Goal: Task Accomplishment & Management: Manage account settings

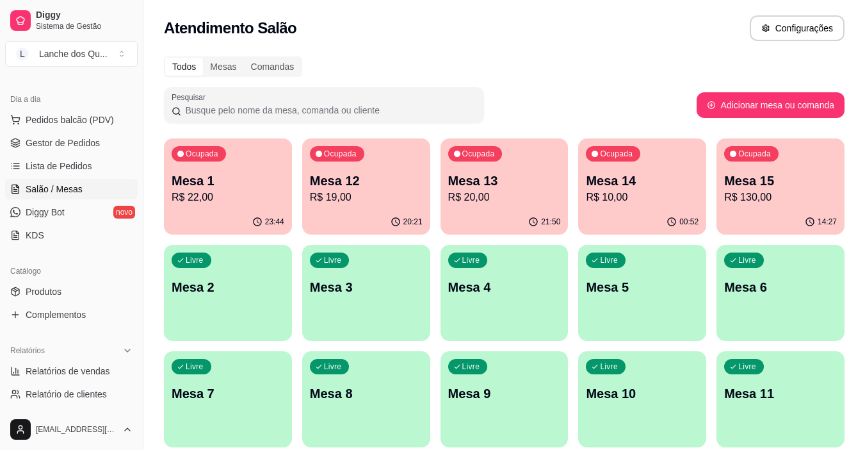
scroll to position [256, 0]
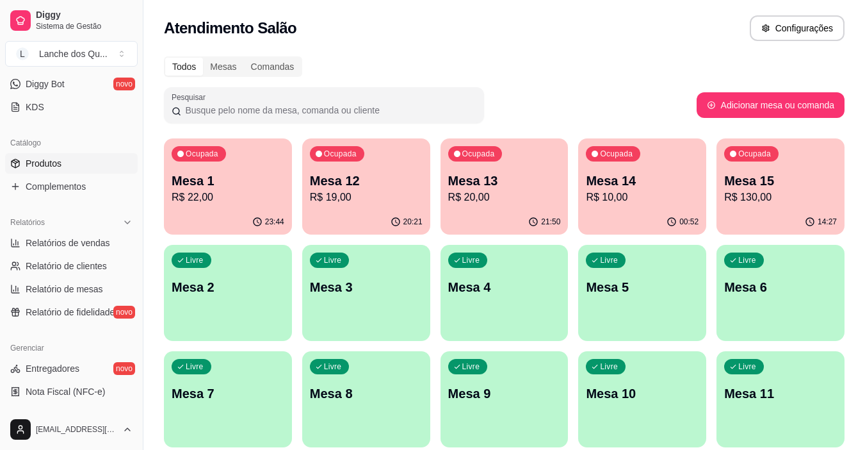
click at [60, 167] on span "Produtos" at bounding box center [44, 163] width 36 height 13
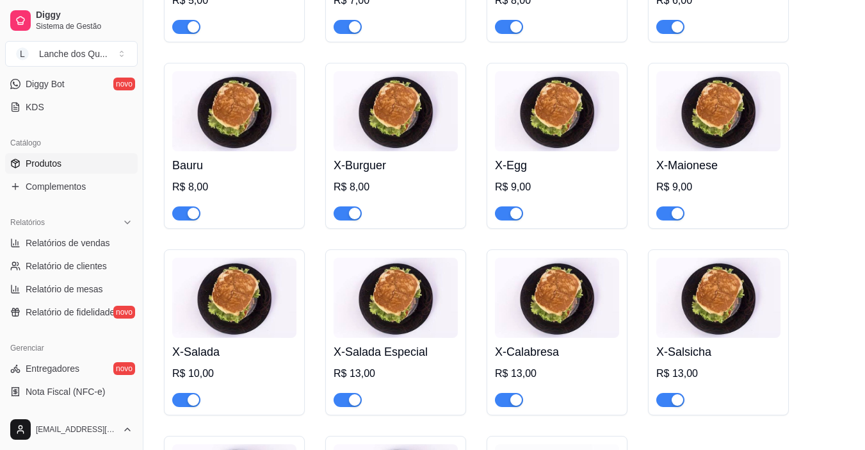
scroll to position [2113, 0]
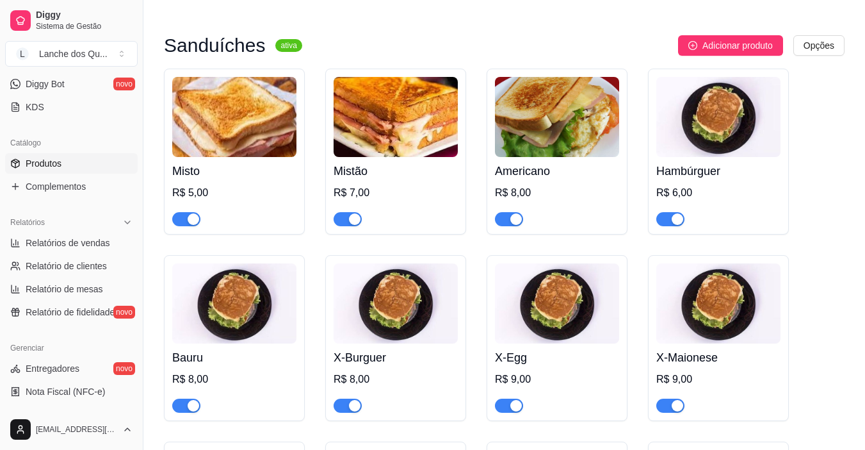
click at [554, 157] on img at bounding box center [557, 117] width 124 height 80
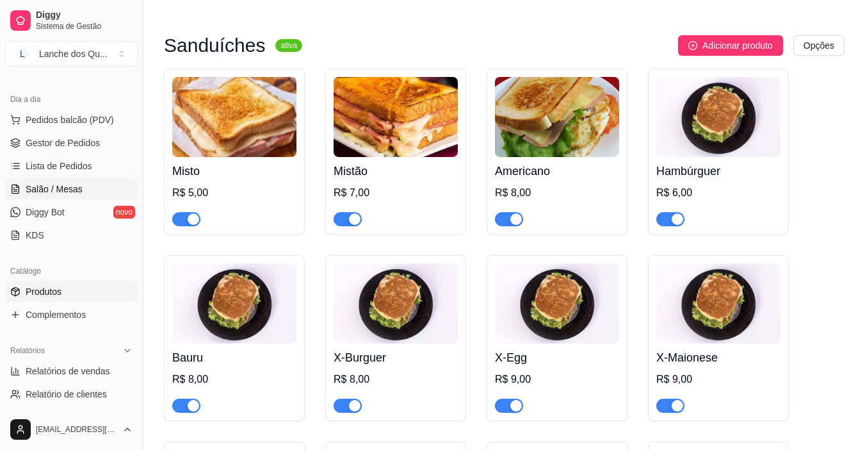
click at [54, 195] on link "Salão / Mesas" at bounding box center [71, 189] width 133 height 20
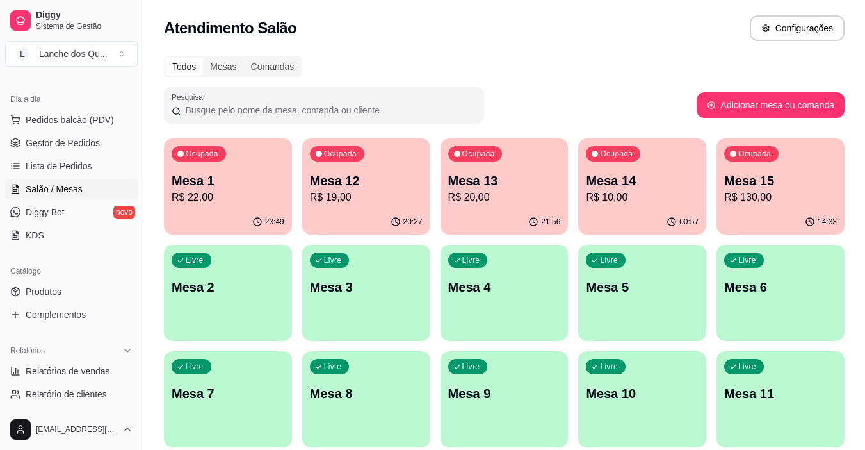
click at [223, 291] on p "Mesa 2" at bounding box center [228, 287] width 113 height 18
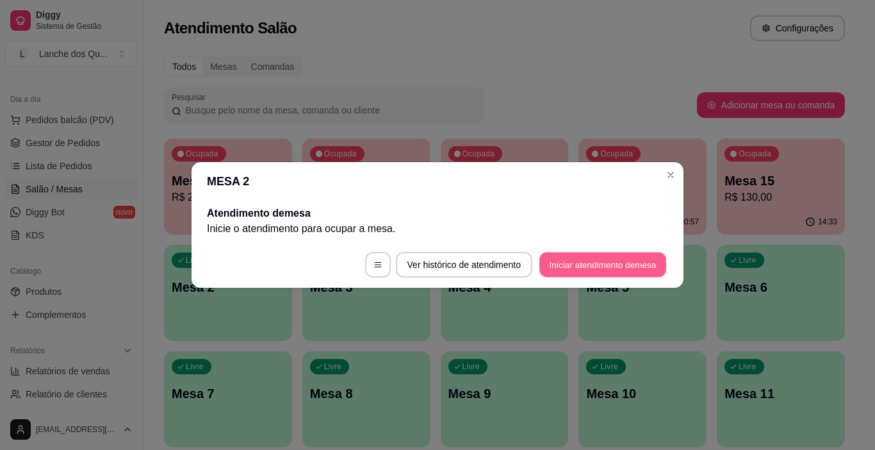
click at [628, 266] on button "Iniciar atendimento de mesa" at bounding box center [602, 264] width 127 height 25
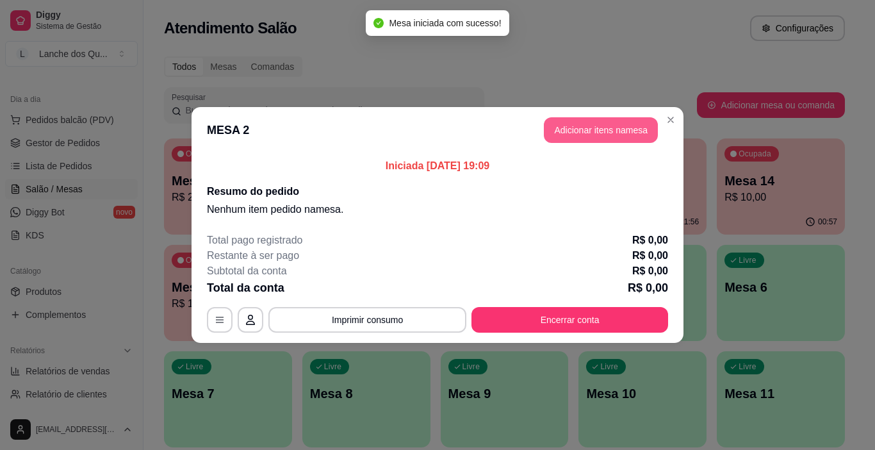
click at [603, 118] on button "Adicionar itens na mesa" at bounding box center [601, 130] width 114 height 26
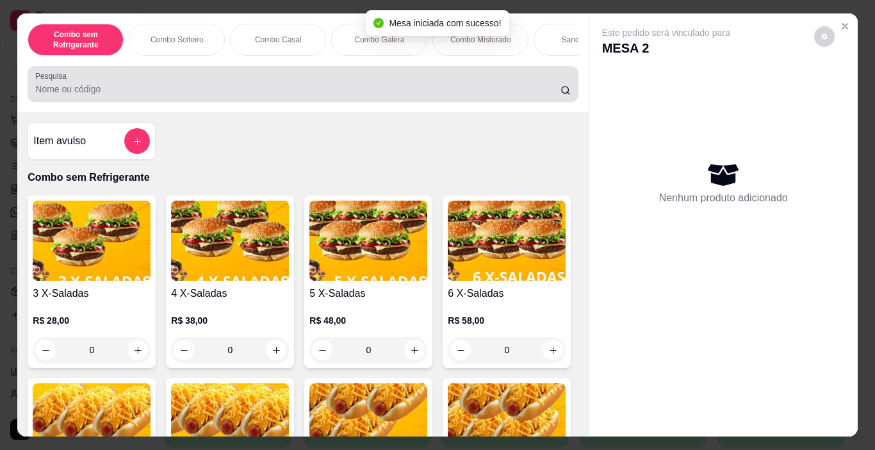
click at [316, 97] on div at bounding box center [302, 84] width 535 height 26
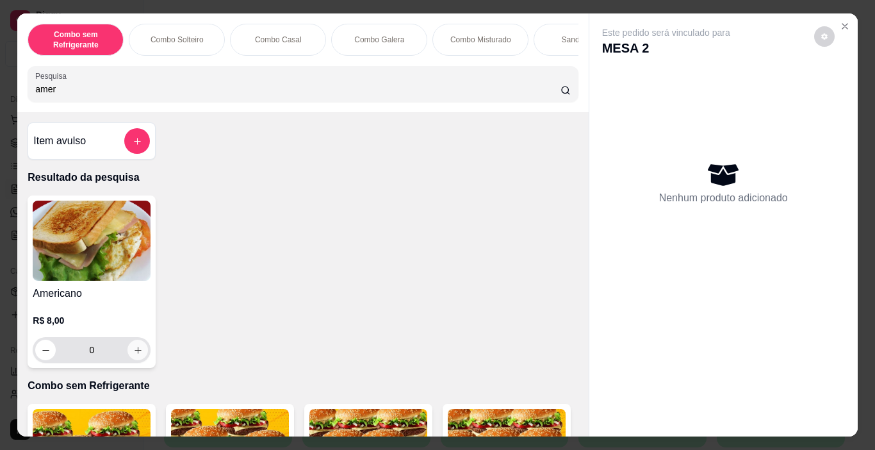
type input "amer"
click at [133, 353] on icon "increase-product-quantity" at bounding box center [138, 350] width 10 height 10
type input "1"
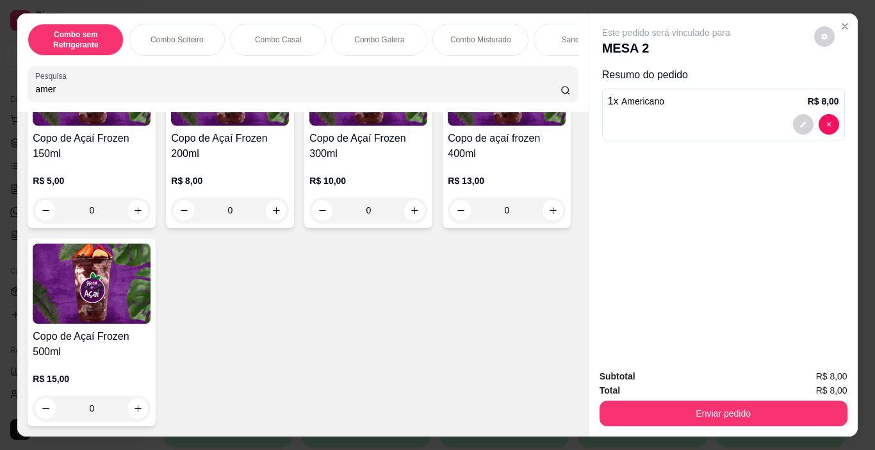
scroll to position [3906, 0]
type input "1"
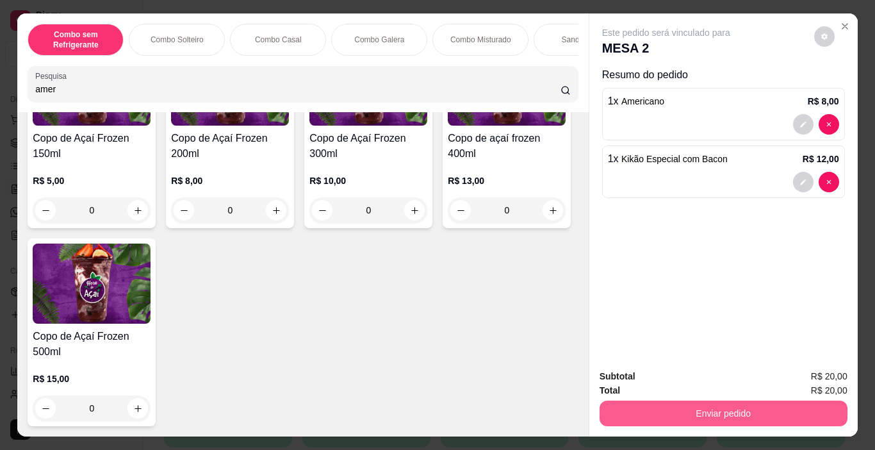
click at [693, 403] on button "Enviar pedido" at bounding box center [723, 413] width 248 height 26
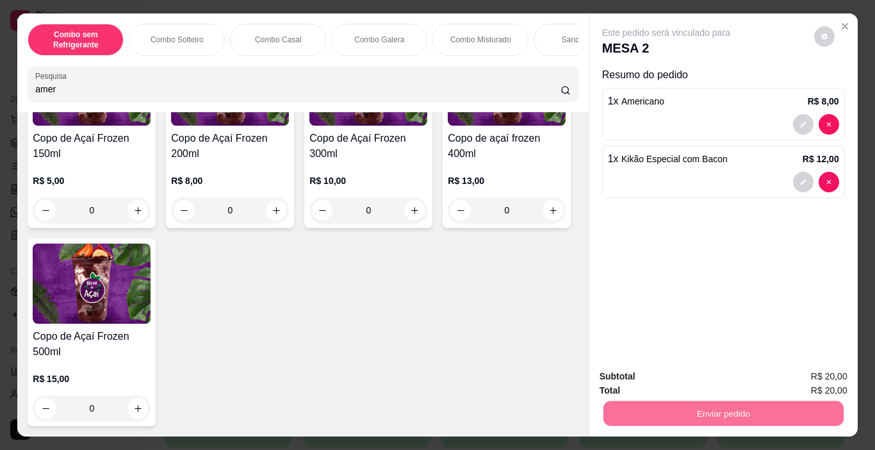
click at [822, 375] on button "Enviar pedido" at bounding box center [813, 376] width 72 height 24
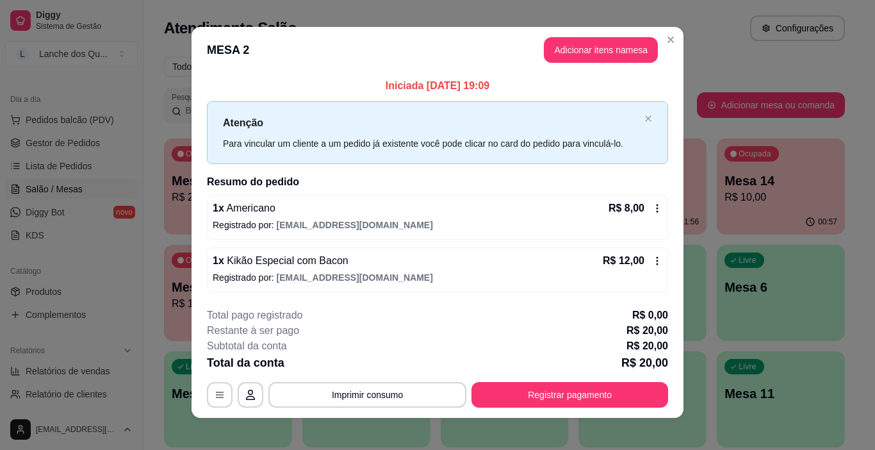
scroll to position [0, 0]
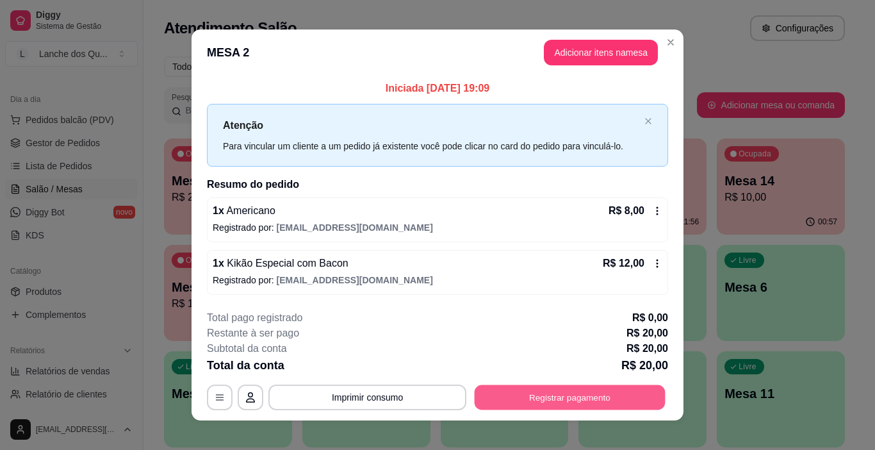
click at [558, 398] on button "Registrar pagamento" at bounding box center [570, 396] width 191 height 25
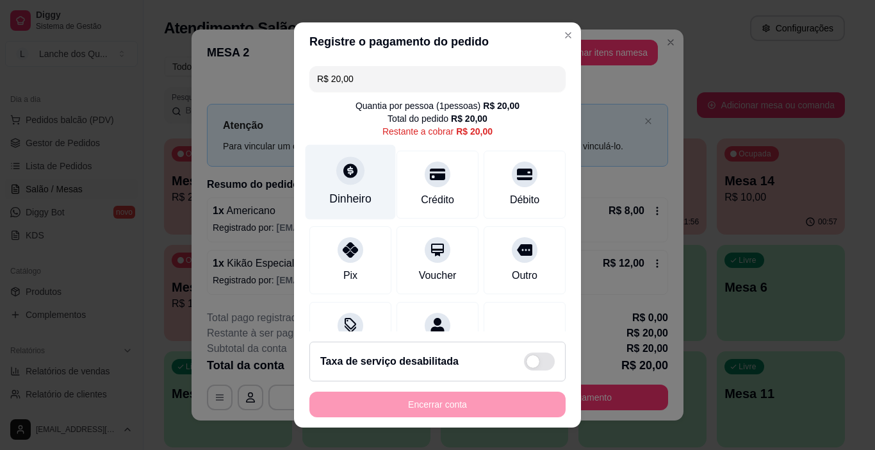
click at [340, 180] on div at bounding box center [350, 171] width 28 height 28
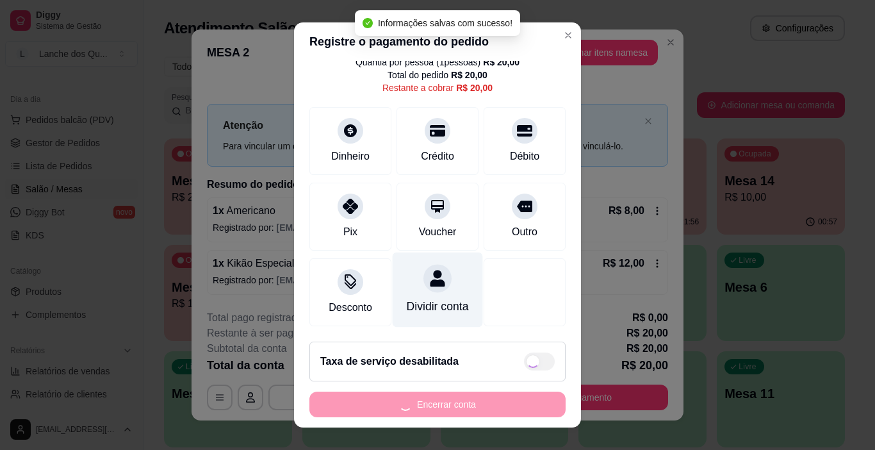
type input "R$ 0,00"
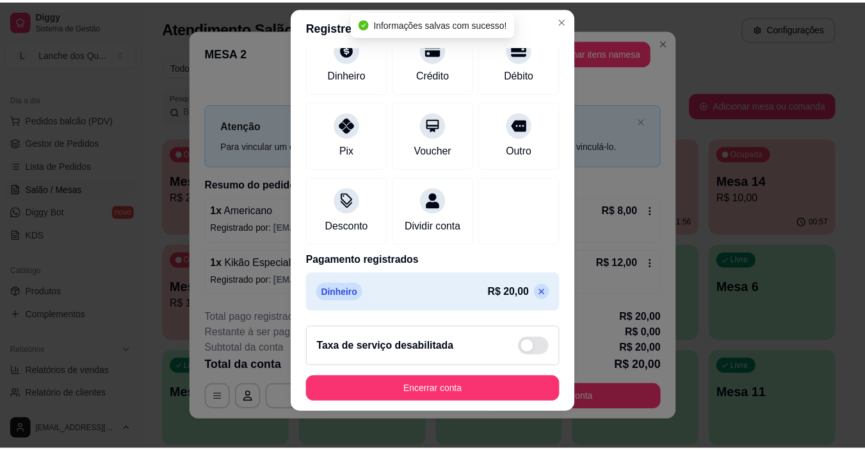
scroll to position [19, 0]
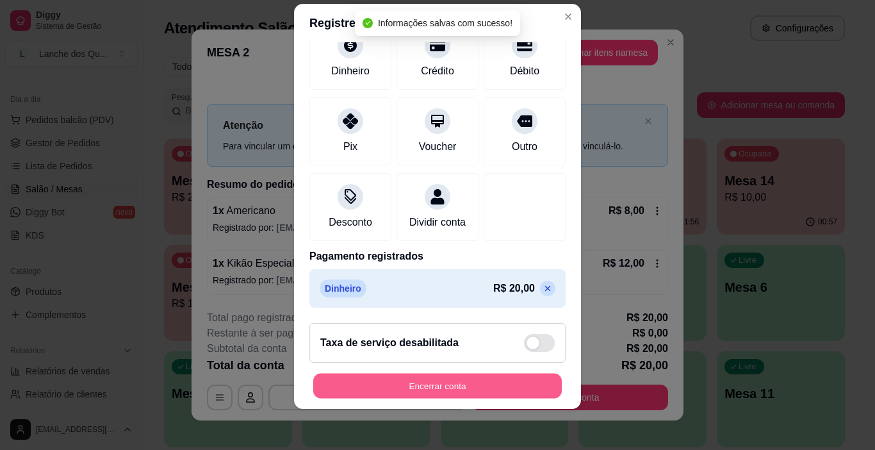
click at [487, 391] on button "Encerrar conta" at bounding box center [437, 385] width 248 height 25
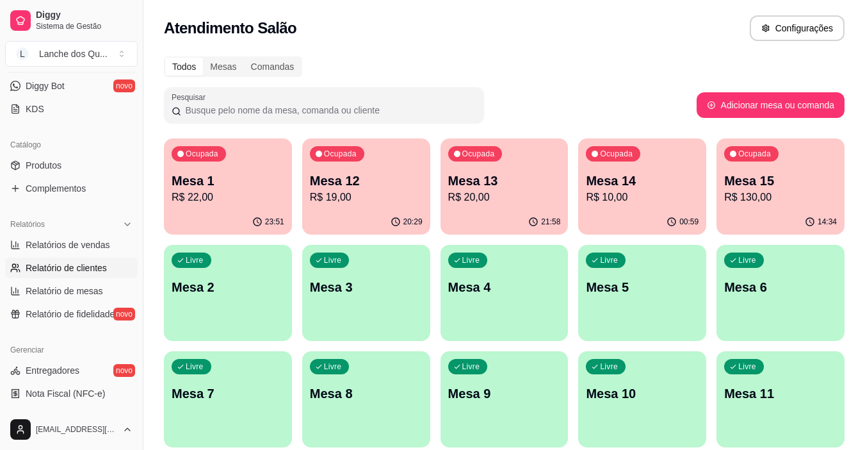
scroll to position [256, 0]
click at [90, 241] on span "Relatórios de vendas" at bounding box center [68, 242] width 85 height 13
select select "ALL"
select select "0"
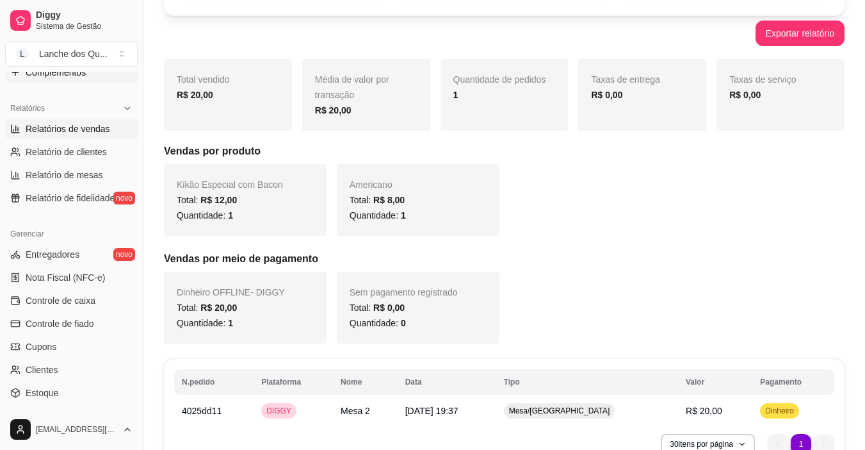
scroll to position [152, 0]
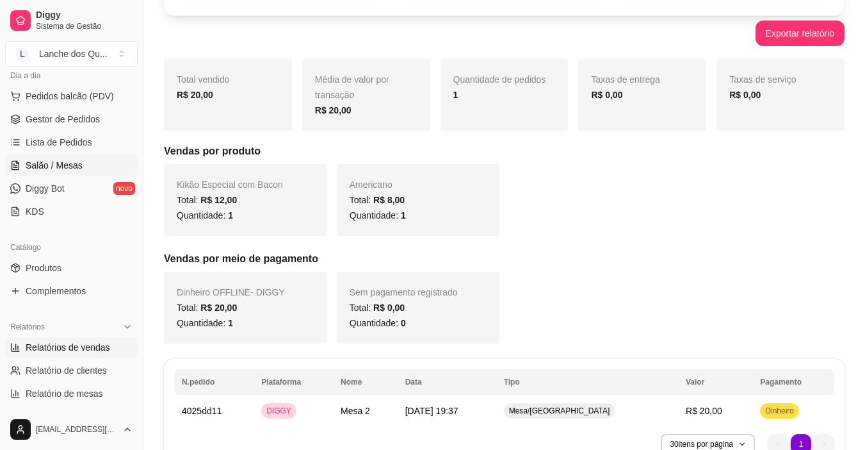
click at [56, 165] on span "Salão / Mesas" at bounding box center [54, 165] width 57 height 13
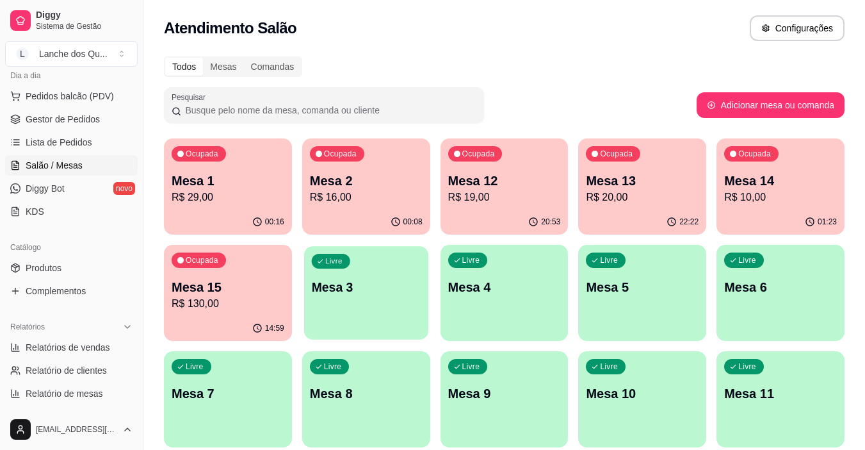
click at [321, 298] on div "Livre Mesa 3" at bounding box center [366, 285] width 124 height 78
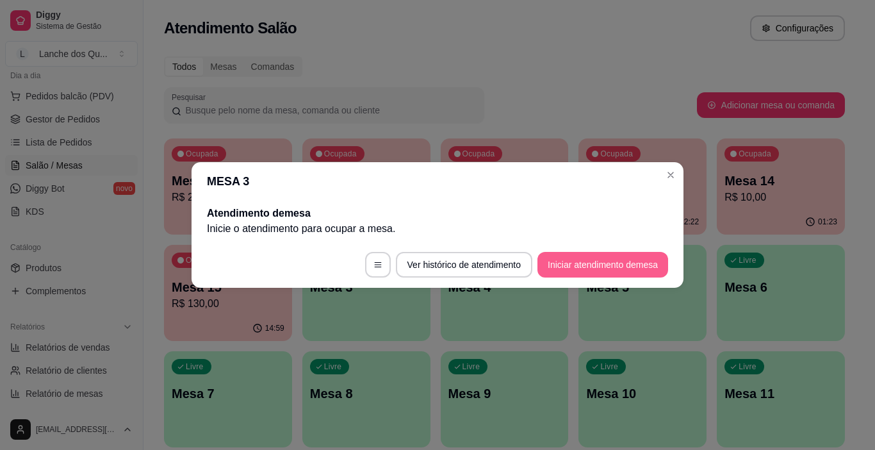
click at [587, 265] on button "Iniciar atendimento de mesa" at bounding box center [602, 265] width 131 height 26
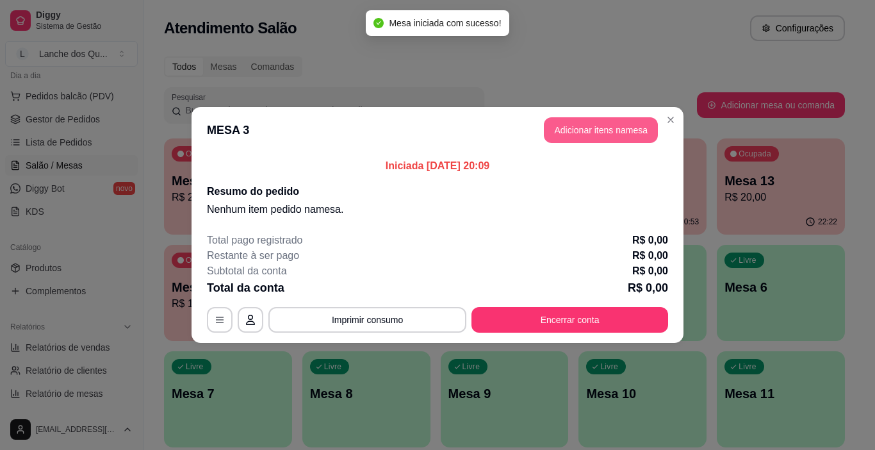
click at [606, 134] on button "Adicionar itens na mesa" at bounding box center [601, 130] width 114 height 26
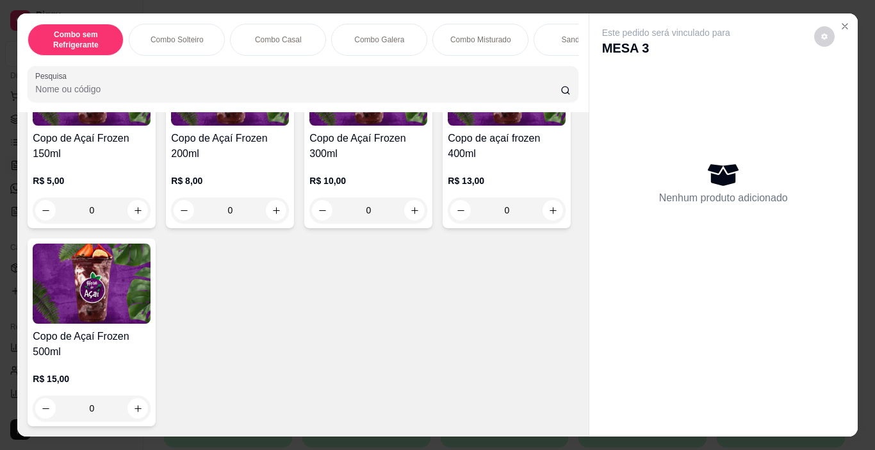
scroll to position [4162, 0]
type input "1"
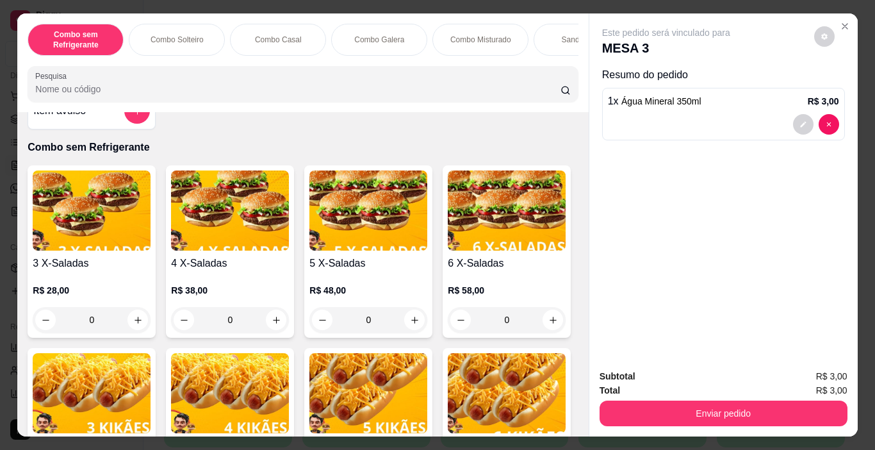
scroll to position [0, 0]
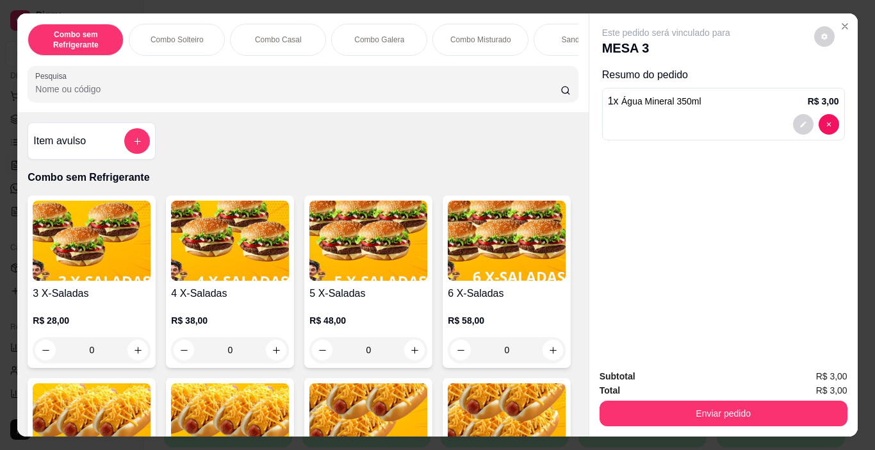
click at [54, 146] on h4 "Item avulso" at bounding box center [59, 140] width 53 height 15
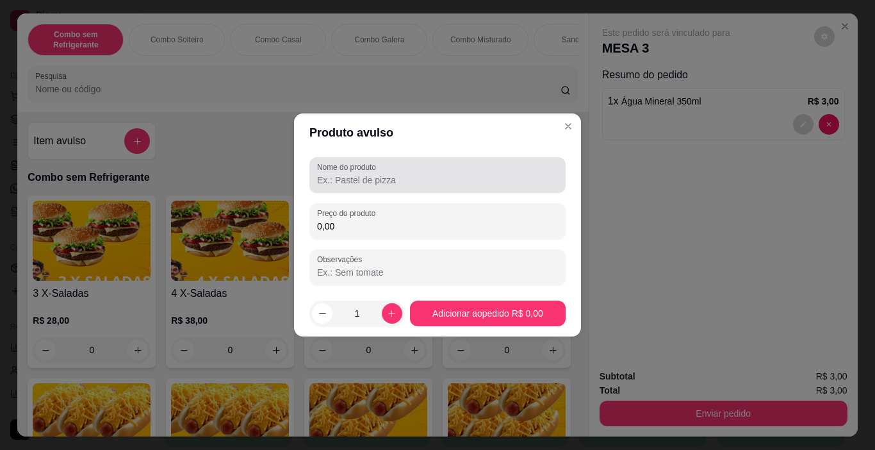
click at [391, 191] on div "Nome do produto" at bounding box center [437, 175] width 256 height 36
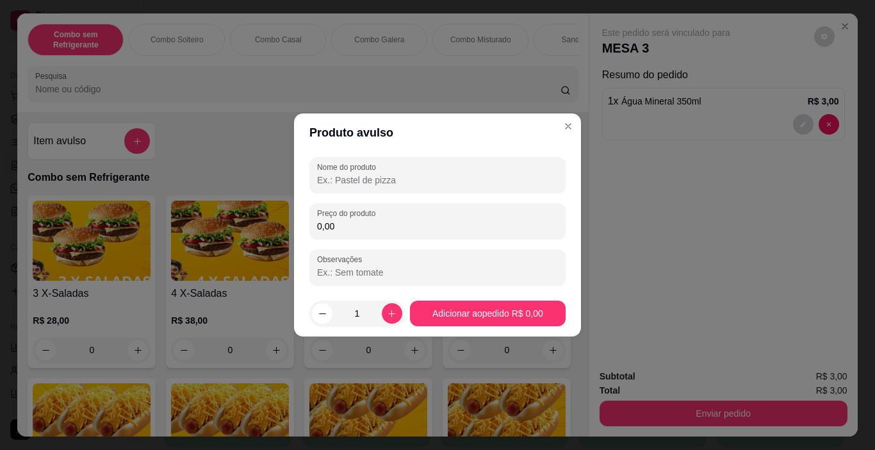
click at [396, 184] on input "Nome do produto" at bounding box center [437, 180] width 241 height 13
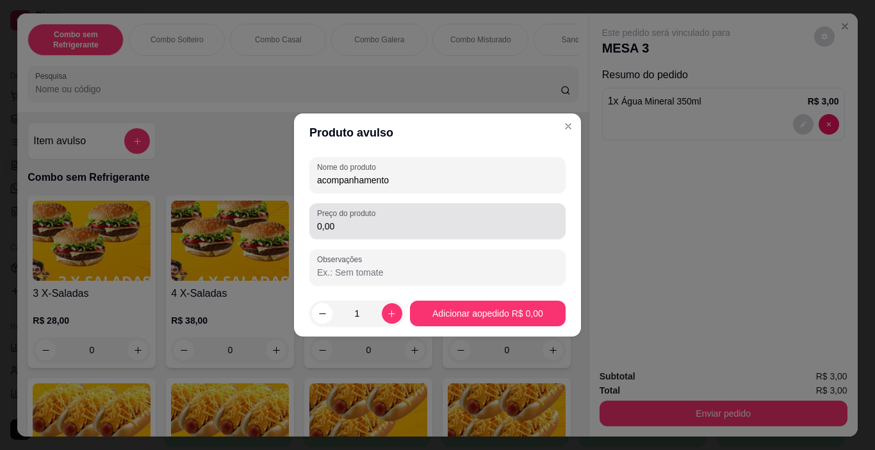
type input "acompanhamento"
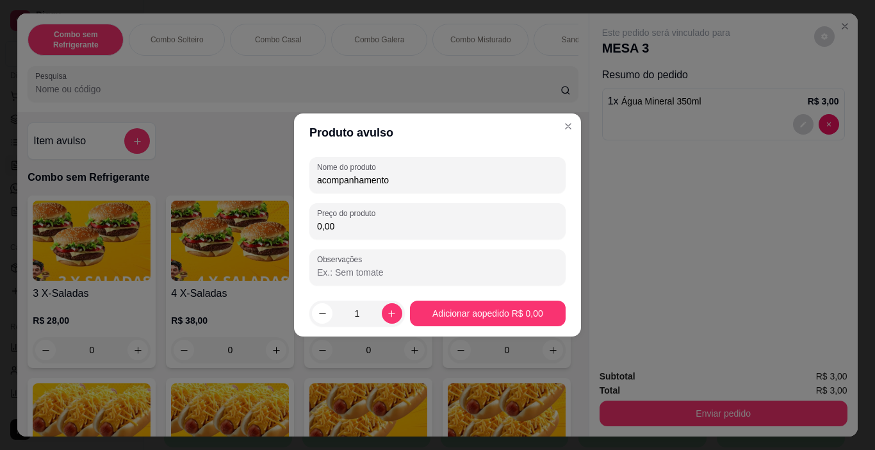
drag, startPoint x: 369, startPoint y: 224, endPoint x: 280, endPoint y: 226, distance: 89.7
click at [280, 226] on div "Produto avulso Nome do produto acompanhamento Preço do produto 0,00 Observações…" at bounding box center [437, 225] width 875 height 450
type input "2,00"
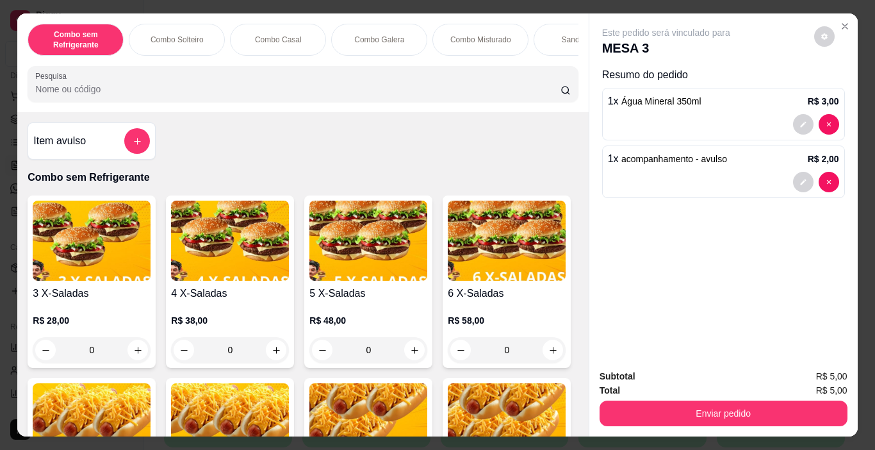
click at [665, 400] on button "Enviar pedido" at bounding box center [723, 413] width 248 height 26
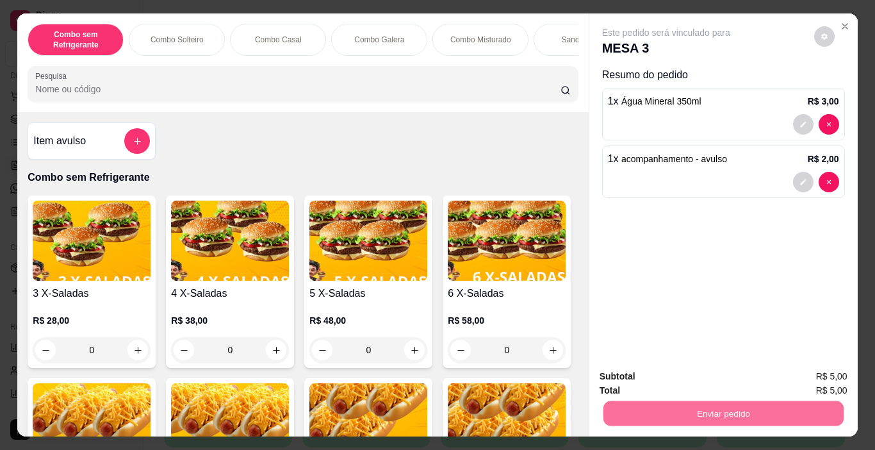
click at [721, 382] on button "Registrar cliente" at bounding box center [728, 376] width 85 height 24
click at [705, 413] on button "Enviar pedido" at bounding box center [723, 413] width 240 height 25
click at [818, 377] on button "Enviar pedido" at bounding box center [813, 376] width 72 height 24
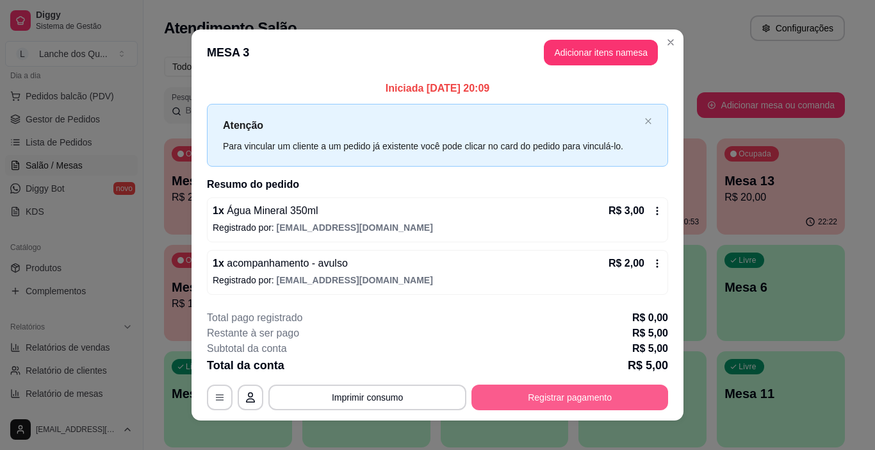
click at [606, 396] on button "Registrar pagamento" at bounding box center [569, 397] width 197 height 26
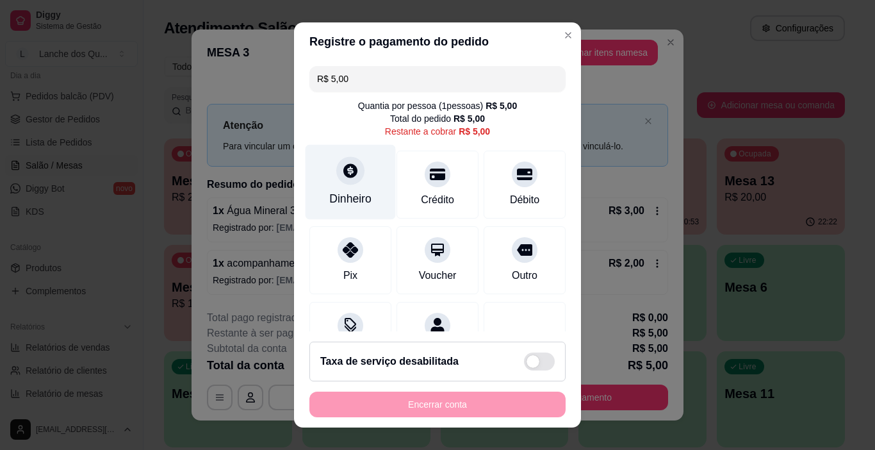
click at [351, 193] on div "Dinheiro" at bounding box center [350, 198] width 42 height 17
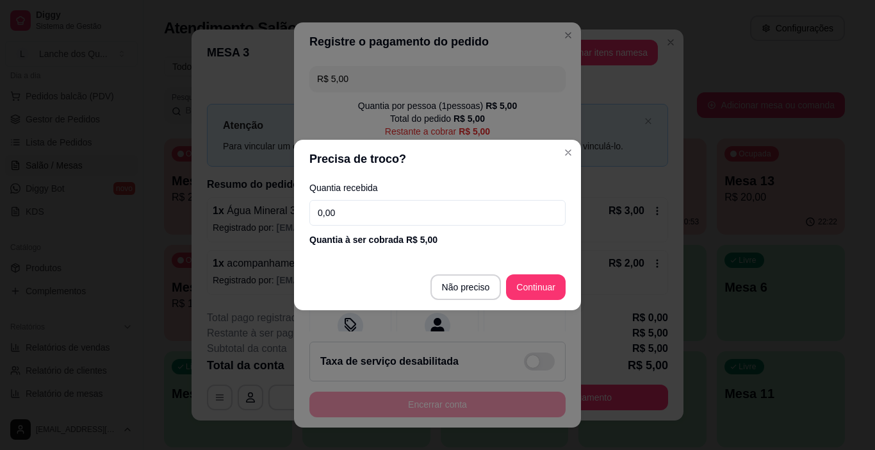
drag, startPoint x: 330, startPoint y: 210, endPoint x: 195, endPoint y: 191, distance: 136.4
click at [197, 195] on div "Precisa de troco? Quantia recebida 0,00 Quantia à ser cobrada R$ 5,00 Não preci…" at bounding box center [437, 225] width 875 height 450
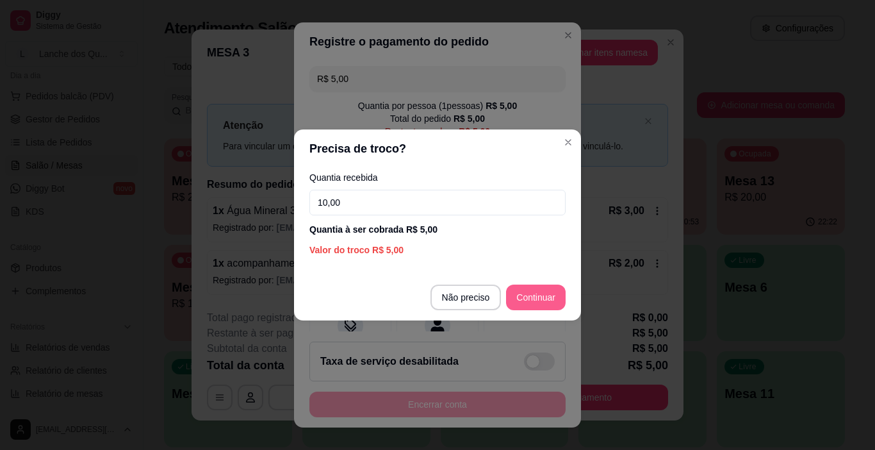
type input "10,00"
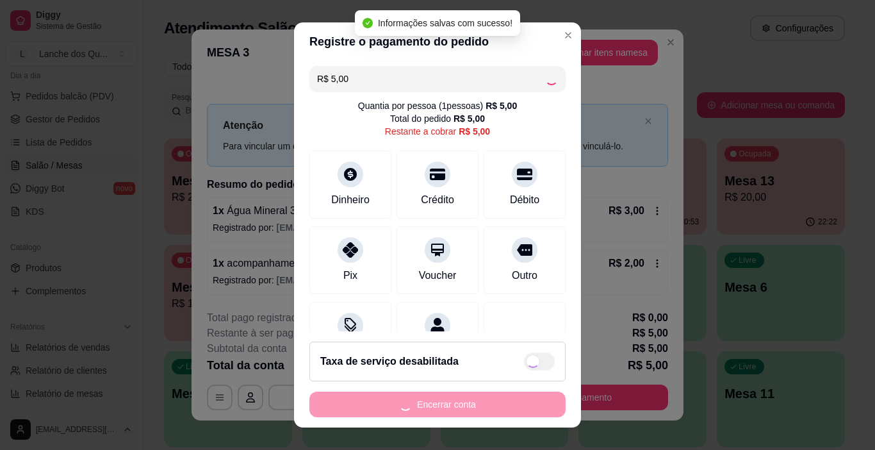
type input "R$ 0,00"
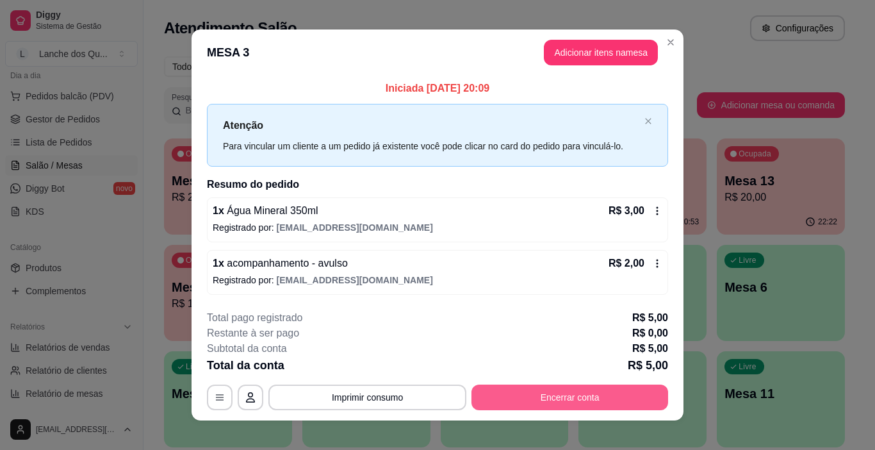
click at [560, 391] on button "Encerrar conta" at bounding box center [569, 397] width 197 height 26
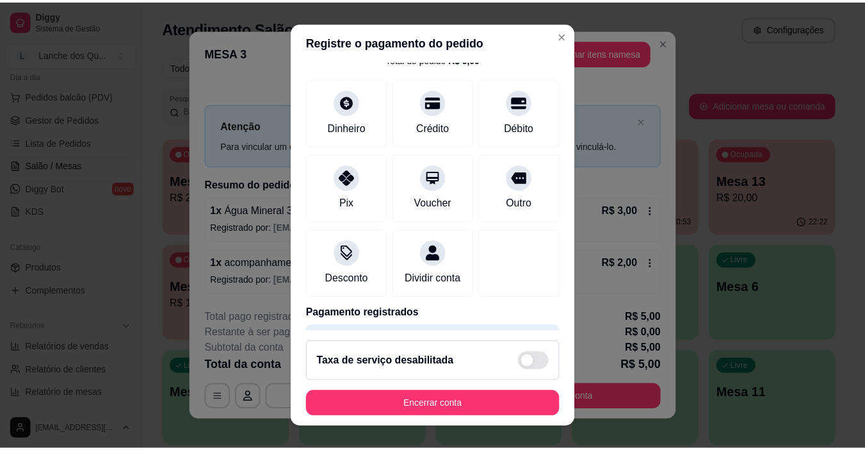
scroll to position [113, 0]
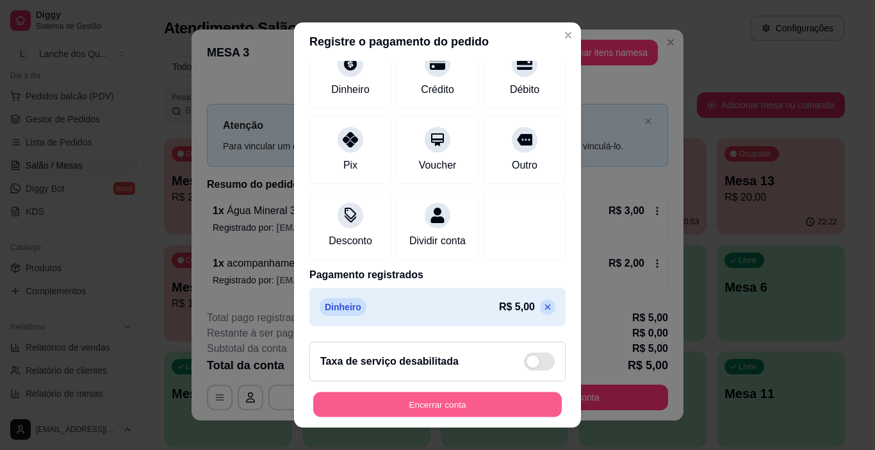
click at [473, 407] on button "Encerrar conta" at bounding box center [437, 404] width 248 height 25
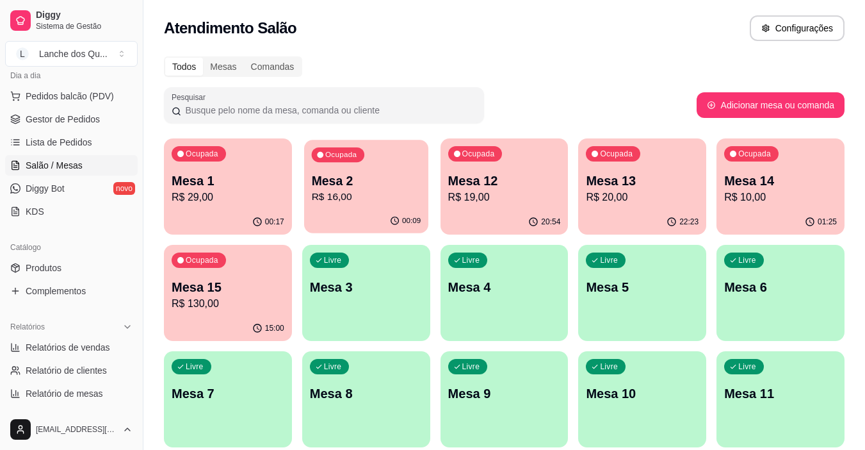
click at [318, 174] on p "Mesa 2" at bounding box center [366, 180] width 110 height 17
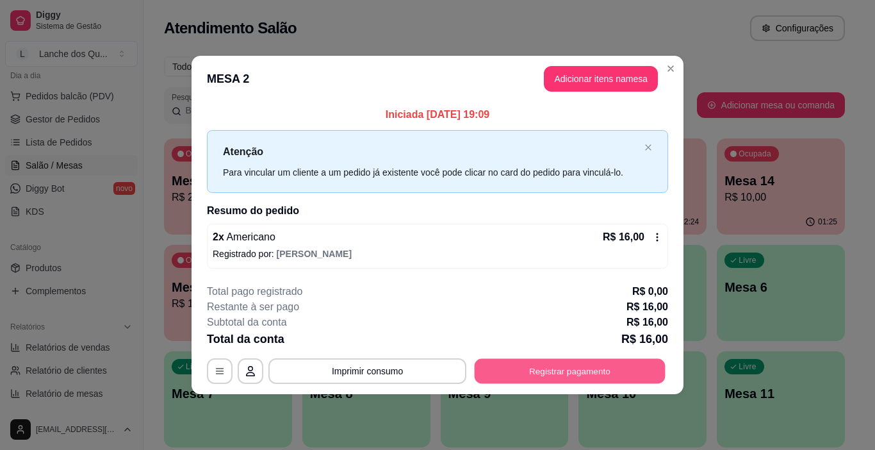
click at [565, 375] on button "Registrar pagamento" at bounding box center [570, 370] width 191 height 25
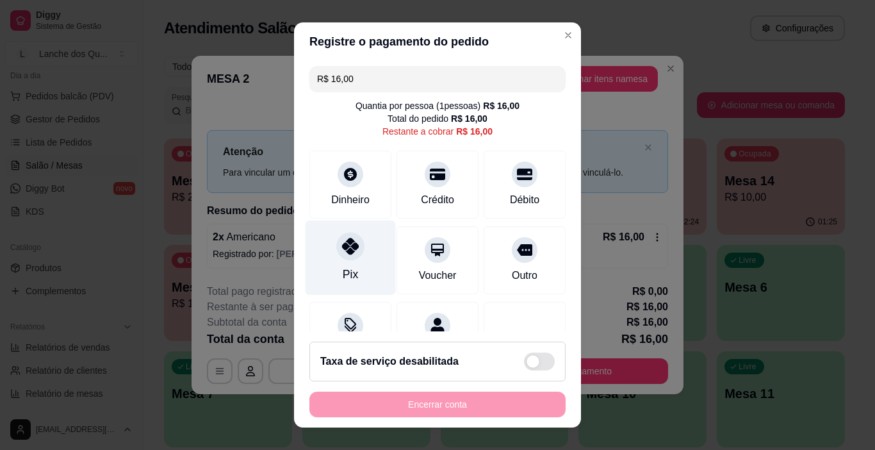
click at [336, 257] on div at bounding box center [350, 246] width 28 height 28
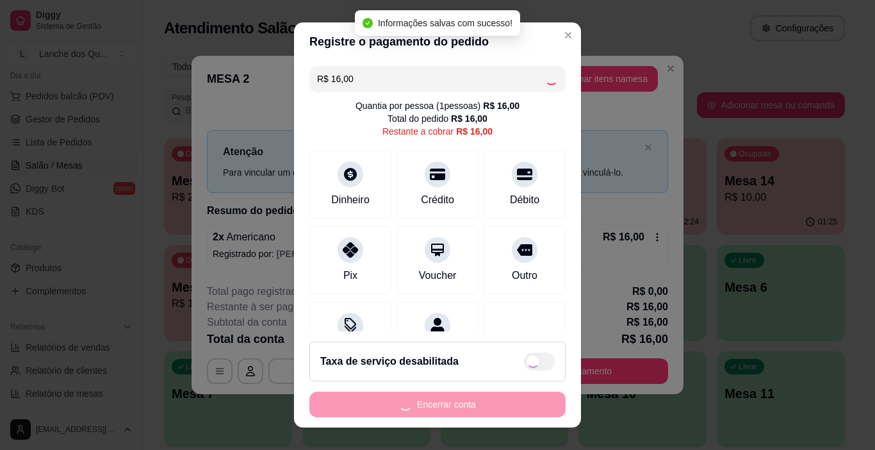
type input "R$ 0,00"
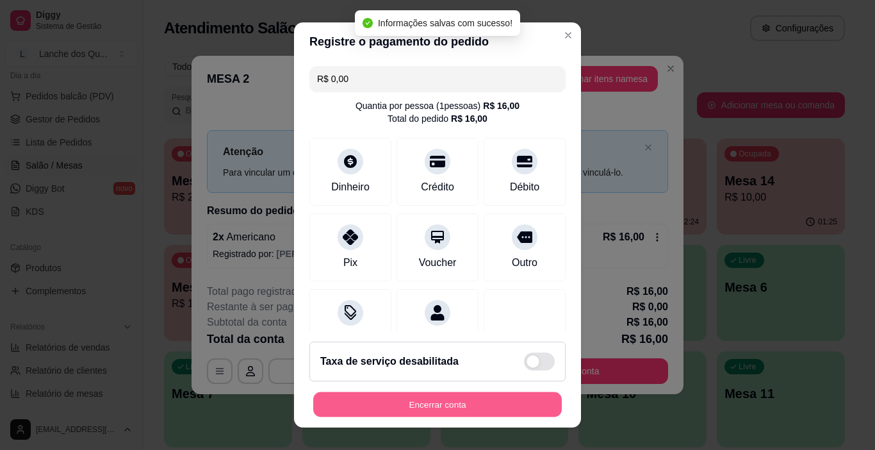
click at [411, 403] on button "Encerrar conta" at bounding box center [437, 404] width 248 height 25
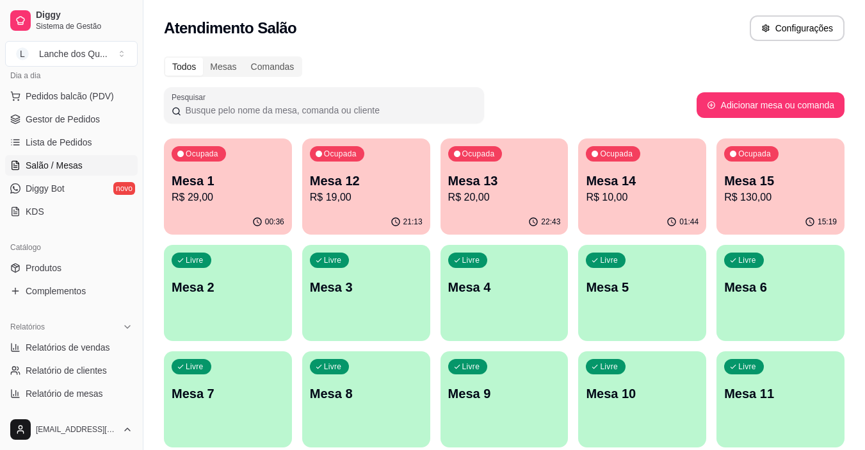
click at [201, 195] on p "R$ 29,00" at bounding box center [228, 197] width 113 height 15
click at [58, 345] on span "Relatórios de vendas" at bounding box center [68, 347] width 85 height 13
select select "ALL"
select select "0"
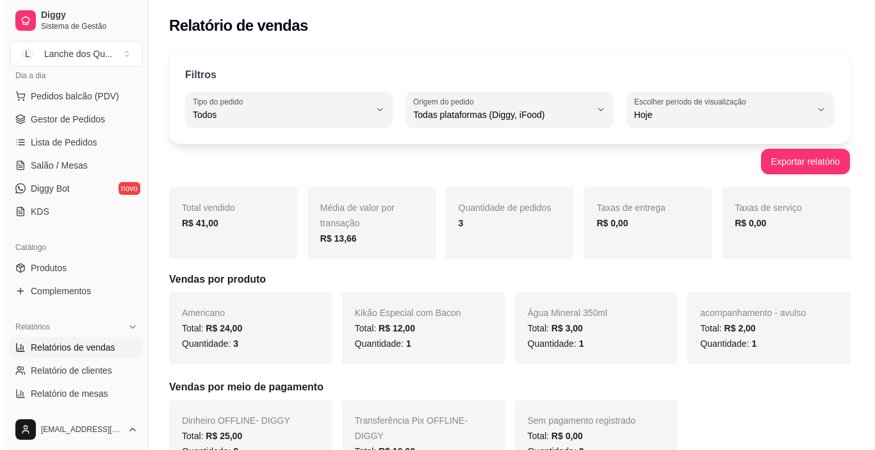
scroll to position [246, 0]
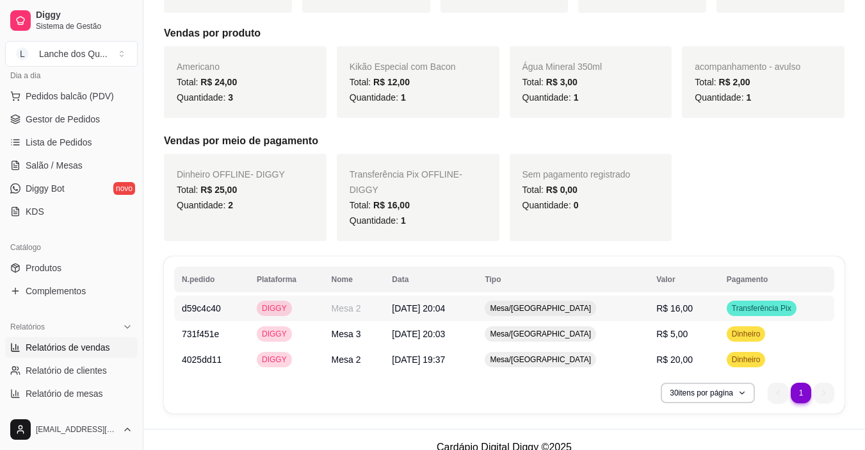
click at [696, 296] on td "R$ 16,00" at bounding box center [684, 308] width 70 height 26
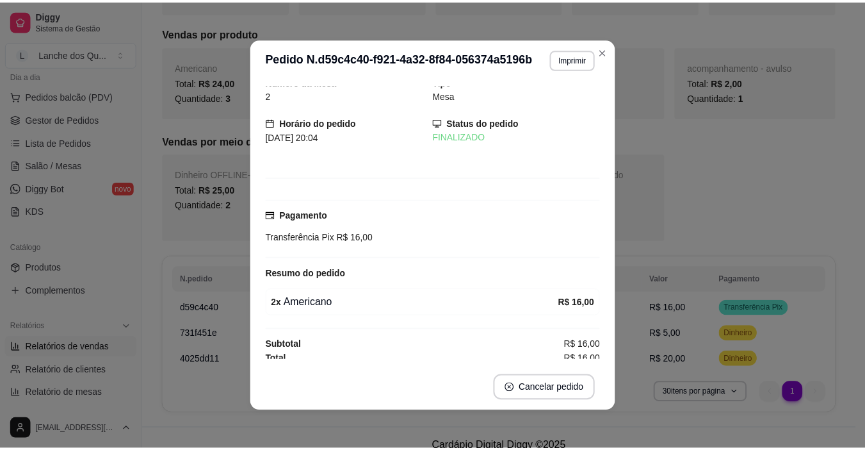
scroll to position [16, 0]
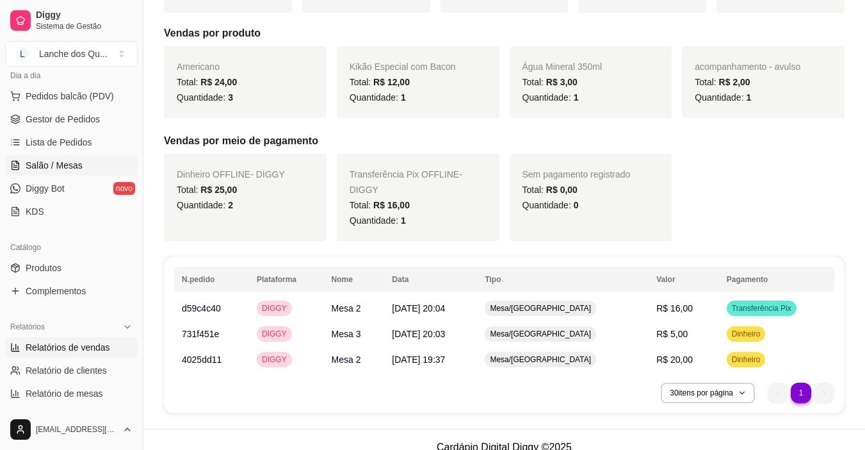
click at [59, 172] on link "Salão / Mesas" at bounding box center [71, 165] width 133 height 20
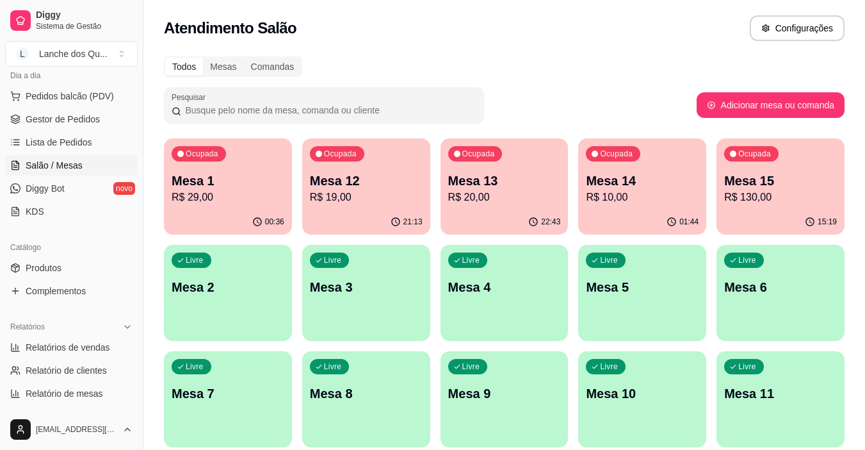
click at [270, 193] on p "R$ 29,00" at bounding box center [228, 197] width 113 height 15
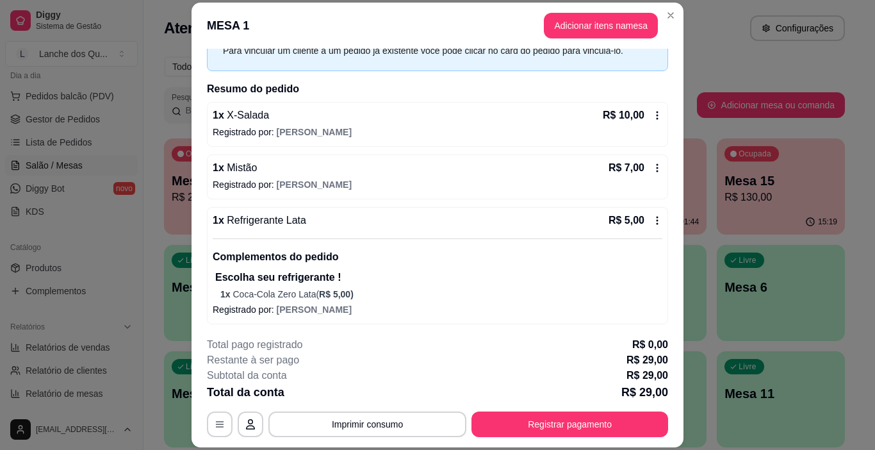
scroll to position [122, 0]
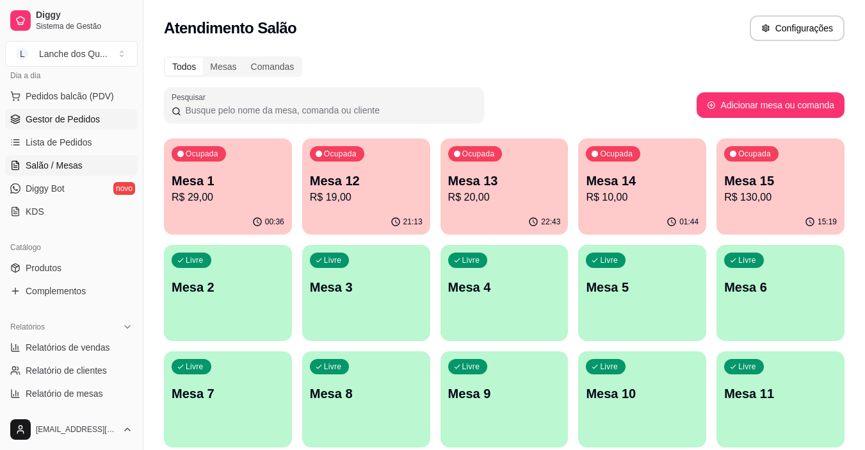
click at [65, 124] on span "Gestor de Pedidos" at bounding box center [63, 119] width 74 height 13
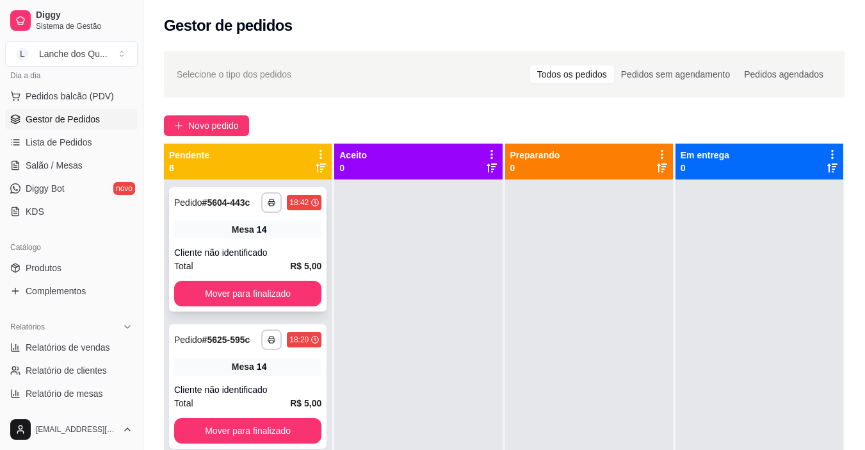
click at [279, 238] on div "Mesa 14" at bounding box center [247, 229] width 147 height 18
click at [41, 163] on span "Salão / Mesas" at bounding box center [54, 165] width 57 height 13
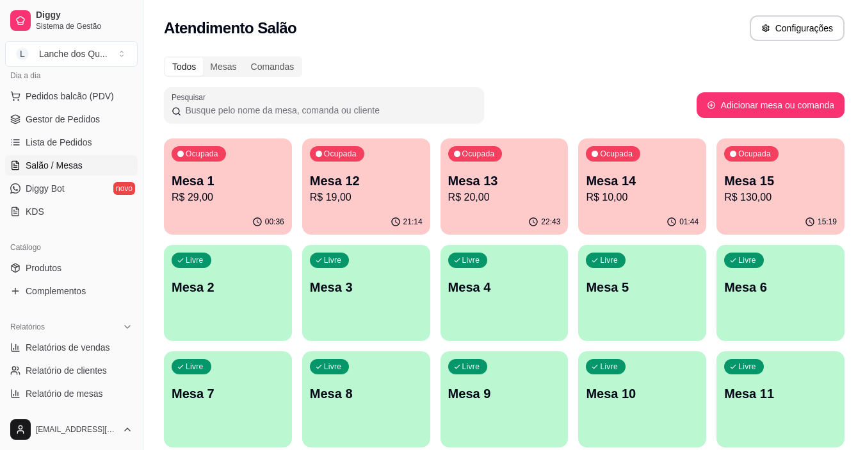
click at [375, 214] on div "21:14" at bounding box center [366, 221] width 128 height 25
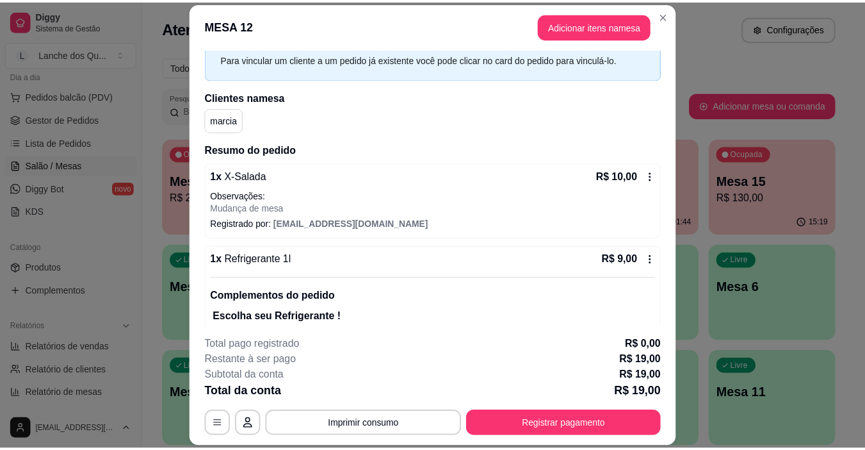
scroll to position [131, 0]
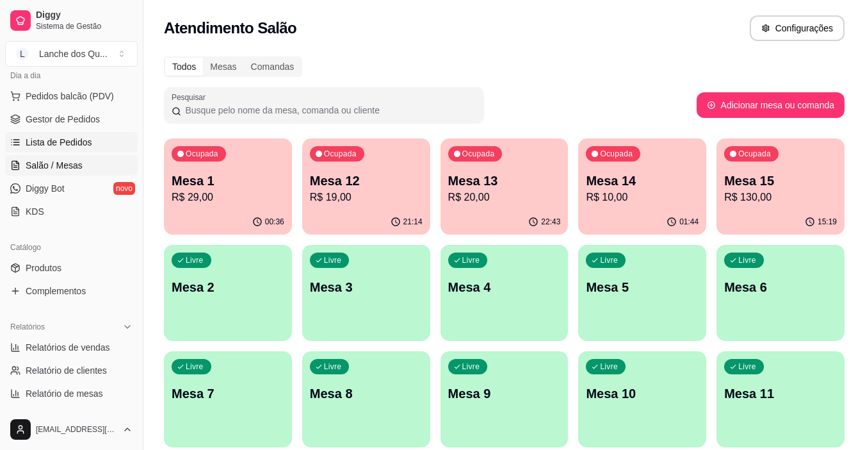
click at [83, 145] on span "Lista de Pedidos" at bounding box center [59, 142] width 67 height 13
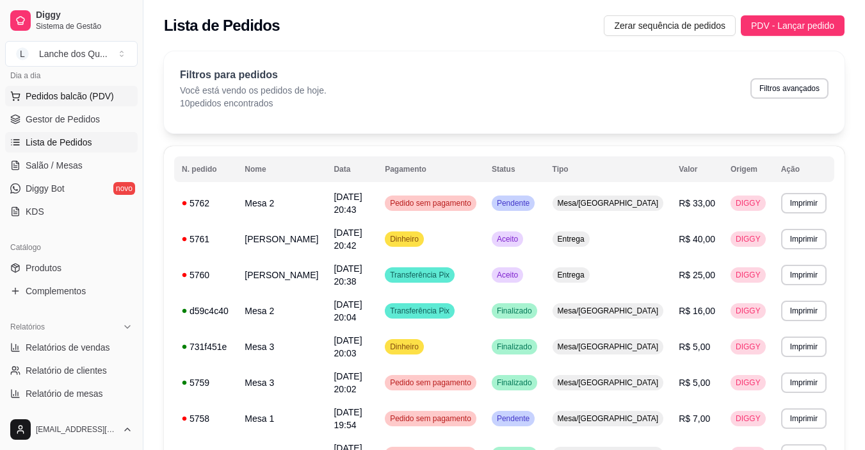
click at [53, 101] on span "Pedidos balcão (PDV)" at bounding box center [70, 96] width 88 height 13
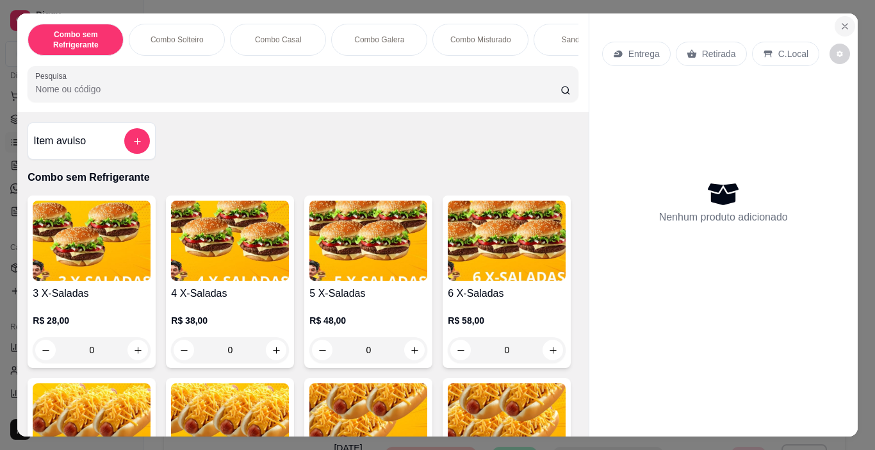
click at [842, 21] on icon "Close" at bounding box center [845, 26] width 10 height 10
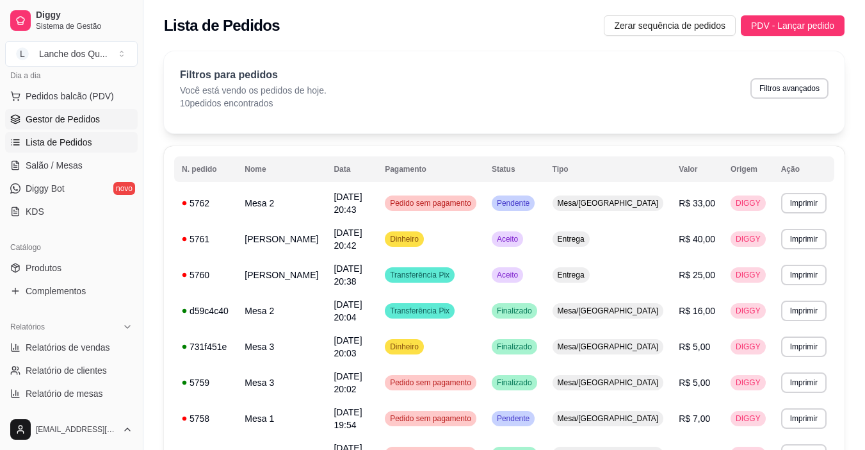
click at [58, 118] on span "Gestor de Pedidos" at bounding box center [63, 119] width 74 height 13
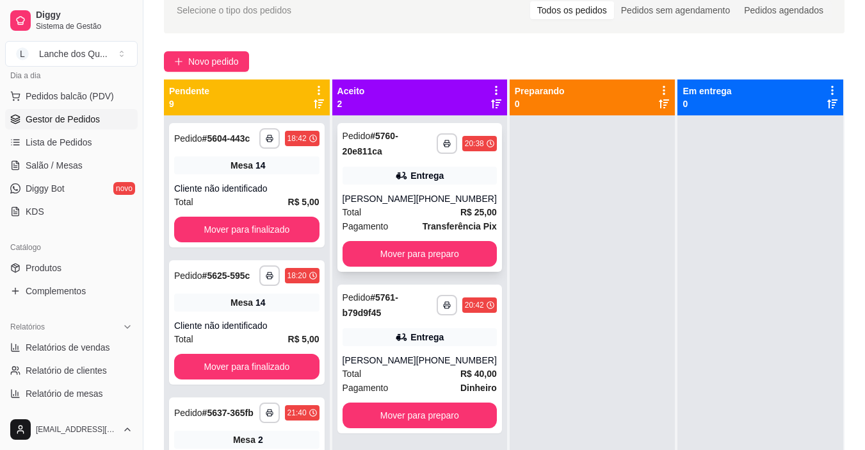
click at [416, 190] on div "**********" at bounding box center [419, 197] width 165 height 149
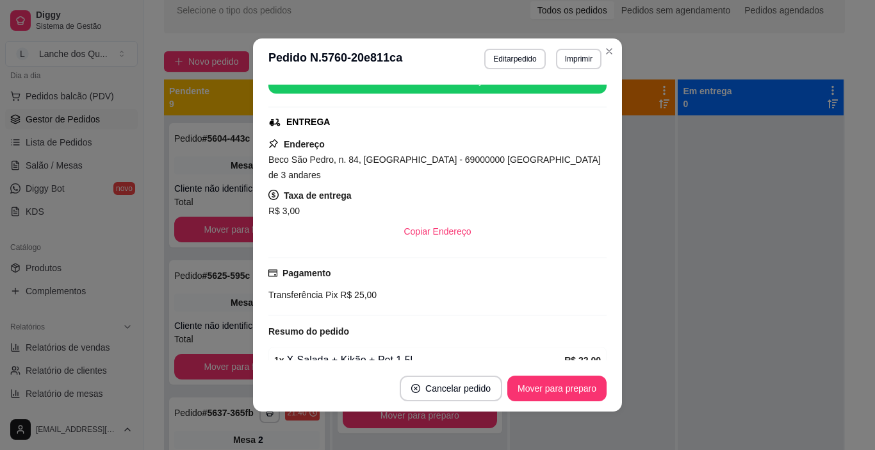
scroll to position [222, 0]
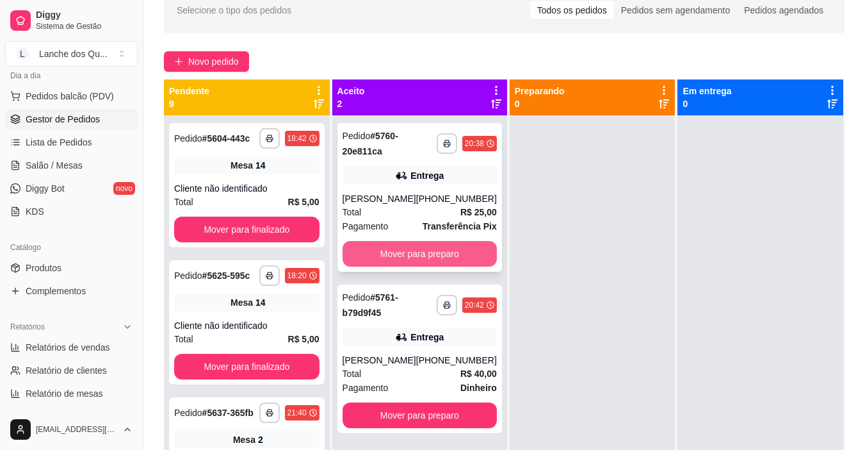
click at [452, 250] on button "Mover para preparo" at bounding box center [420, 254] width 154 height 26
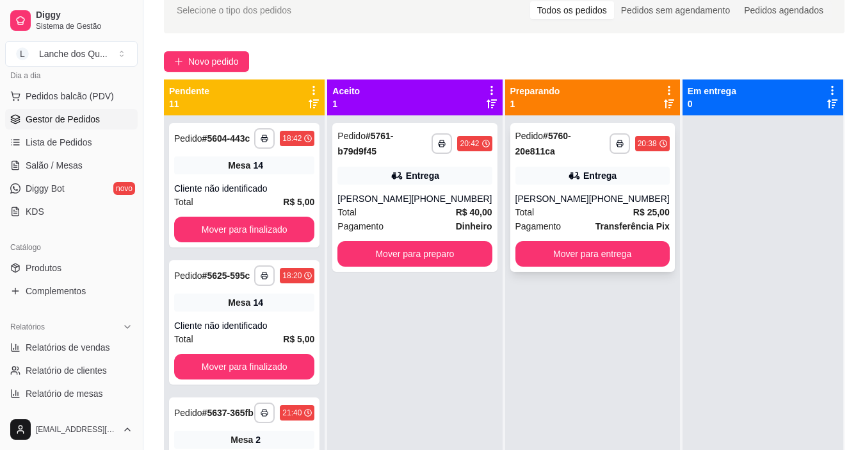
click at [619, 215] on div "Total R$ 25,00" at bounding box center [592, 212] width 154 height 14
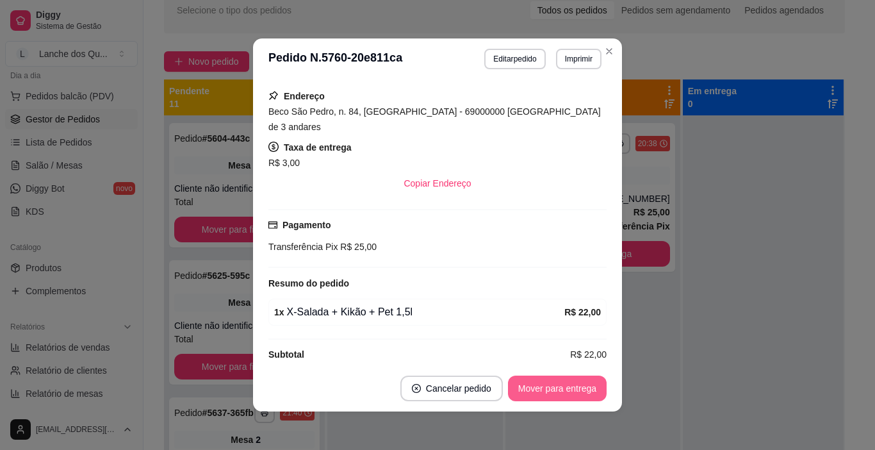
click at [557, 391] on button "Mover para entrega" at bounding box center [557, 388] width 99 height 26
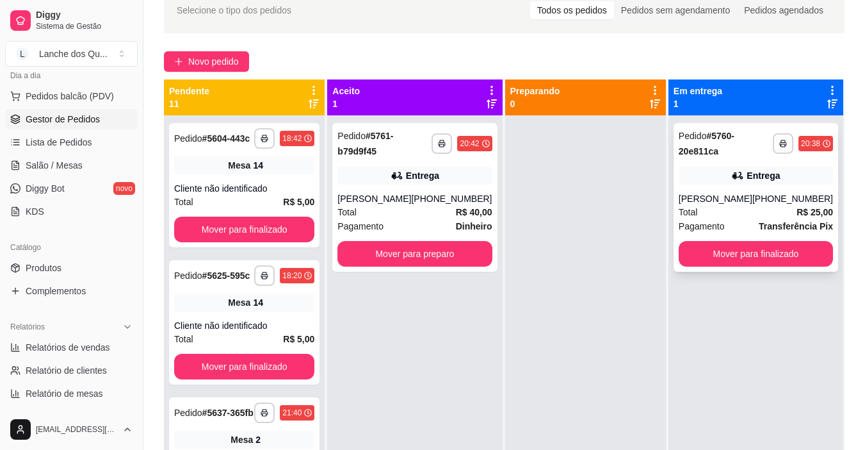
click at [810, 215] on strong "R$ 25,00" at bounding box center [815, 212] width 37 height 10
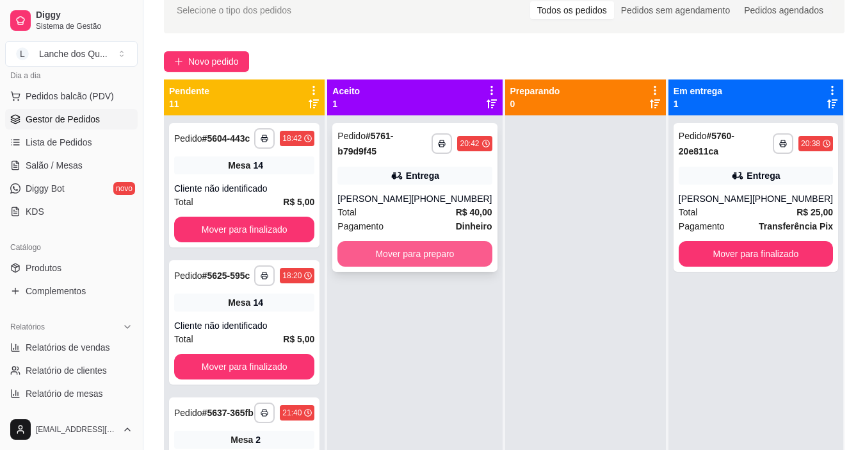
click at [435, 256] on button "Mover para preparo" at bounding box center [414, 254] width 154 height 26
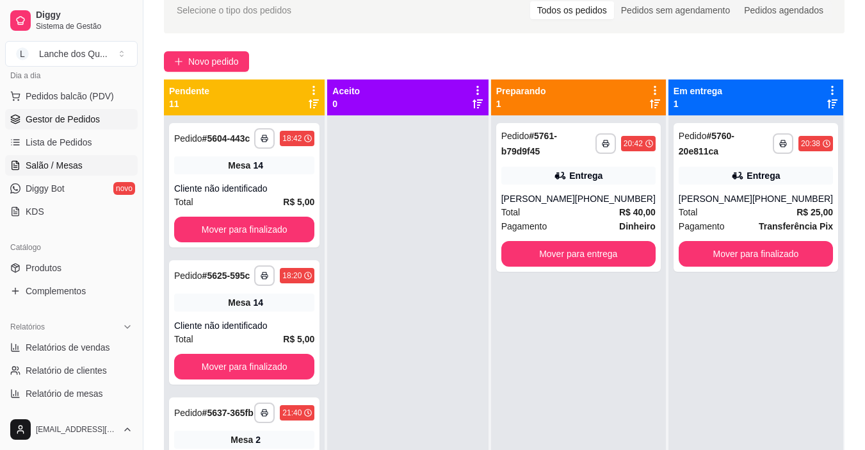
click at [66, 162] on span "Salão / Mesas" at bounding box center [54, 165] width 57 height 13
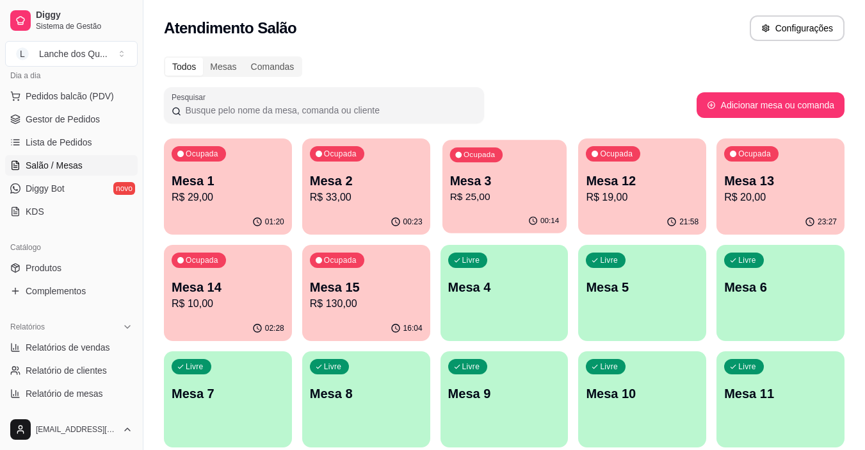
click at [501, 188] on p "Mesa 3" at bounding box center [505, 180] width 110 height 17
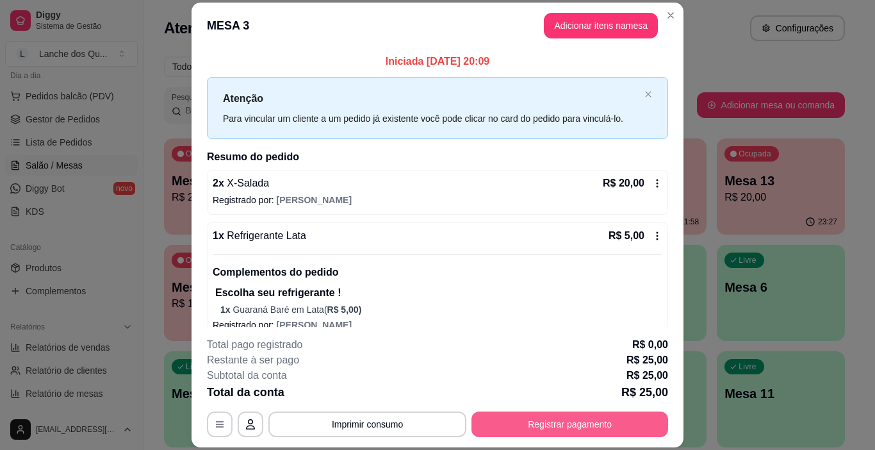
click at [586, 424] on button "Registrar pagamento" at bounding box center [569, 424] width 197 height 26
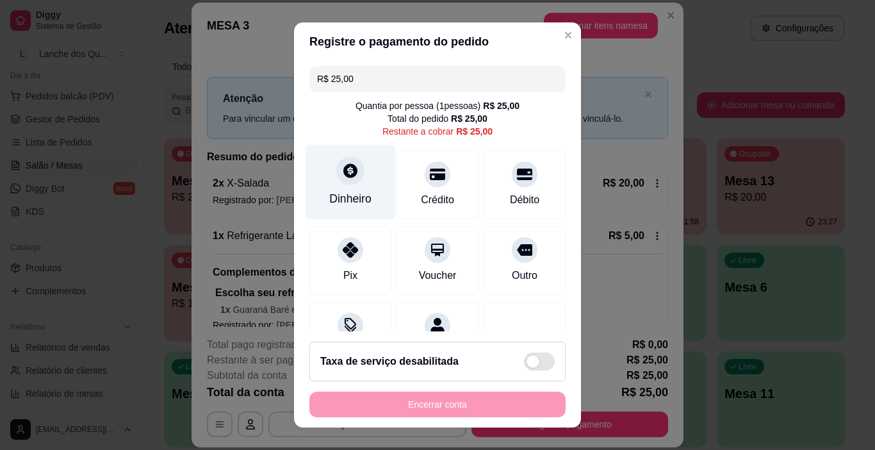
click at [351, 193] on div "Dinheiro" at bounding box center [350, 198] width 42 height 17
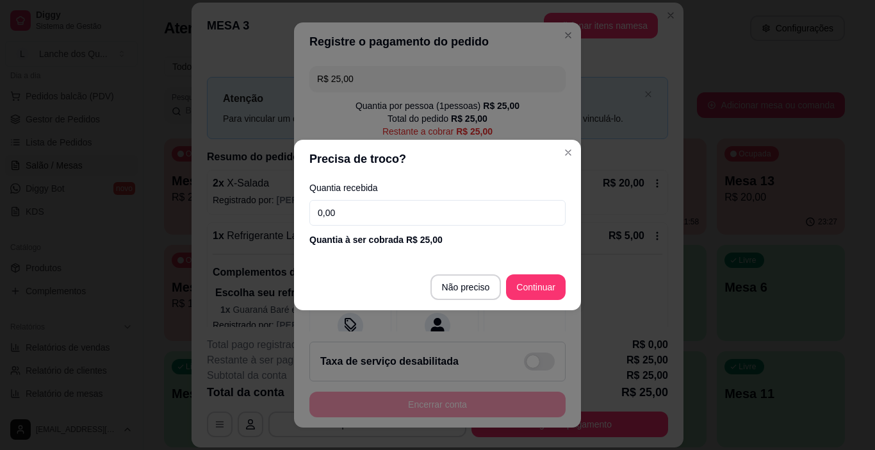
click at [378, 207] on input "0,00" at bounding box center [437, 213] width 256 height 26
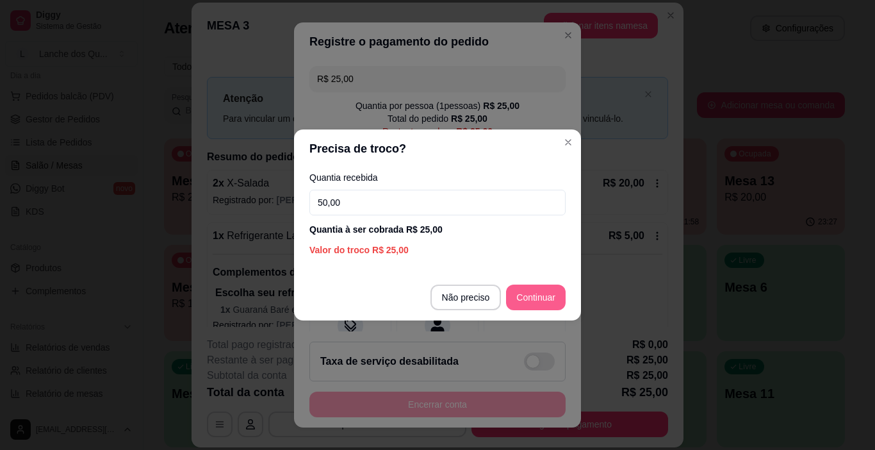
type input "50,00"
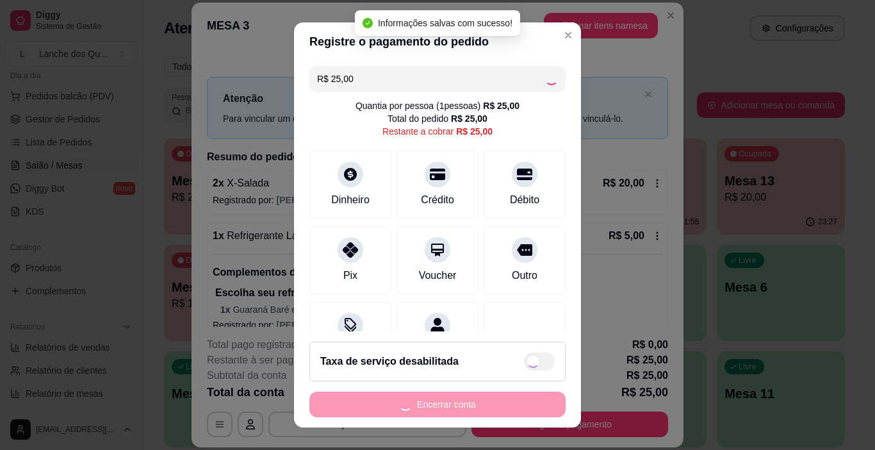
type input "R$ 0,00"
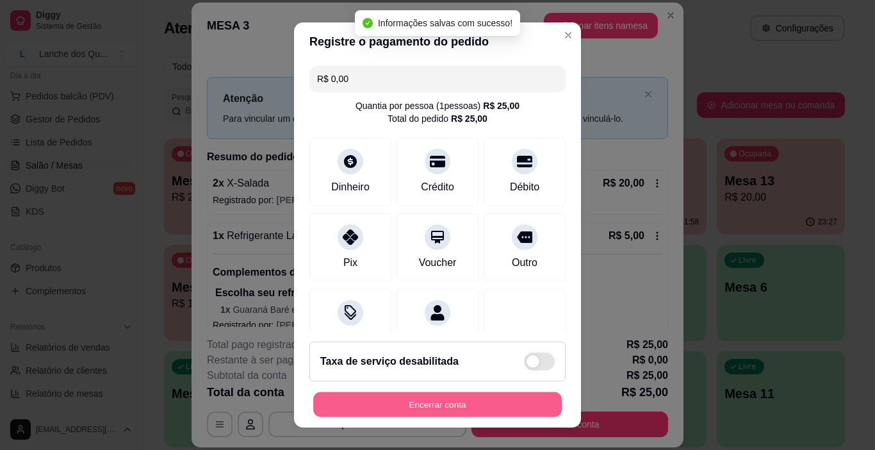
click at [462, 403] on button "Encerrar conta" at bounding box center [437, 404] width 248 height 25
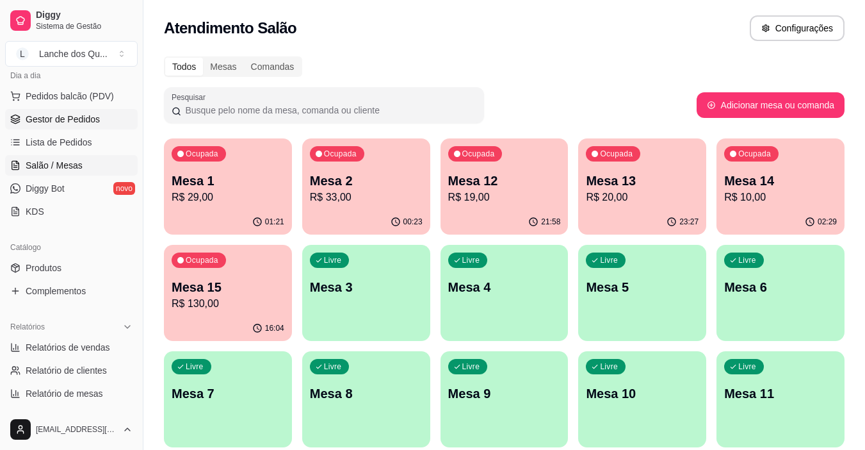
click at [74, 121] on span "Gestor de Pedidos" at bounding box center [63, 119] width 74 height 13
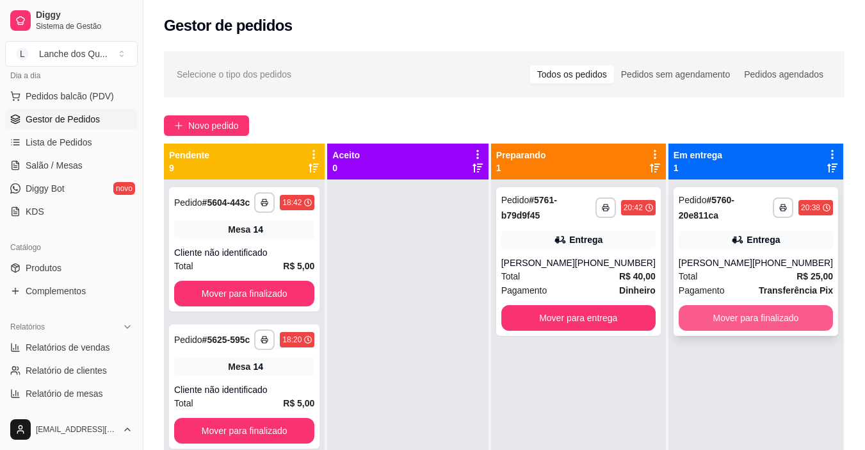
click at [752, 316] on button "Mover para finalizado" at bounding box center [756, 318] width 154 height 26
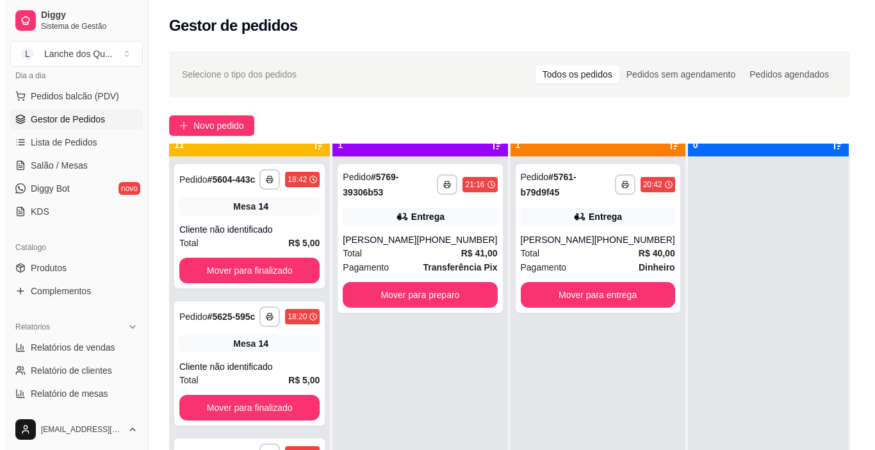
scroll to position [36, 0]
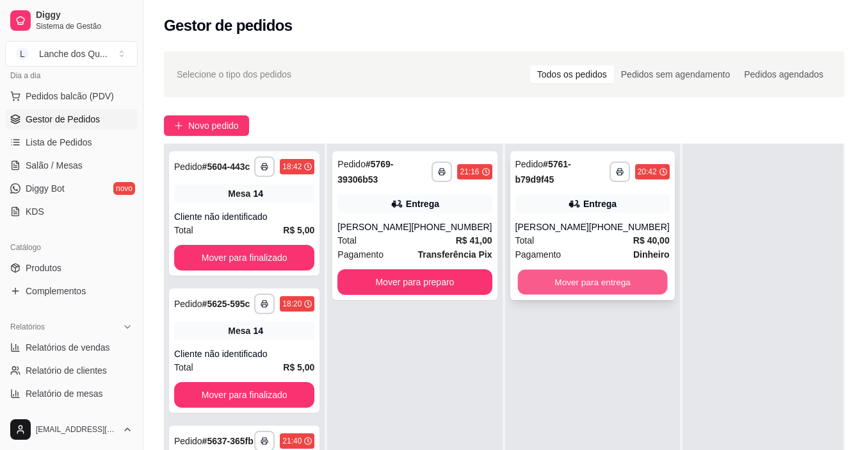
click at [588, 281] on button "Mover para entrega" at bounding box center [592, 282] width 150 height 25
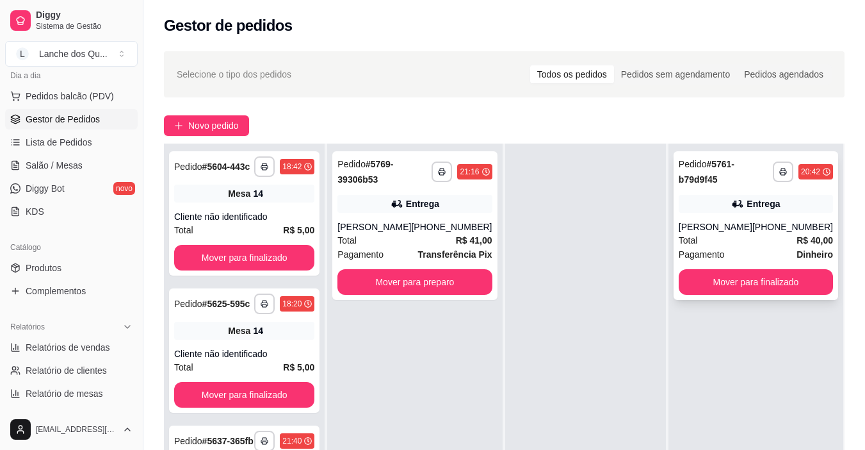
click at [735, 248] on div "Pagamento Dinheiro" at bounding box center [756, 254] width 154 height 14
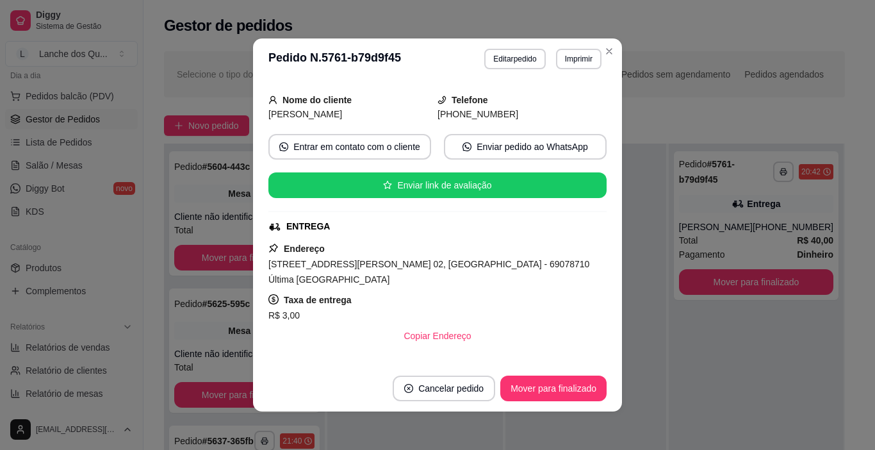
scroll to position [250, 0]
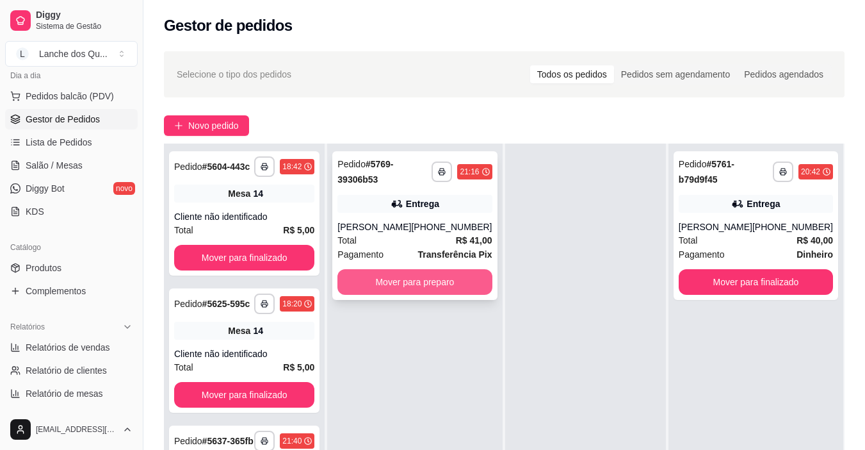
click at [407, 288] on button "Mover para preparo" at bounding box center [414, 282] width 154 height 26
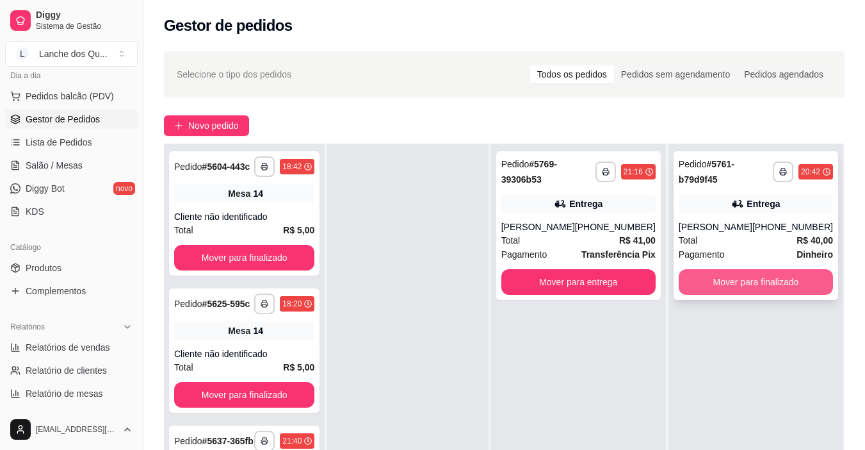
click at [747, 282] on button "Mover para finalizado" at bounding box center [756, 282] width 154 height 26
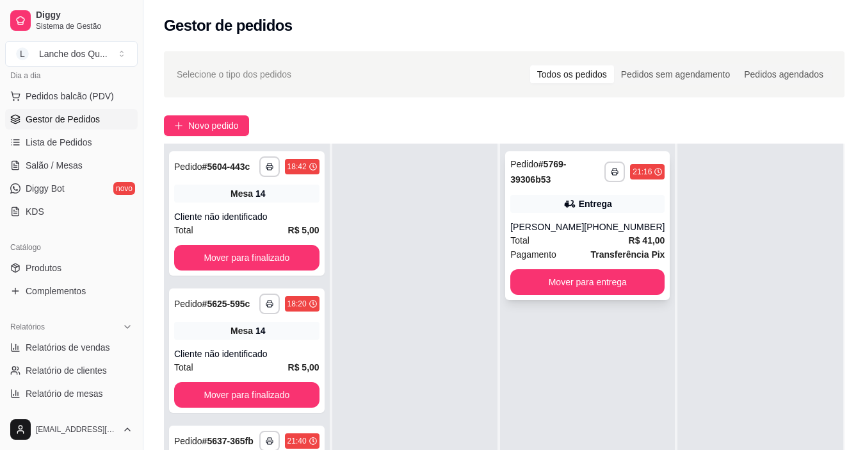
click at [605, 225] on div "[PHONE_NUMBER]" at bounding box center [624, 226] width 81 height 13
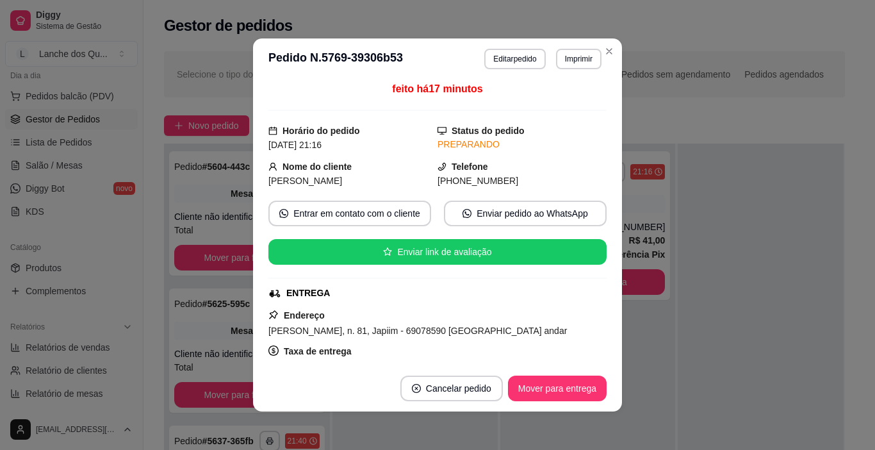
scroll to position [0, 0]
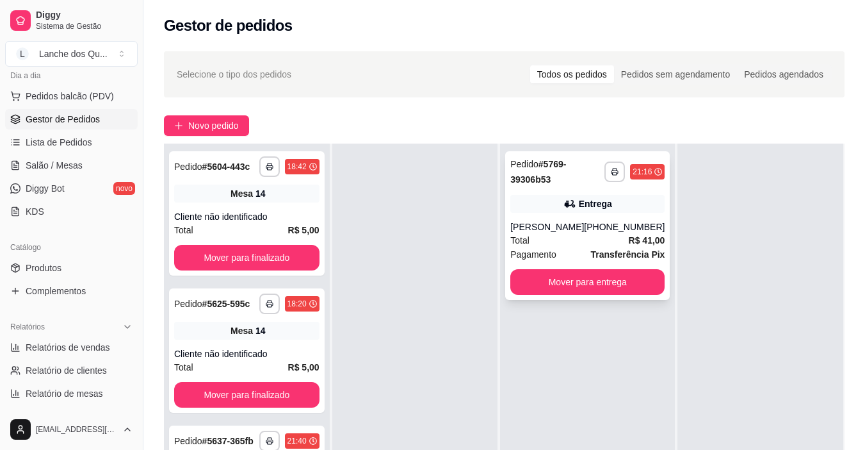
click at [592, 209] on div "Entrega" at bounding box center [595, 203] width 33 height 13
click at [574, 216] on div "**********" at bounding box center [587, 225] width 165 height 149
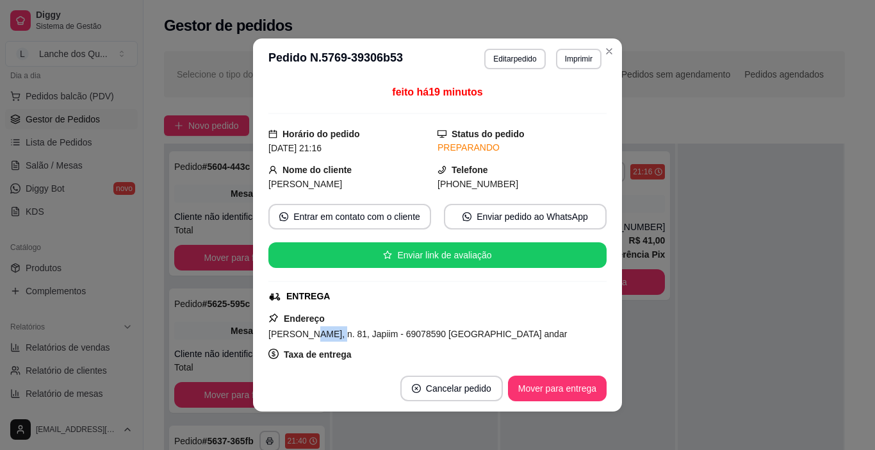
drag, startPoint x: 305, startPoint y: 341, endPoint x: 333, endPoint y: 336, distance: 27.9
click at [333, 336] on div "[PERSON_NAME], n. 81, Japiim - 69078590 [GEOGRAPHIC_DATA] andar" at bounding box center [437, 333] width 338 height 15
click at [333, 336] on span "[PERSON_NAME], n. 81, Japiim - 69078590 [GEOGRAPHIC_DATA] andar" at bounding box center [417, 334] width 298 height 10
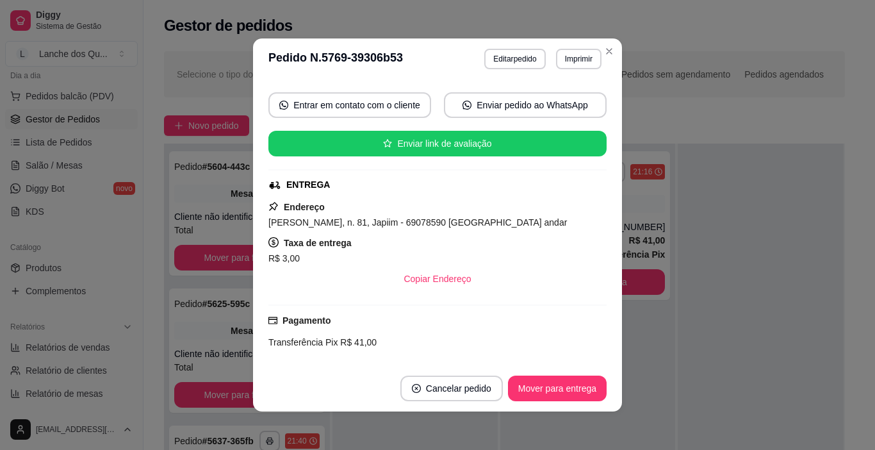
scroll to position [128, 0]
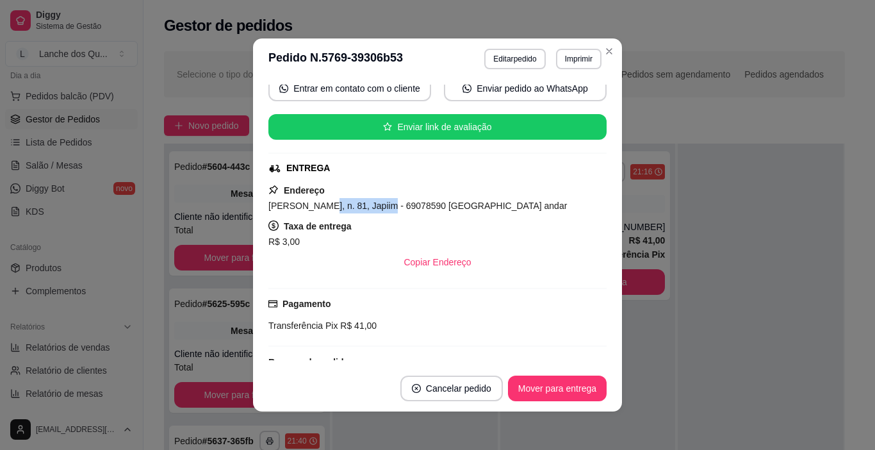
drag, startPoint x: 316, startPoint y: 200, endPoint x: 384, endPoint y: 199, distance: 68.5
click at [384, 200] on span "[PERSON_NAME], n. 81, Japiim - 69078590 [GEOGRAPHIC_DATA] andar" at bounding box center [417, 205] width 298 height 10
click at [384, 199] on div "[PERSON_NAME], n. 81, Japiim - 69078590 [GEOGRAPHIC_DATA] andar" at bounding box center [437, 205] width 338 height 15
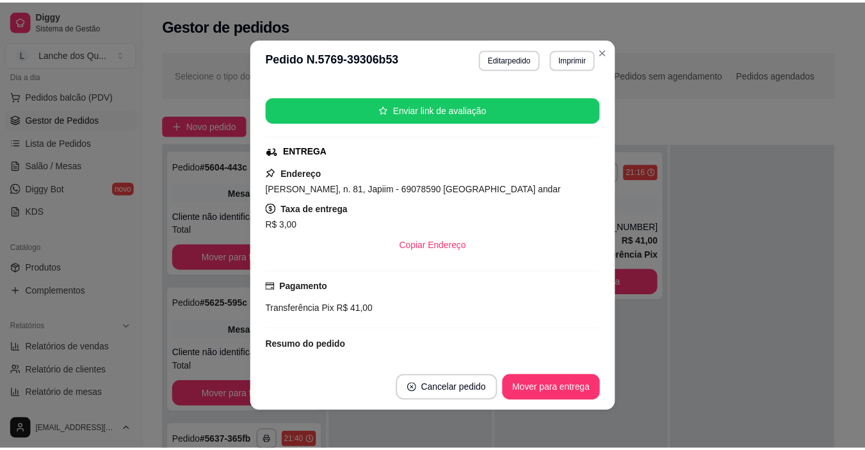
scroll to position [0, 0]
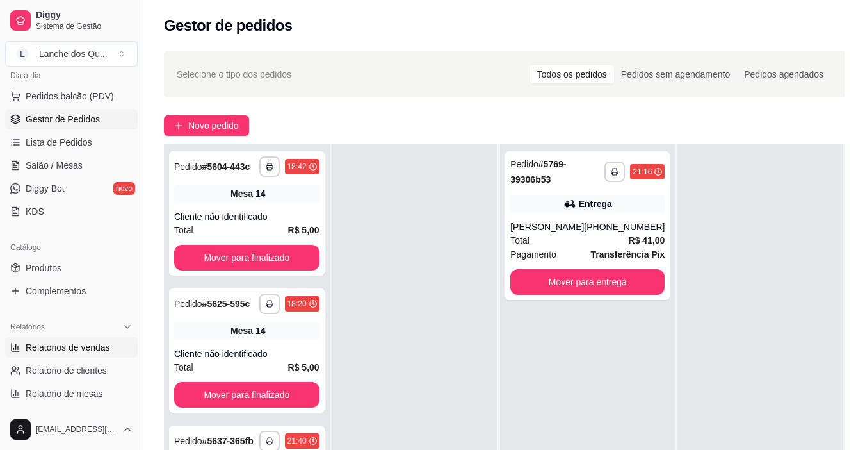
click at [77, 343] on span "Relatórios de vendas" at bounding box center [68, 347] width 85 height 13
select select "ALL"
select select "0"
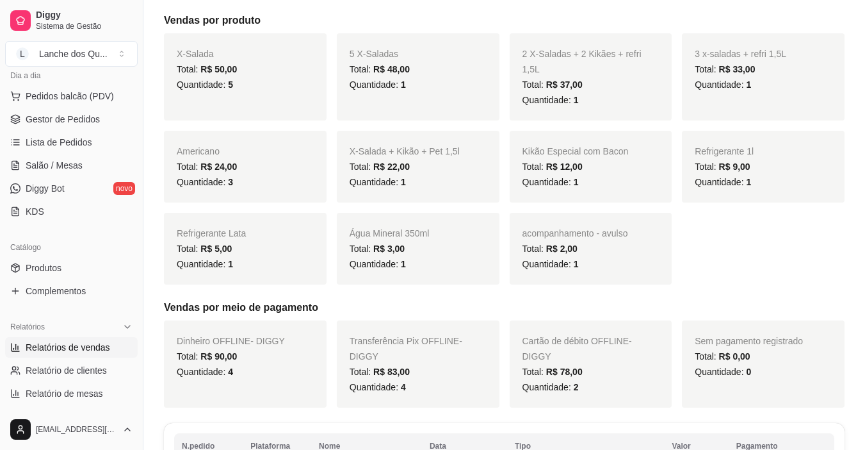
scroll to position [195, 0]
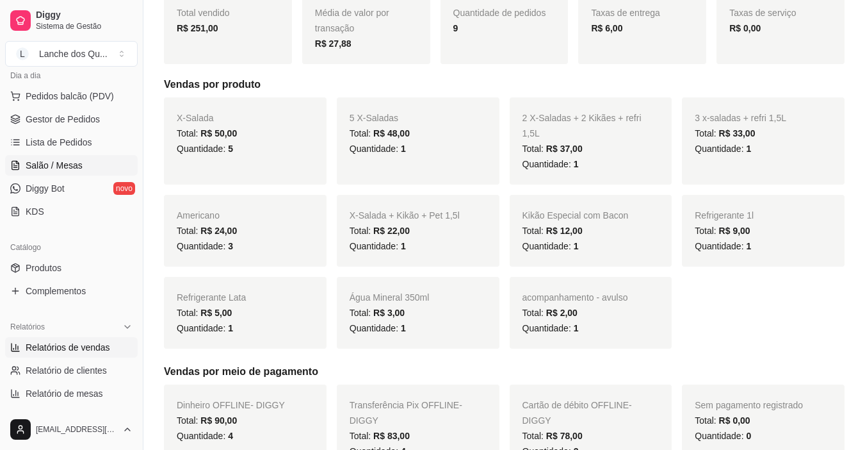
click at [42, 159] on span "Salão / Mesas" at bounding box center [54, 165] width 57 height 13
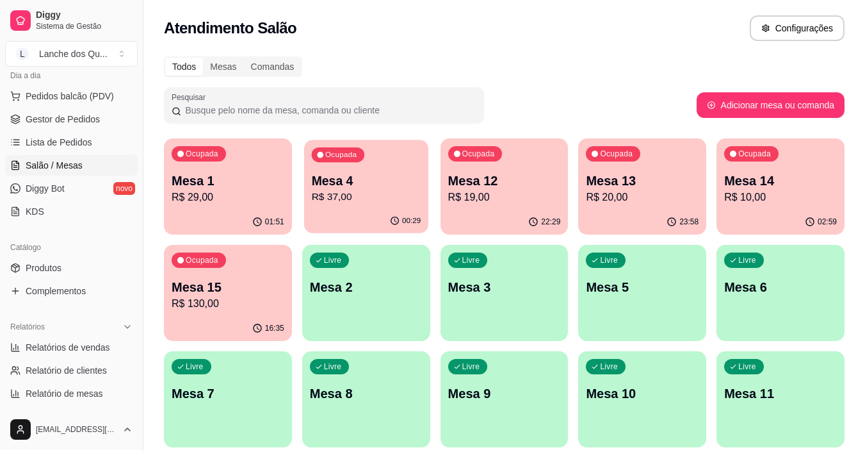
click at [350, 190] on p "R$ 37,00" at bounding box center [366, 197] width 110 height 15
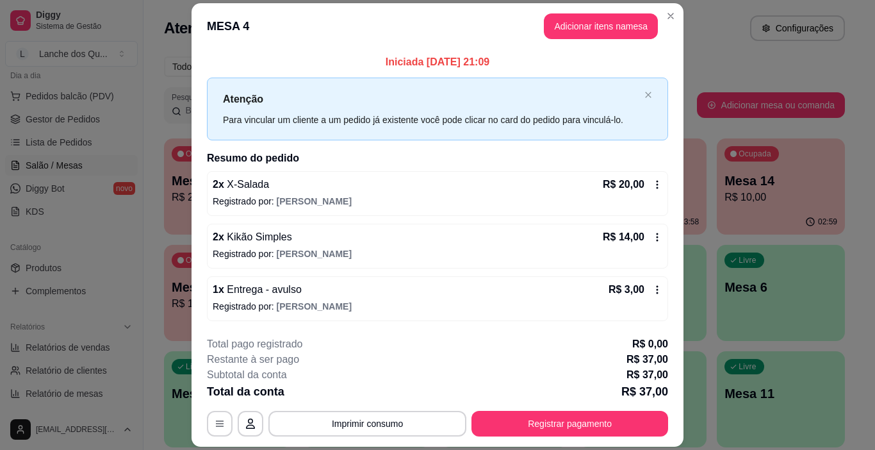
scroll to position [38, 0]
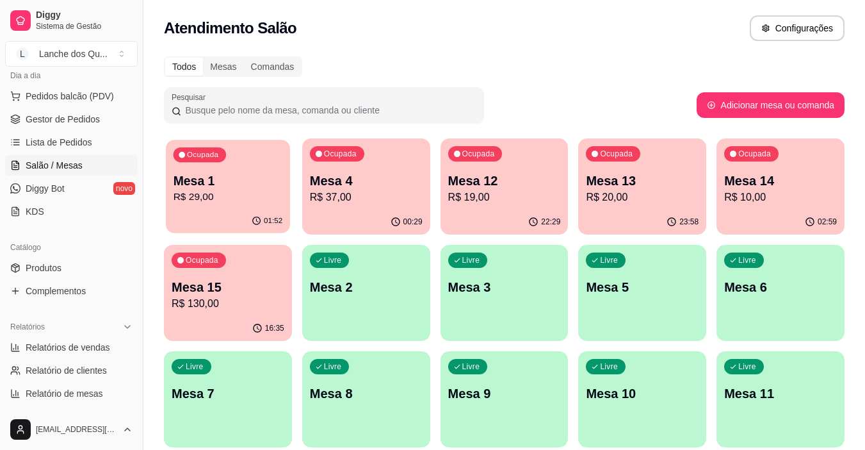
click at [181, 181] on p "Mesa 1" at bounding box center [229, 180] width 110 height 17
click at [60, 126] on link "Gestor de Pedidos" at bounding box center [71, 119] width 133 height 20
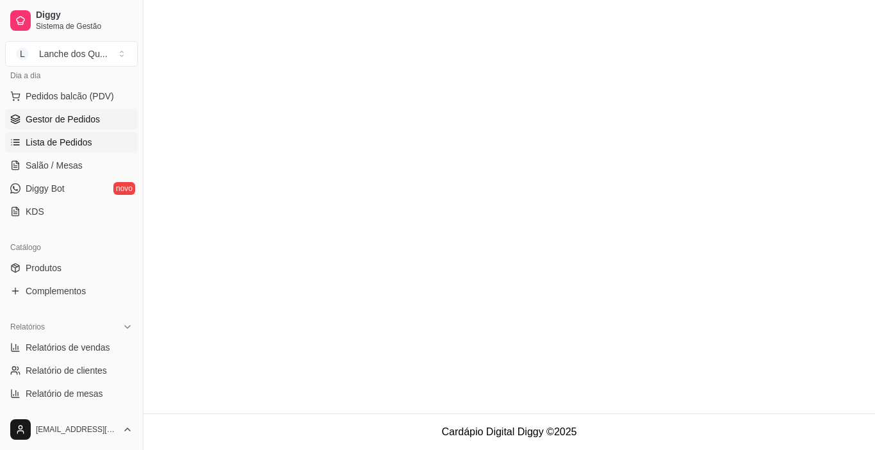
click at [77, 148] on span "Lista de Pedidos" at bounding box center [59, 142] width 67 height 13
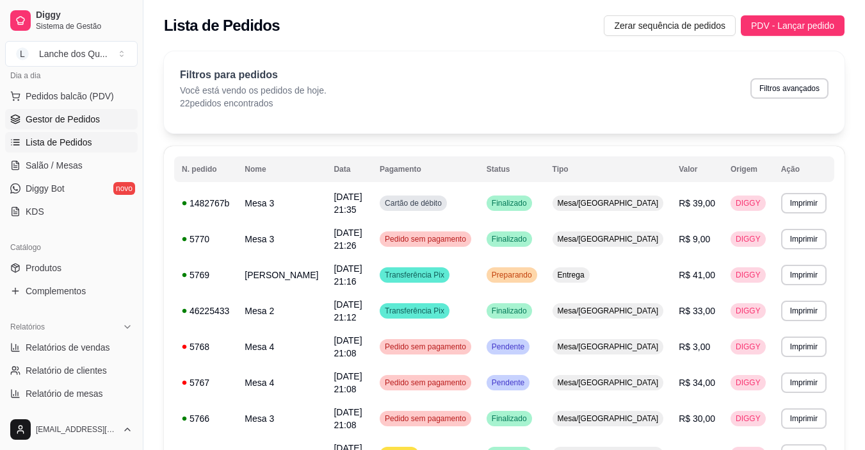
click at [46, 113] on span "Gestor de Pedidos" at bounding box center [63, 119] width 74 height 13
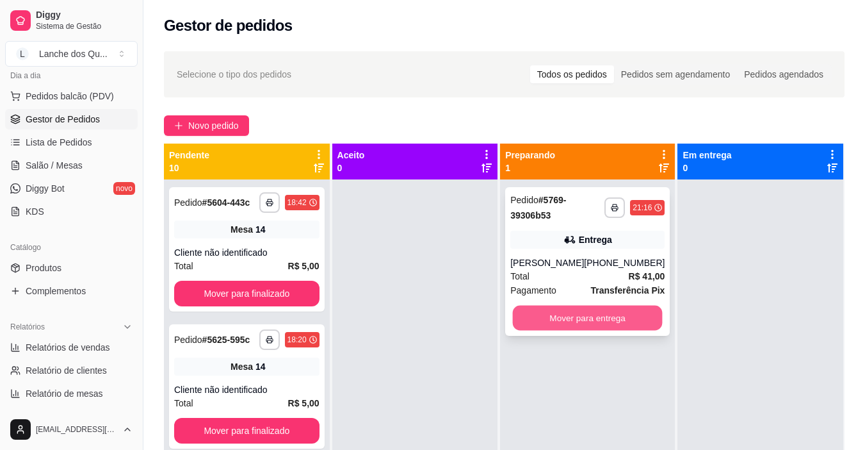
click at [594, 318] on button "Mover para entrega" at bounding box center [588, 317] width 150 height 25
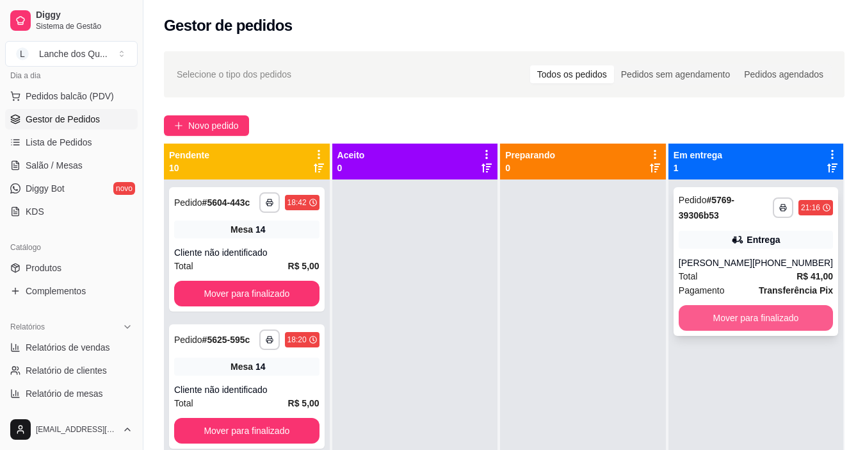
click at [733, 318] on button "Mover para finalizado" at bounding box center [756, 318] width 154 height 26
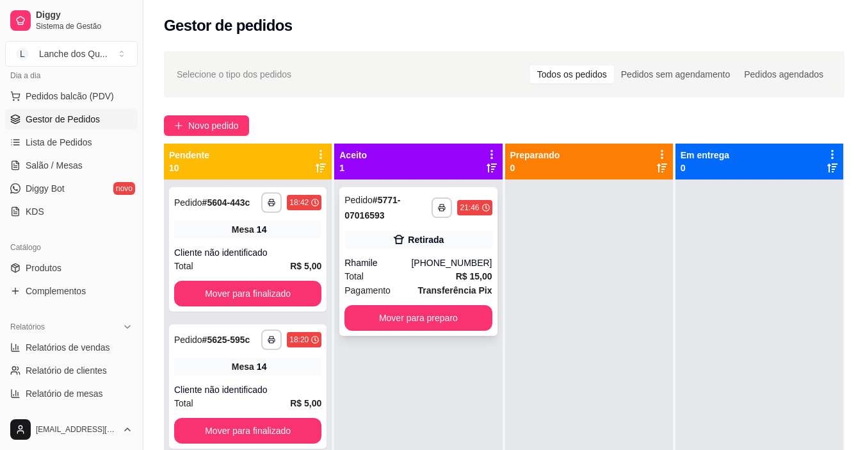
click at [403, 259] on div "Rhamile" at bounding box center [378, 262] width 67 height 13
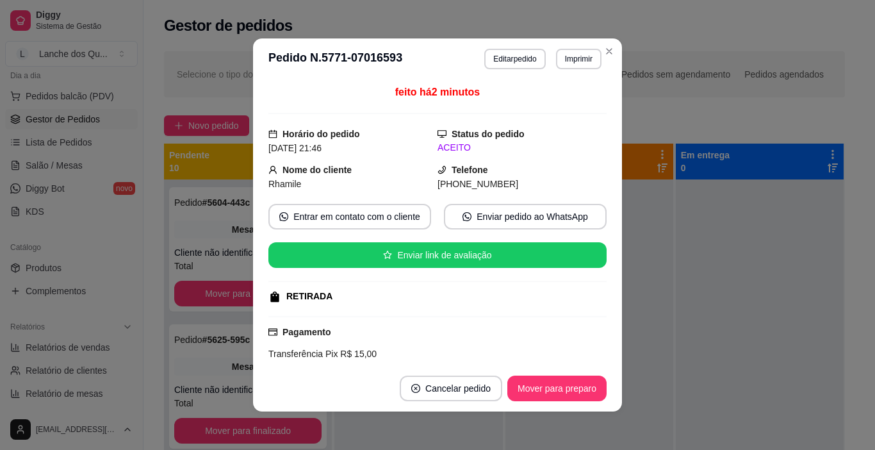
scroll to position [122, 0]
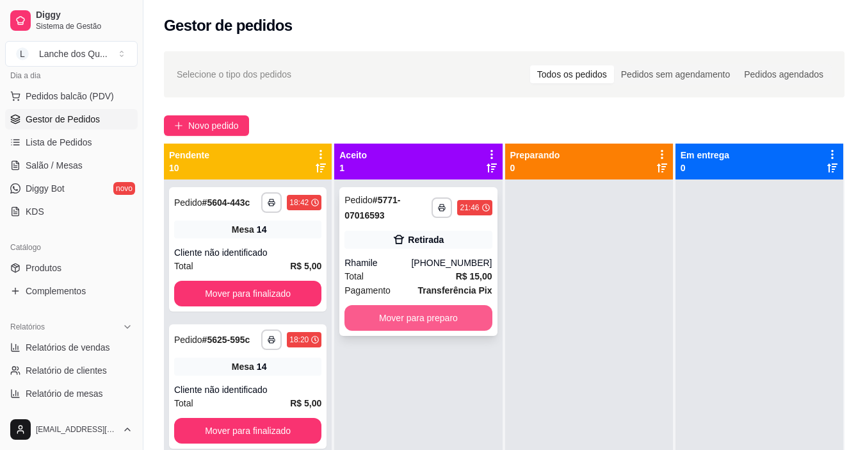
click at [410, 318] on button "Mover para preparo" at bounding box center [418, 318] width 147 height 26
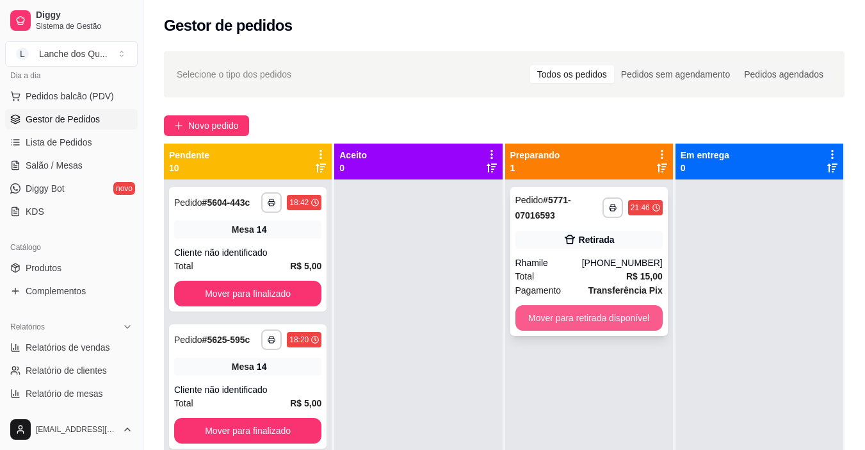
click at [554, 318] on button "Mover para retirada disponível" at bounding box center [588, 318] width 147 height 26
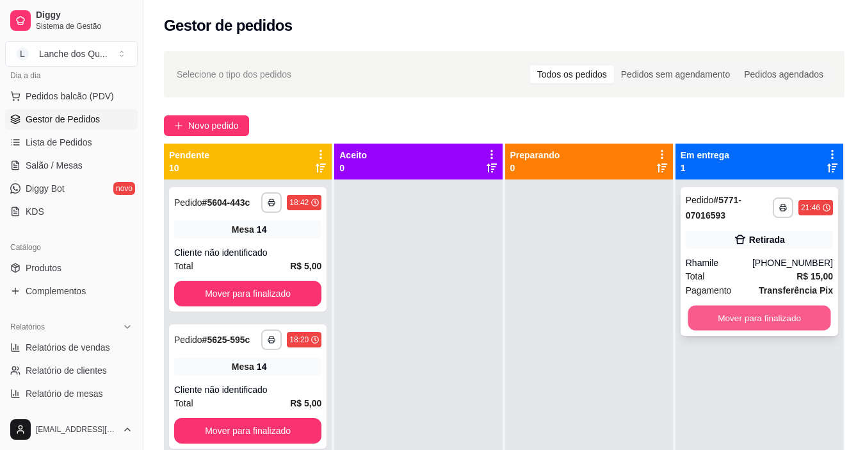
click at [722, 312] on button "Mover para finalizado" at bounding box center [759, 317] width 143 height 25
click at [766, 261] on div "[PHONE_NUMBER]" at bounding box center [792, 262] width 81 height 13
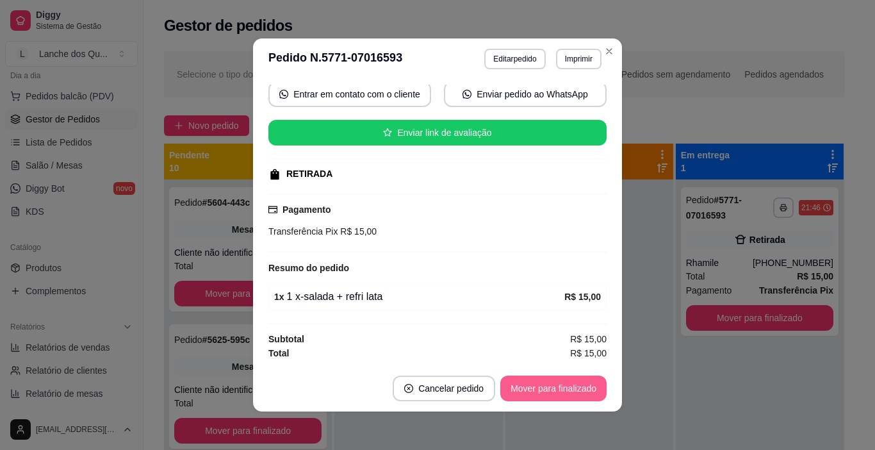
click at [560, 387] on button "Mover para finalizado" at bounding box center [553, 388] width 106 height 26
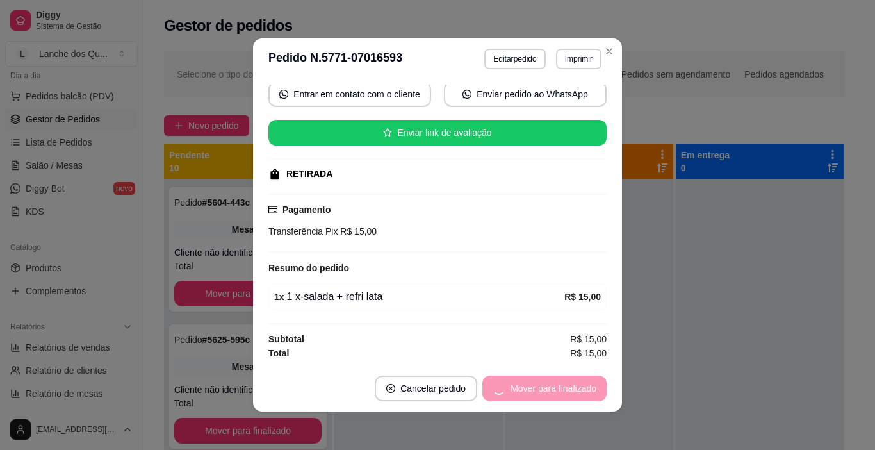
scroll to position [93, 0]
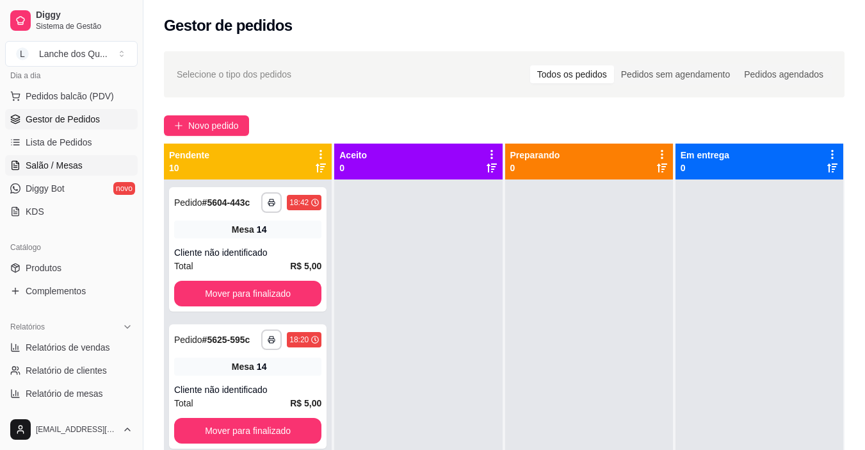
click at [64, 163] on span "Salão / Mesas" at bounding box center [54, 165] width 57 height 13
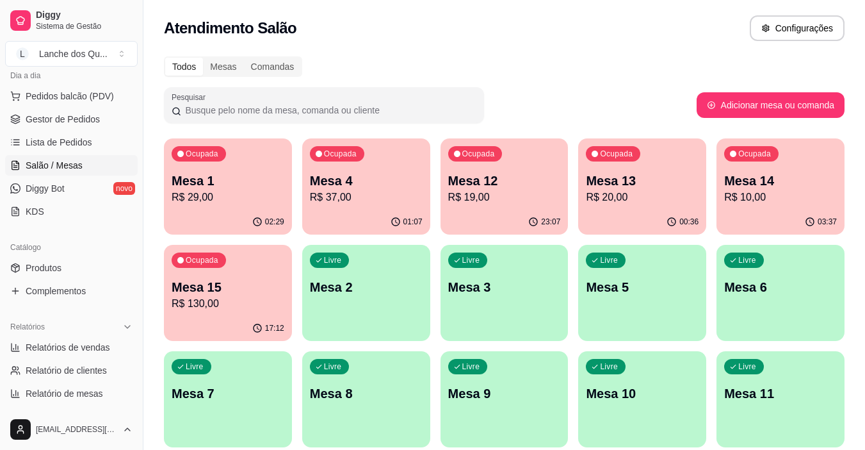
click at [365, 289] on p "Mesa 2" at bounding box center [366, 287] width 113 height 18
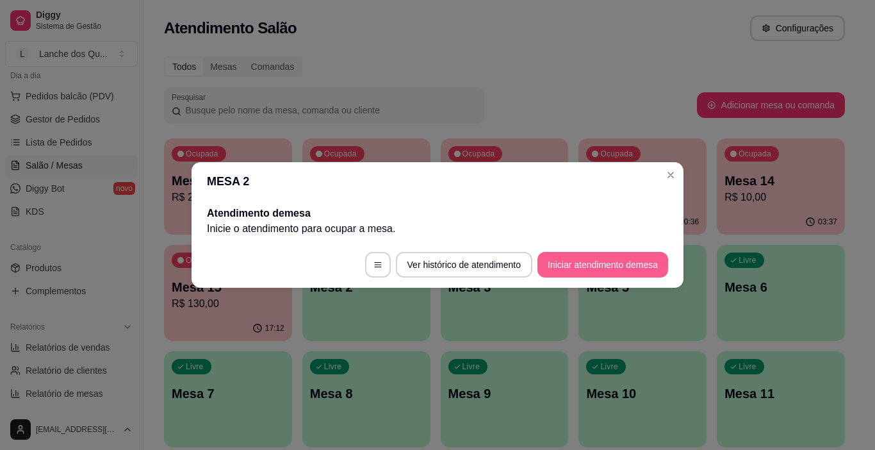
click at [598, 268] on button "Iniciar atendimento de mesa" at bounding box center [602, 265] width 131 height 26
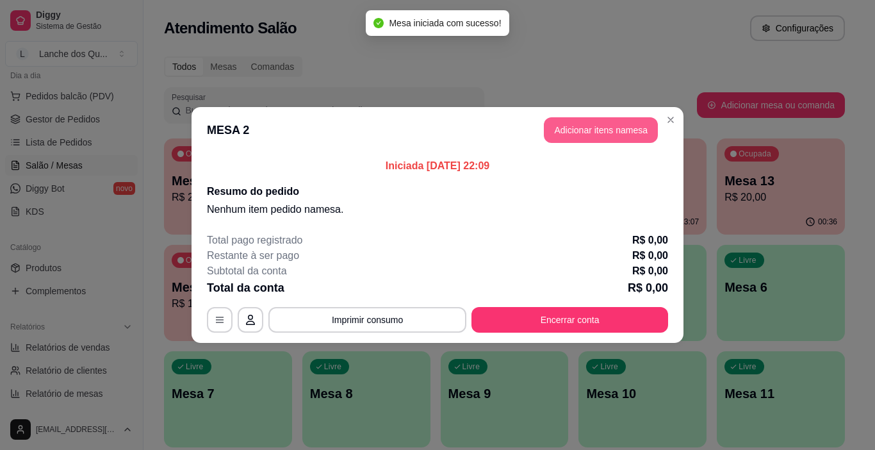
click at [579, 129] on button "Adicionar itens na mesa" at bounding box center [601, 130] width 114 height 26
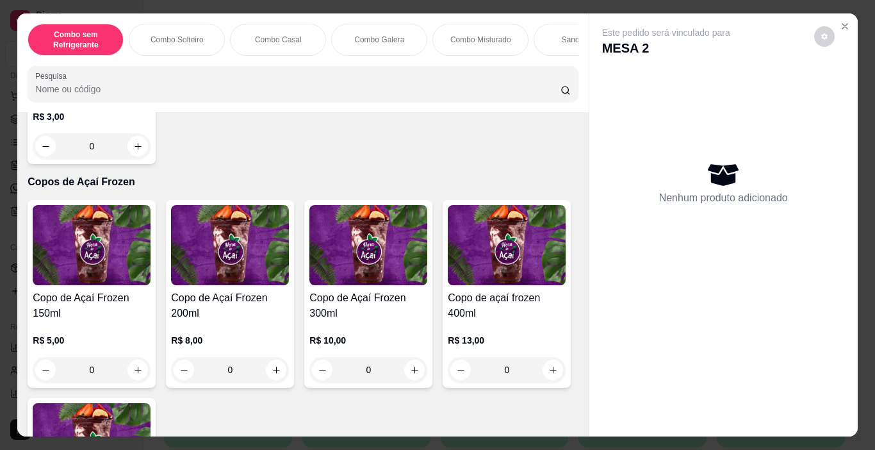
scroll to position [3266, 0]
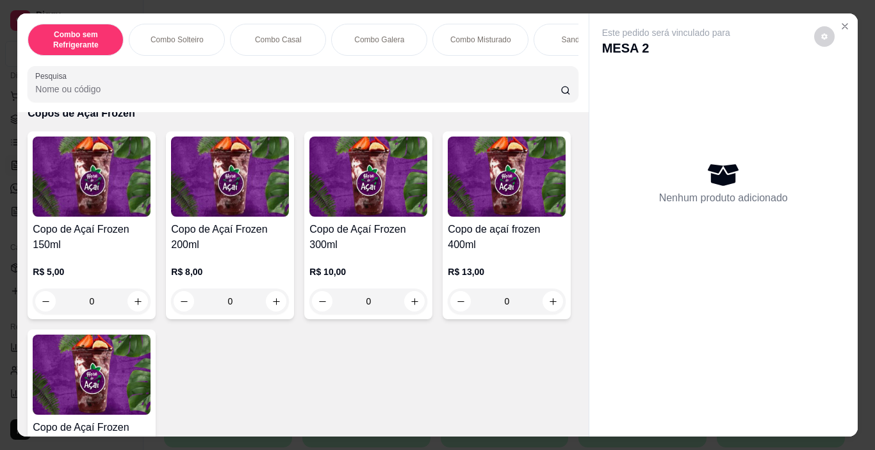
type input "1"
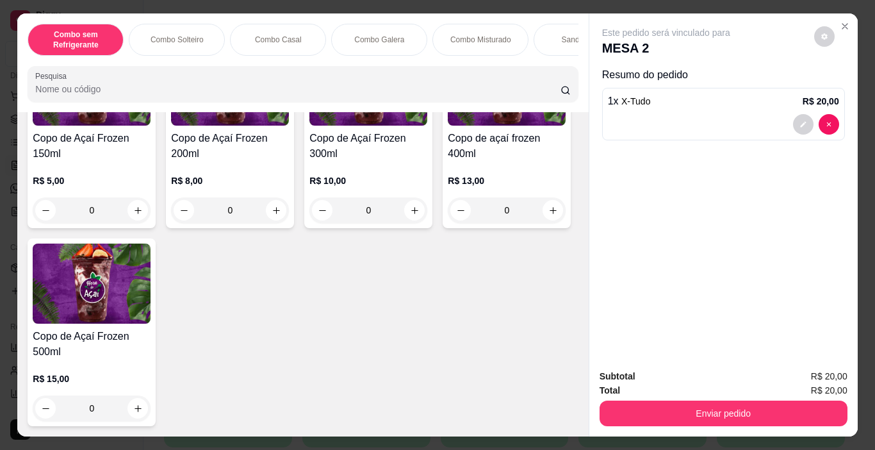
scroll to position [3970, 0]
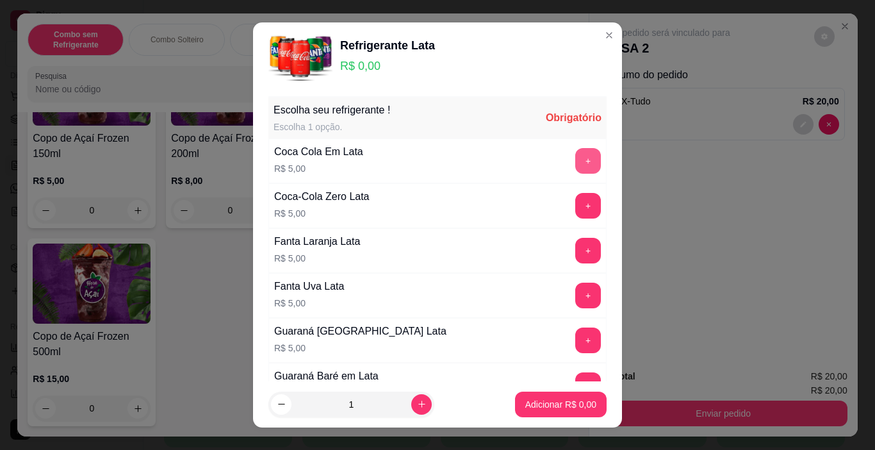
click at [575, 161] on button "+" at bounding box center [588, 161] width 26 height 26
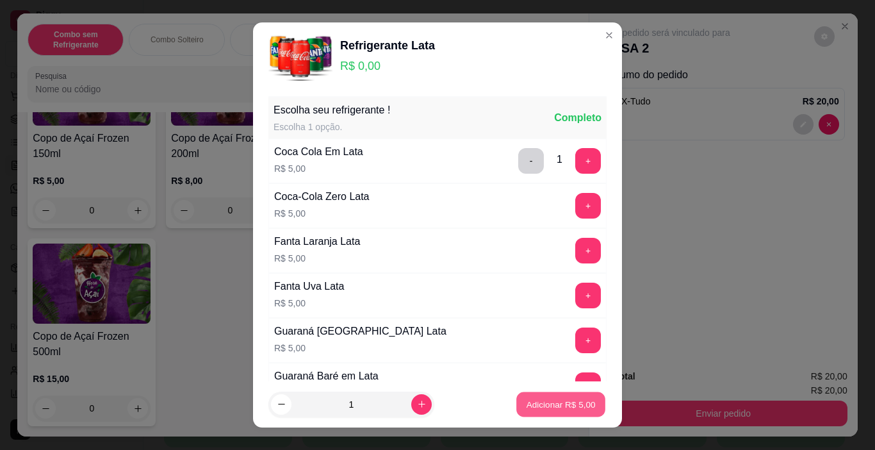
click at [564, 400] on p "Adicionar R$ 5,00" at bounding box center [560, 404] width 69 height 12
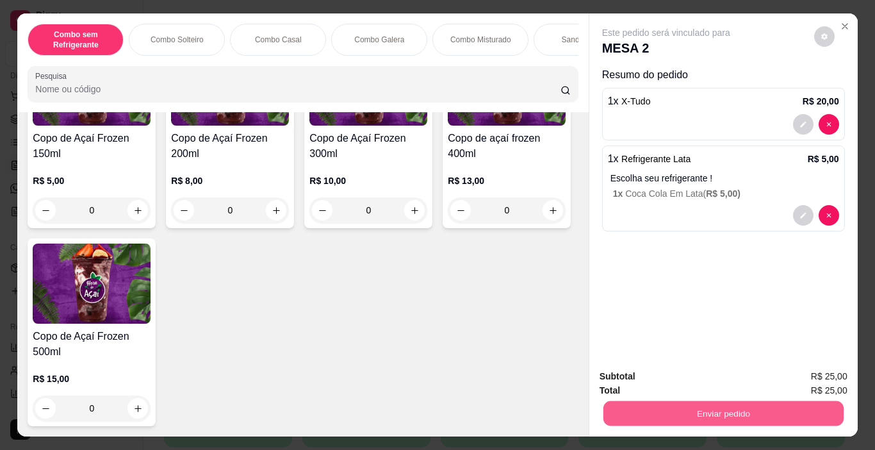
click at [716, 411] on button "Enviar pedido" at bounding box center [723, 413] width 240 height 25
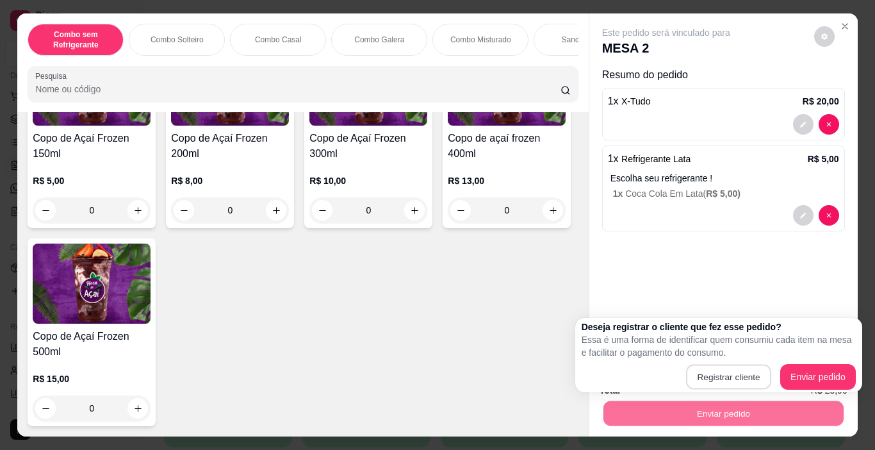
click at [825, 375] on div "Registrar cliente Enviar pedido" at bounding box center [718, 377] width 274 height 26
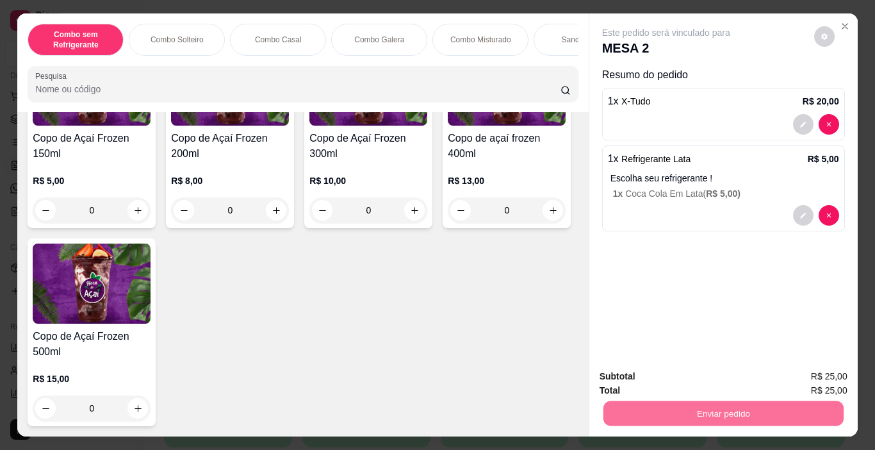
click at [825, 375] on button "Enviar pedido" at bounding box center [813, 377] width 72 height 24
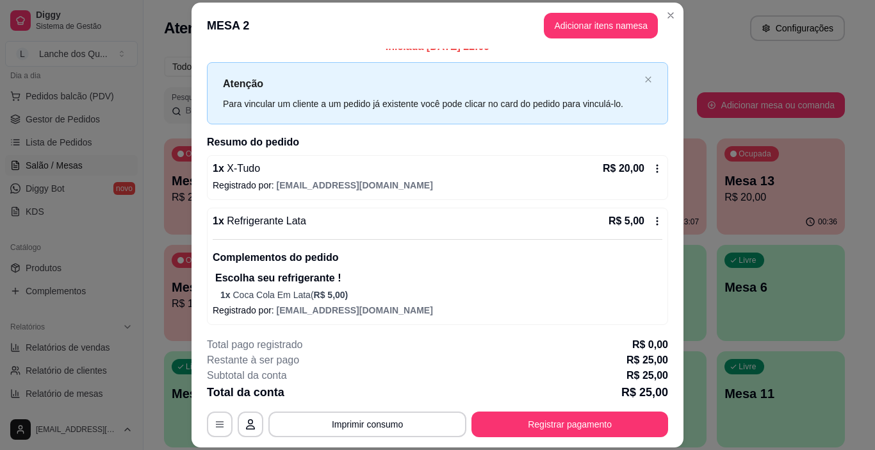
scroll to position [17, 0]
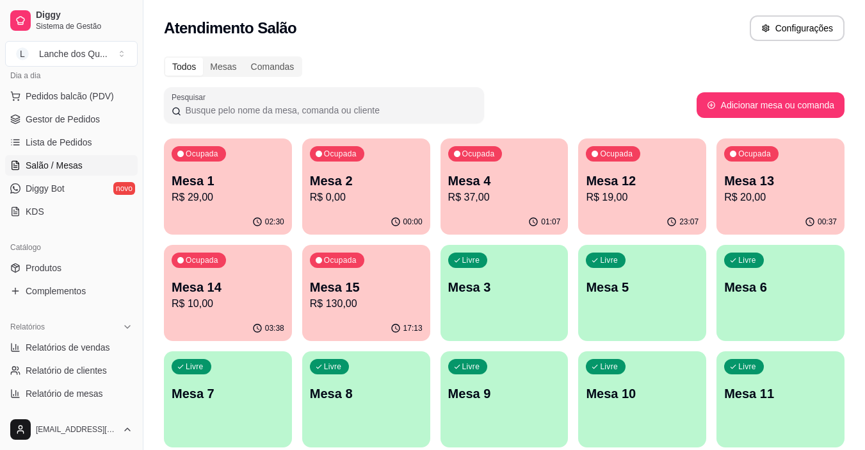
click at [448, 199] on div "Ocupada Mesa 4 R$ 37,00" at bounding box center [505, 173] width 128 height 71
click at [183, 202] on p "R$ 29,00" at bounding box center [228, 197] width 113 height 15
click at [348, 174] on p "Mesa 2" at bounding box center [366, 181] width 113 height 18
click at [473, 161] on div "Ocupada Mesa 4 R$ 37,00" at bounding box center [504, 174] width 124 height 69
click at [599, 190] on p "R$ 19,00" at bounding box center [642, 197] width 113 height 15
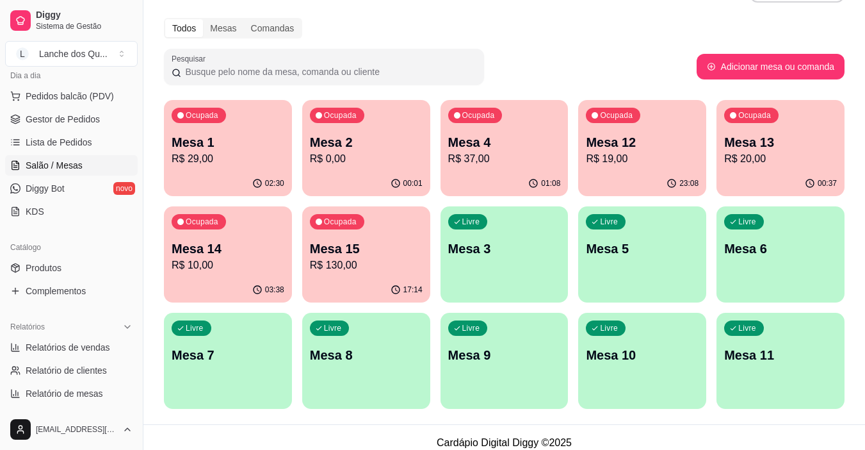
scroll to position [49, 0]
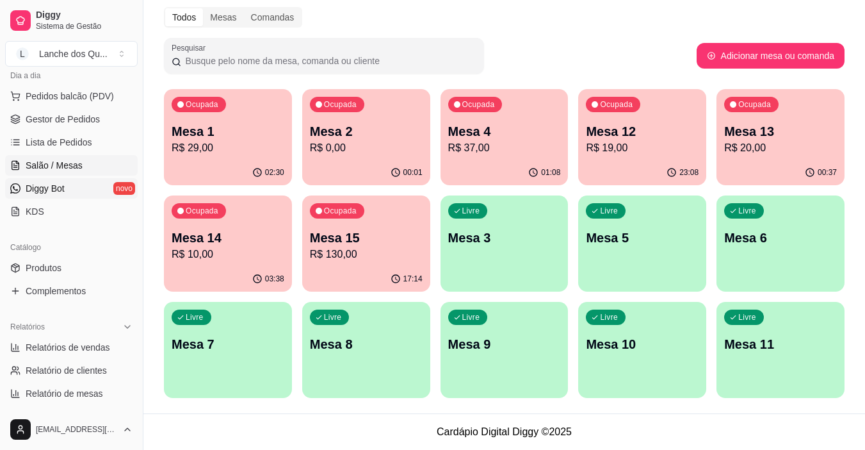
click at [65, 191] on link "Diggy Bot novo" at bounding box center [71, 188] width 133 height 20
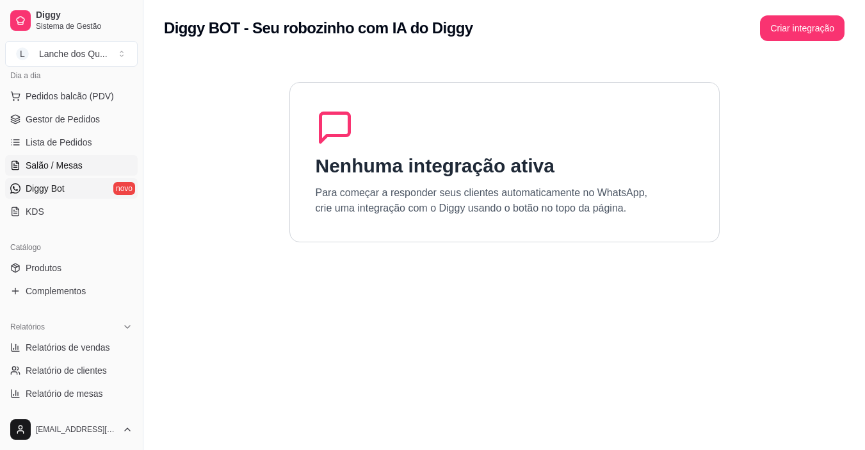
click at [68, 167] on span "Salão / Mesas" at bounding box center [54, 165] width 57 height 13
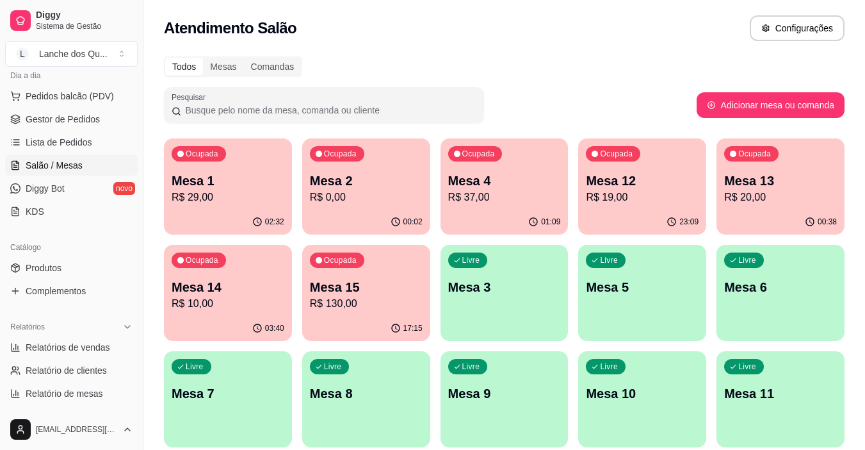
click at [68, 167] on span "Salão / Mesas" at bounding box center [54, 165] width 57 height 13
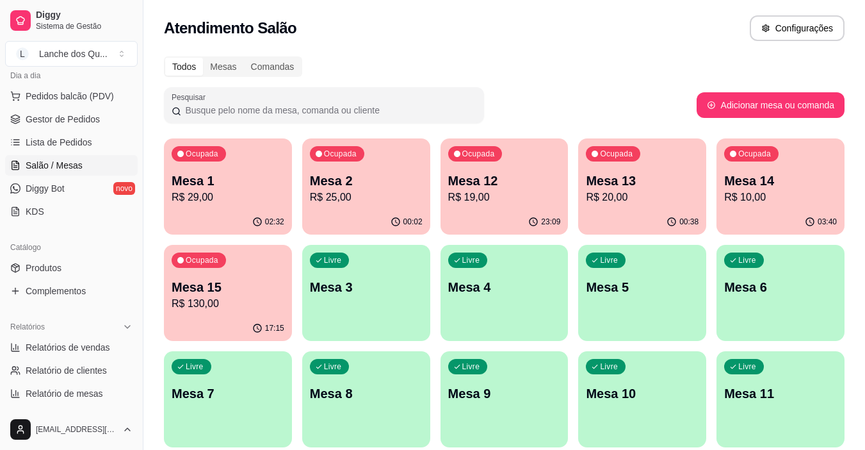
click at [496, 194] on p "R$ 19,00" at bounding box center [504, 197] width 113 height 15
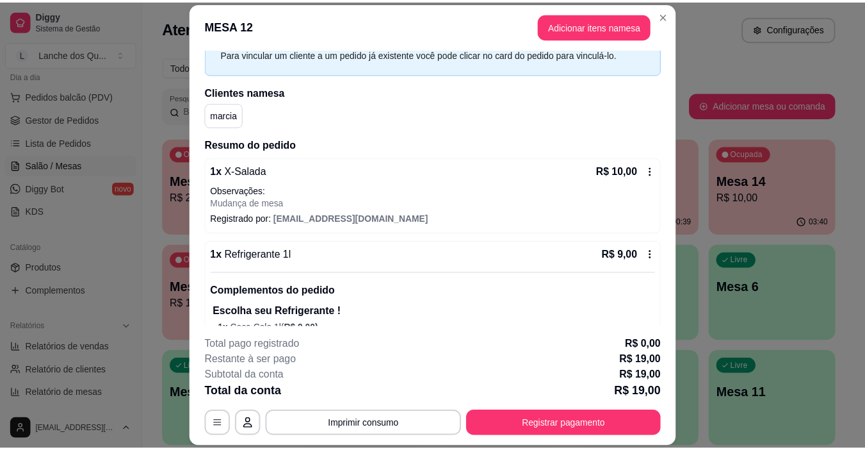
scroll to position [131, 0]
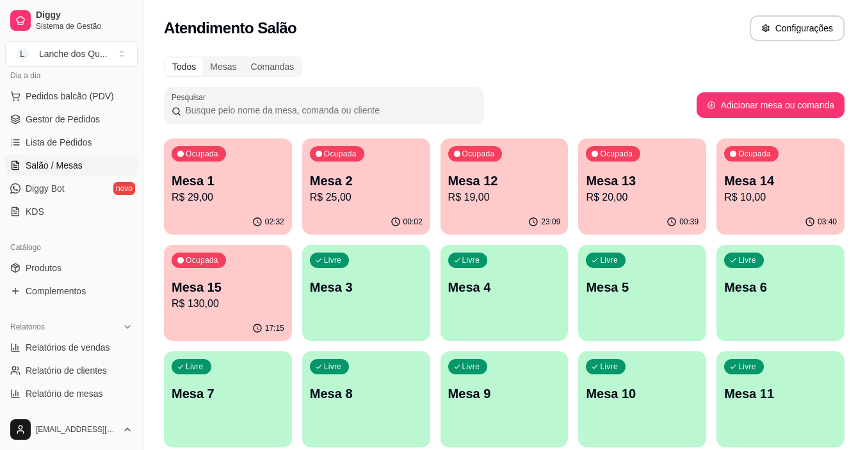
click at [456, 197] on p "R$ 19,00" at bounding box center [504, 197] width 113 height 15
click at [73, 360] on link "Relatório de clientes" at bounding box center [71, 370] width 133 height 20
select select "30"
select select "HIGHEST_TOTAL_SPENT_WITH_ORDERS"
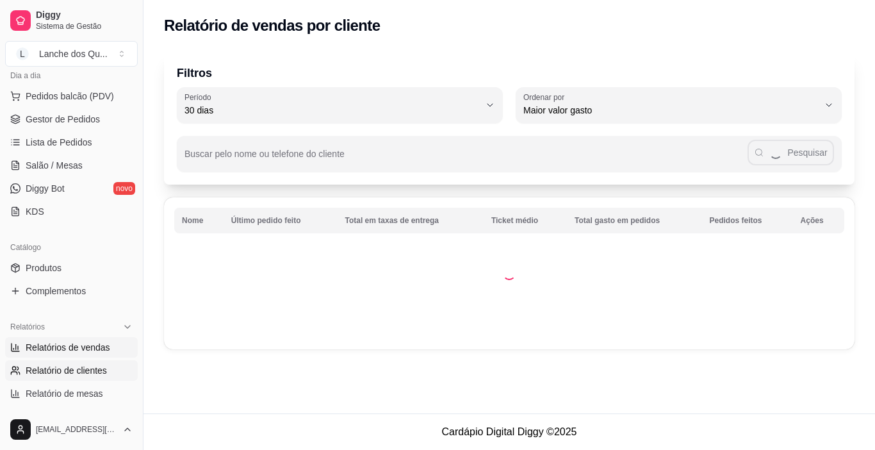
click at [77, 351] on span "Relatórios de vendas" at bounding box center [68, 347] width 85 height 13
select select "ALL"
select select "0"
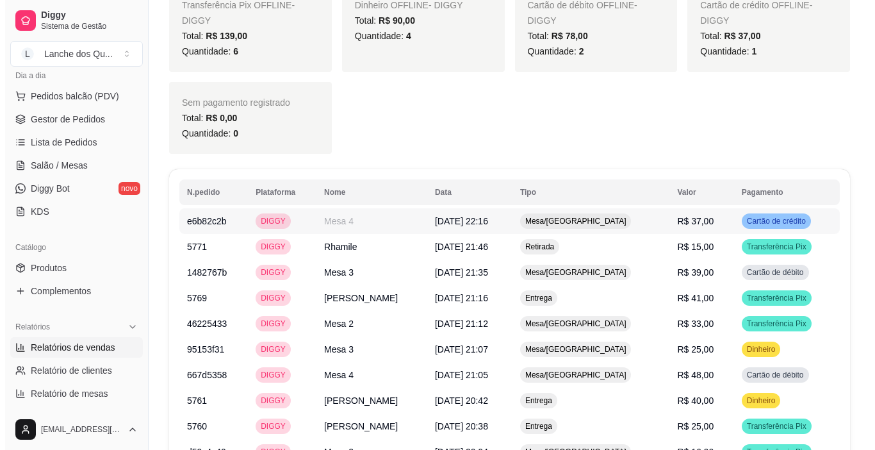
scroll to position [704, 0]
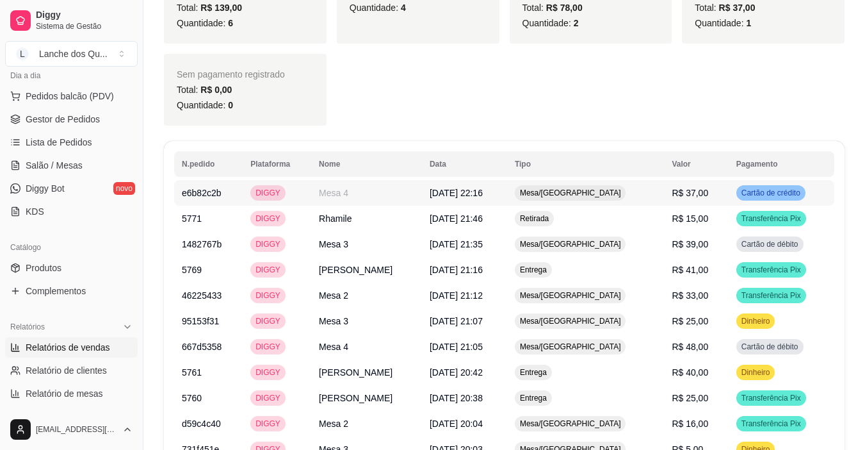
click at [674, 184] on td "R$ 37,00" at bounding box center [696, 193] width 64 height 26
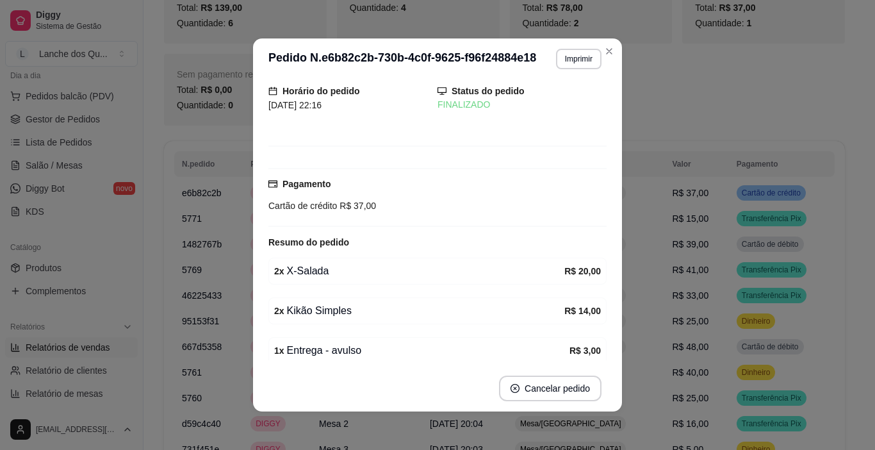
scroll to position [64, 0]
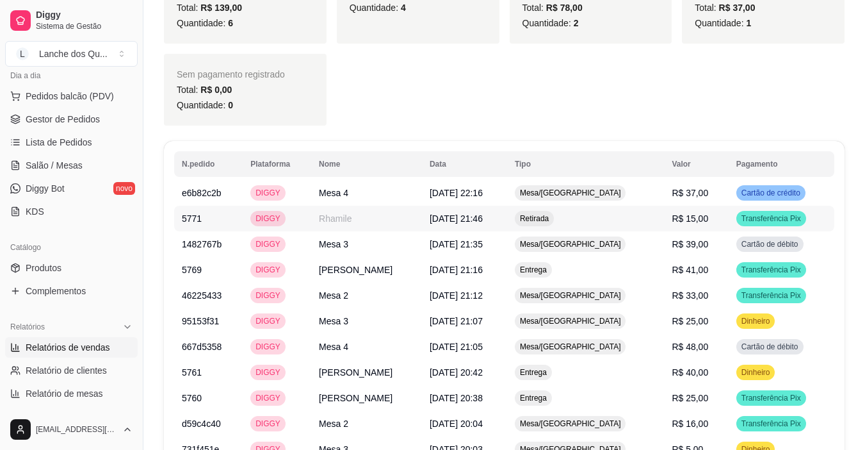
click at [680, 209] on td "R$ 15,00" at bounding box center [696, 219] width 64 height 26
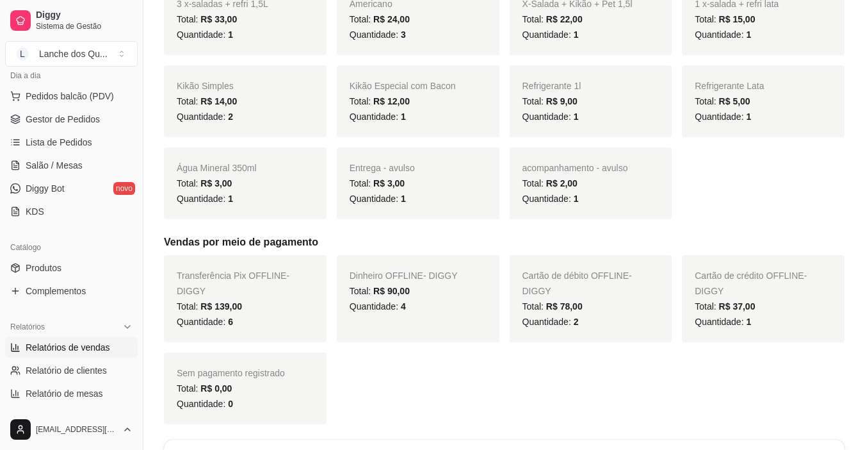
scroll to position [307, 0]
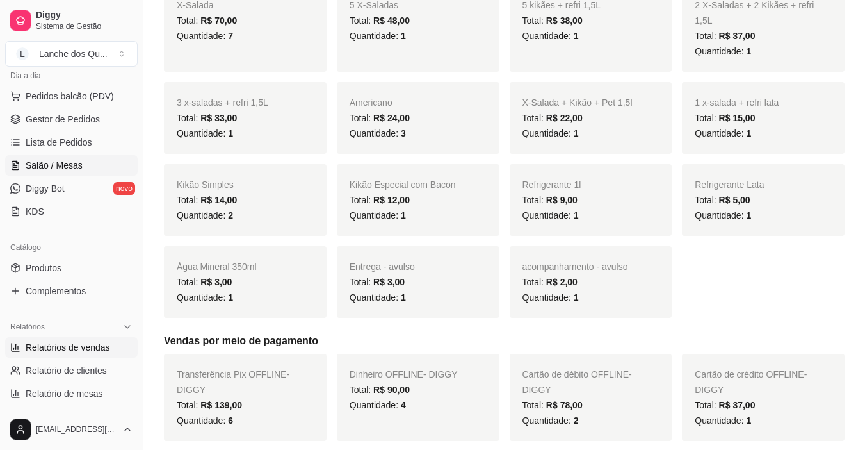
click at [58, 160] on span "Salão / Mesas" at bounding box center [54, 165] width 57 height 13
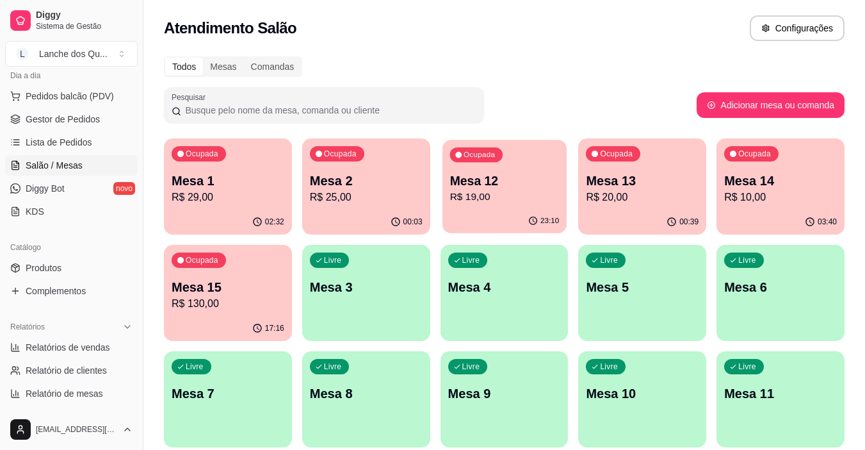
click at [554, 209] on div "23:10" at bounding box center [504, 221] width 124 height 24
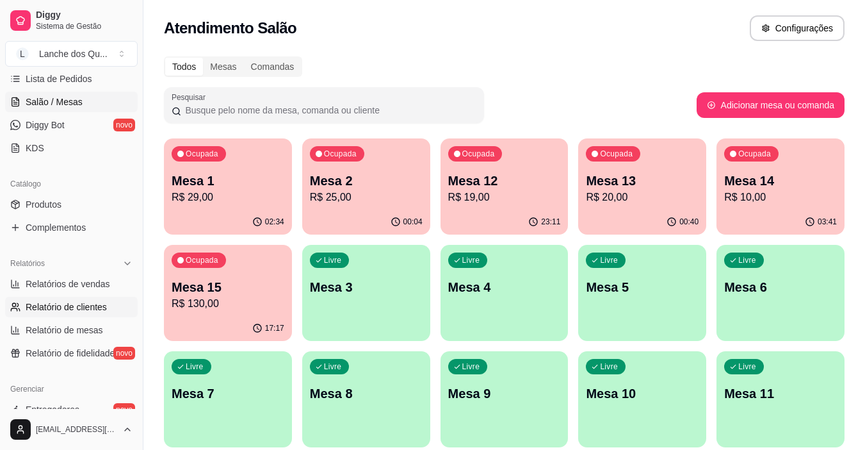
scroll to position [216, 0]
click at [88, 284] on span "Relatórios de vendas" at bounding box center [68, 283] width 85 height 13
select select "ALL"
select select "0"
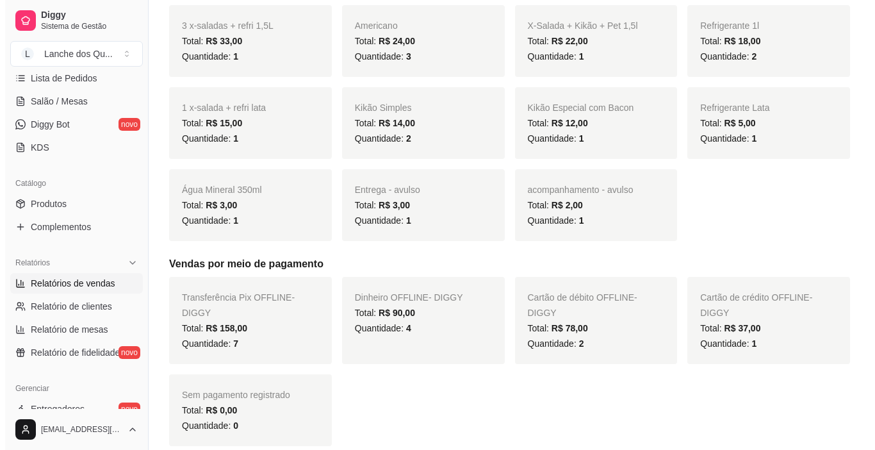
scroll to position [640, 0]
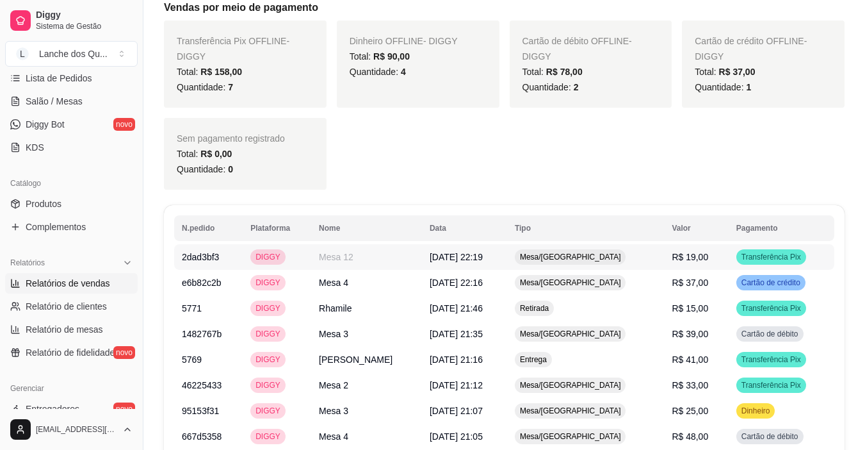
click at [701, 245] on td "R$ 19,00" at bounding box center [696, 257] width 64 height 26
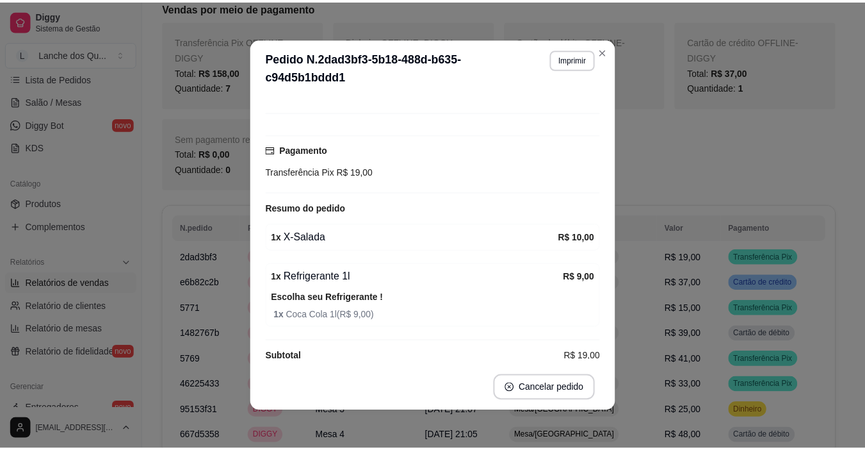
scroll to position [93, 0]
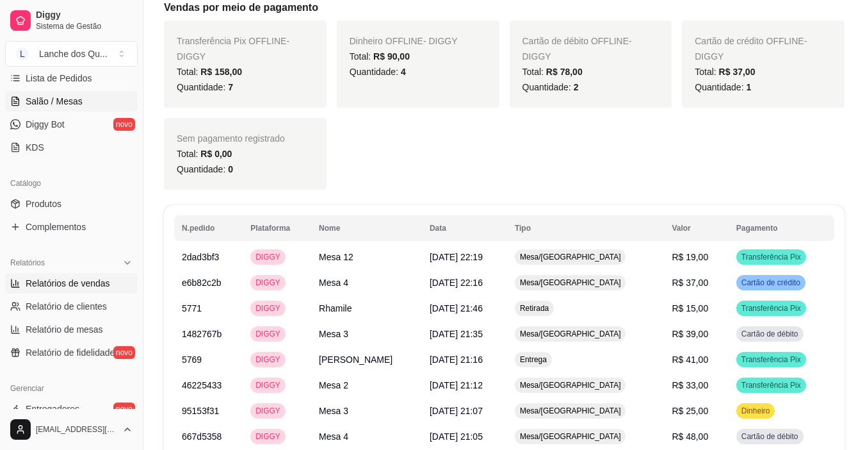
click at [53, 107] on span "Salão / Mesas" at bounding box center [54, 101] width 57 height 13
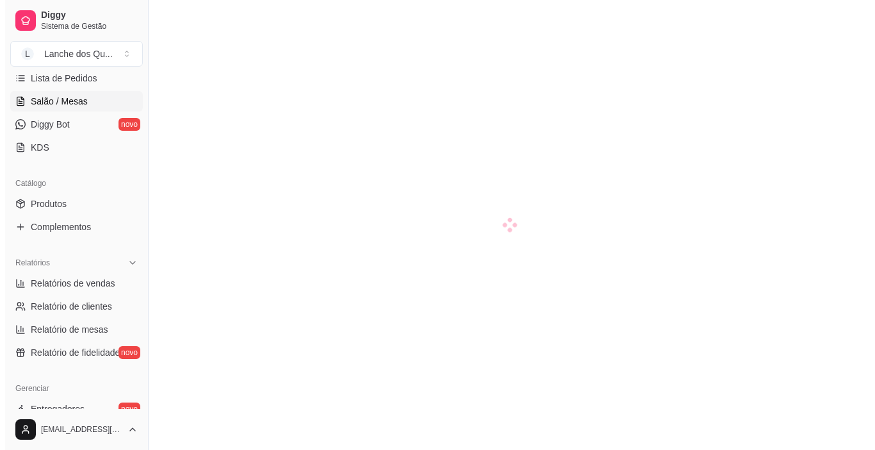
scroll to position [37, 0]
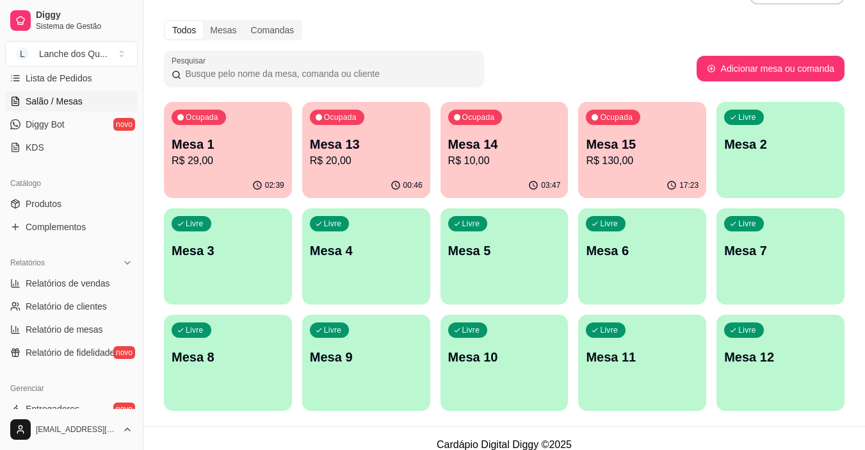
click at [734, 158] on div "Livre Mesa 2" at bounding box center [781, 142] width 128 height 81
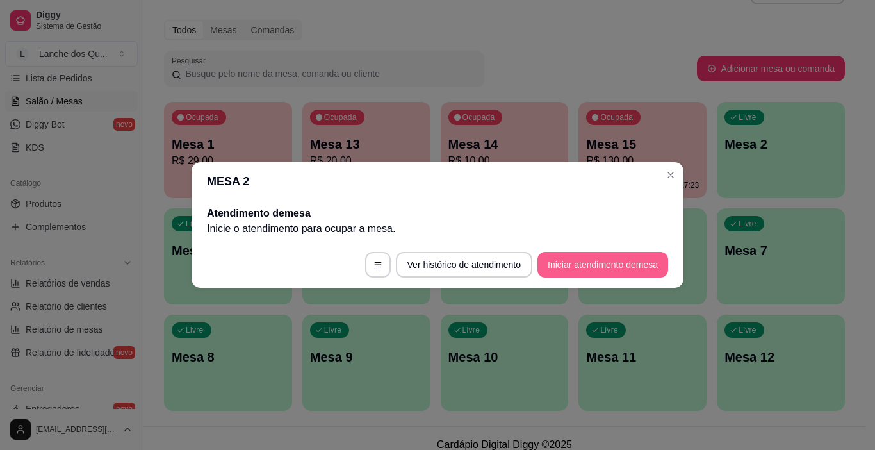
click at [628, 259] on button "Iniciar atendimento de mesa" at bounding box center [602, 265] width 131 height 26
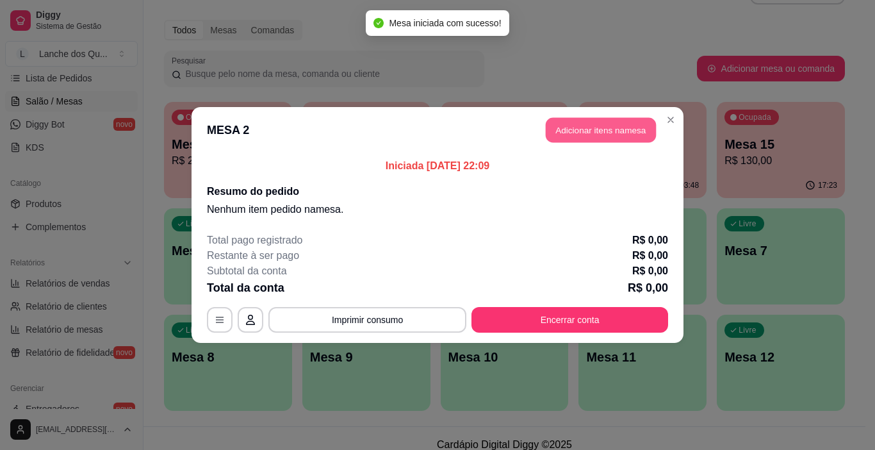
click at [581, 140] on button "Adicionar itens na mesa" at bounding box center [601, 130] width 110 height 25
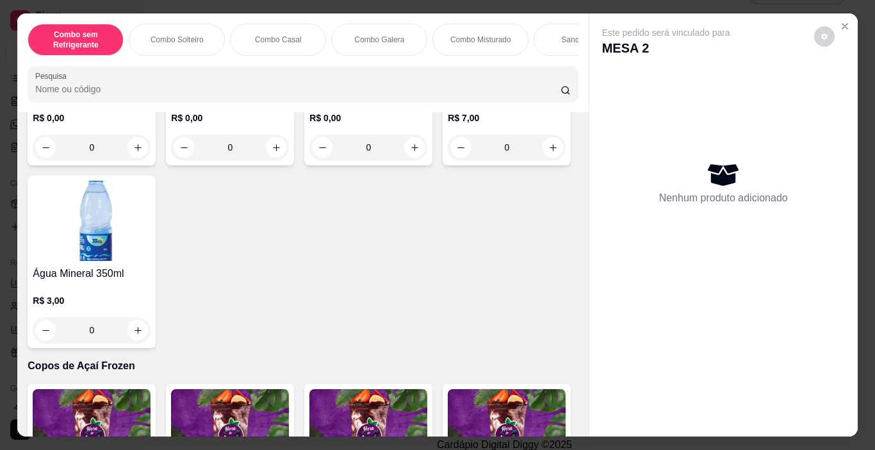
scroll to position [3010, 0]
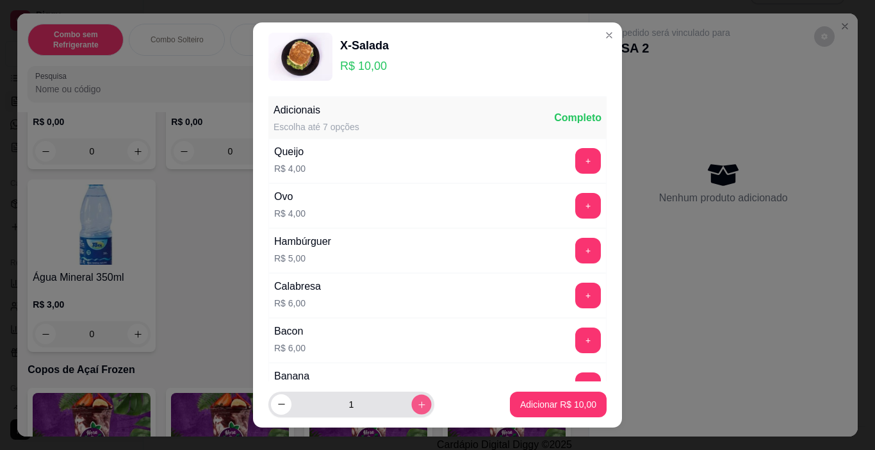
click at [417, 403] on icon "increase-product-quantity" at bounding box center [422, 405] width 10 height 10
type input "2"
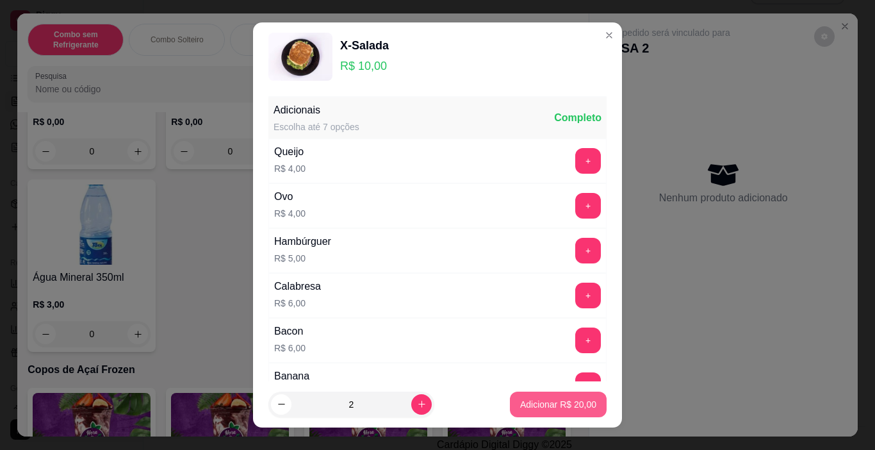
click at [544, 405] on p "Adicionar R$ 20,00" at bounding box center [558, 404] width 76 height 13
type input "2"
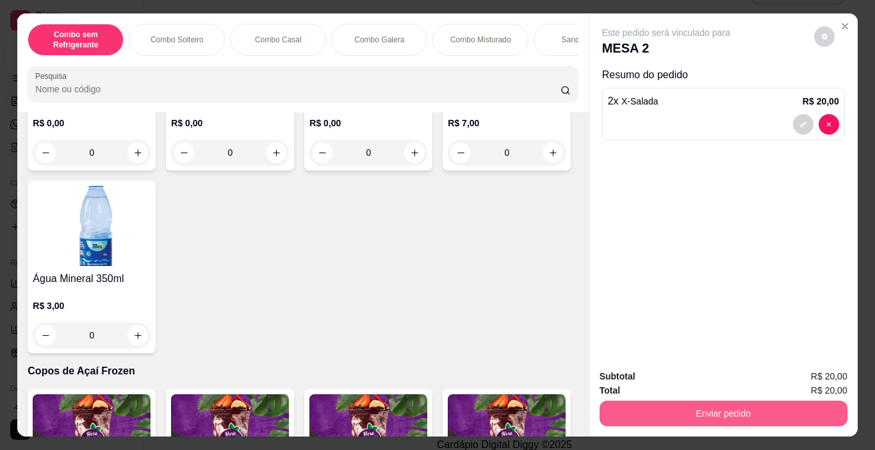
click at [676, 400] on button "Enviar pedido" at bounding box center [723, 413] width 248 height 26
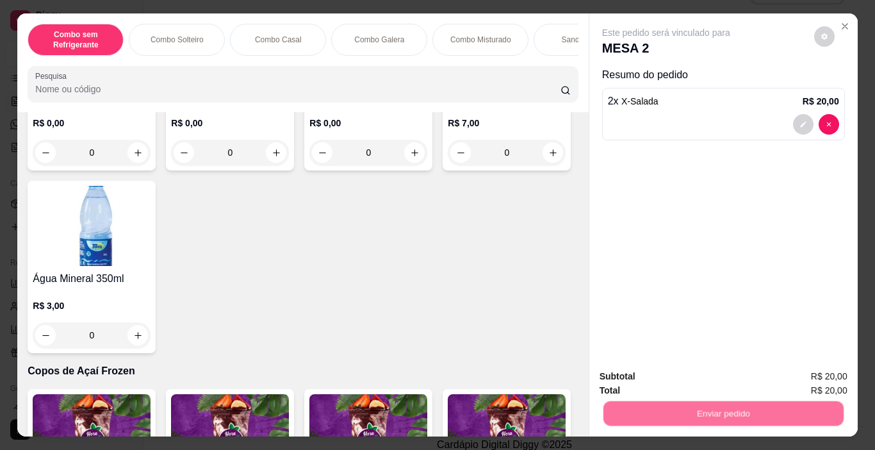
click at [713, 375] on button "Registrar cliente" at bounding box center [728, 376] width 85 height 24
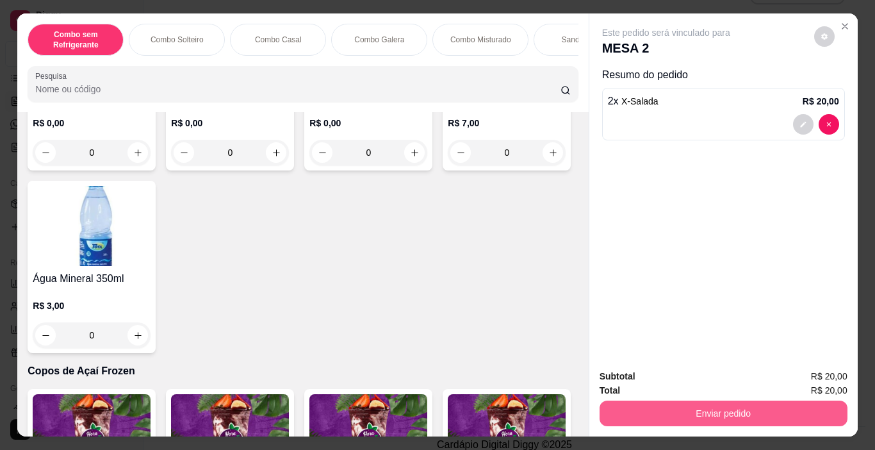
click at [739, 405] on button "Enviar pedido" at bounding box center [723, 413] width 248 height 26
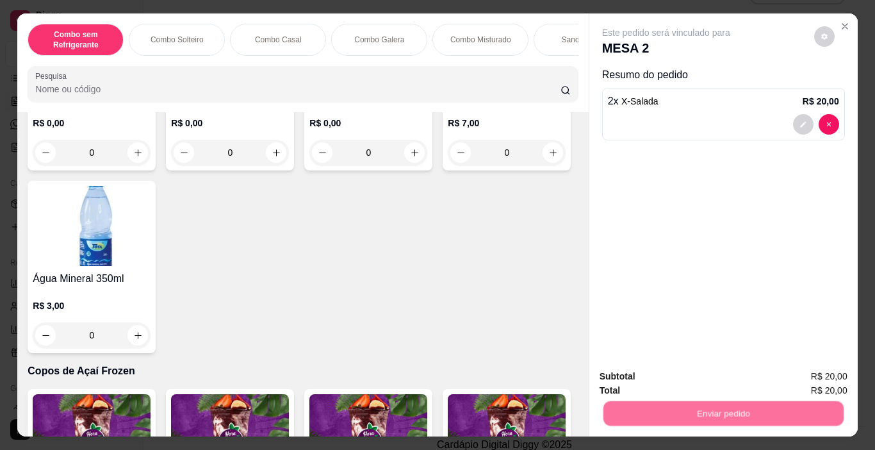
click at [816, 373] on button "Enviar pedido" at bounding box center [813, 376] width 72 height 24
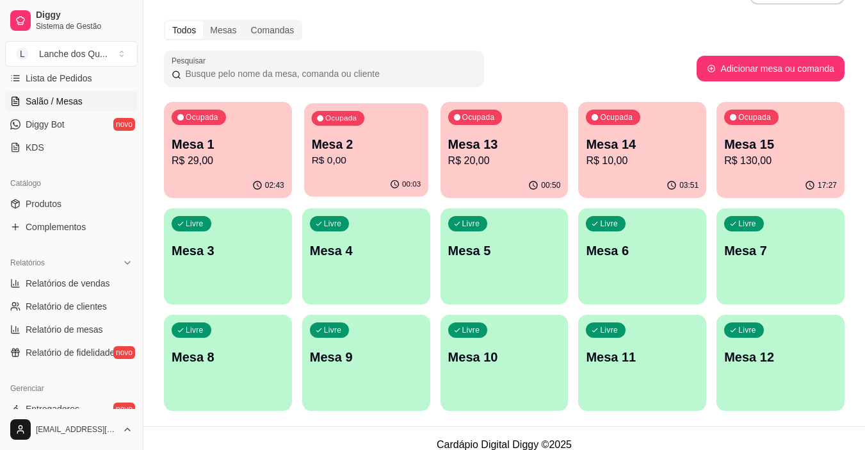
click at [359, 143] on p "Mesa 2" at bounding box center [366, 144] width 110 height 17
click at [477, 164] on p "R$ 20,00" at bounding box center [505, 160] width 110 height 15
click at [202, 144] on p "Mesa 1" at bounding box center [228, 144] width 113 height 18
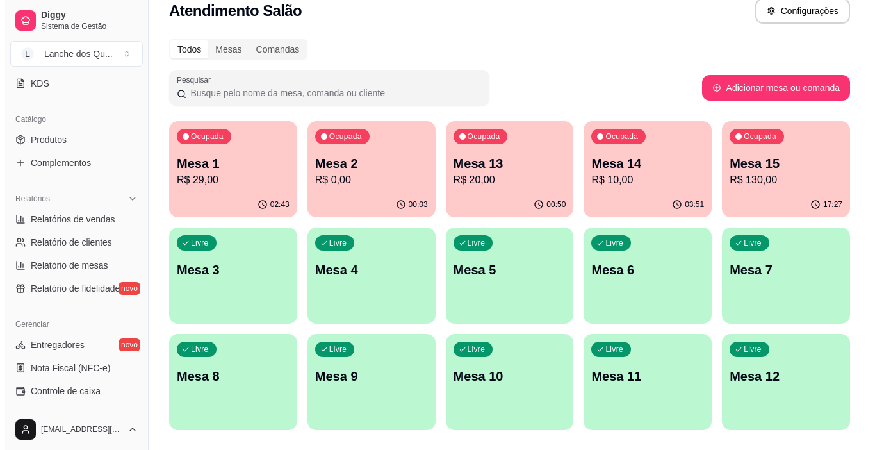
scroll to position [0, 0]
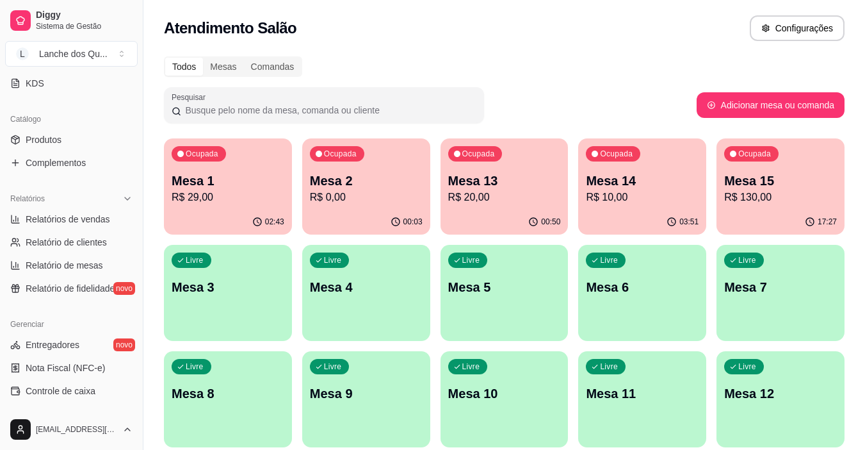
click at [515, 206] on div "Ocupada Mesa 13 R$ 20,00" at bounding box center [505, 173] width 128 height 71
click at [503, 216] on div "00:50" at bounding box center [504, 221] width 124 height 24
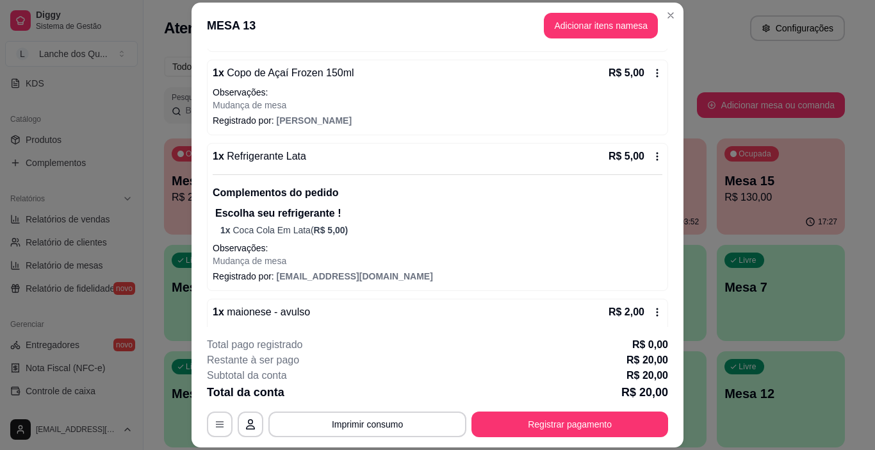
scroll to position [298, 0]
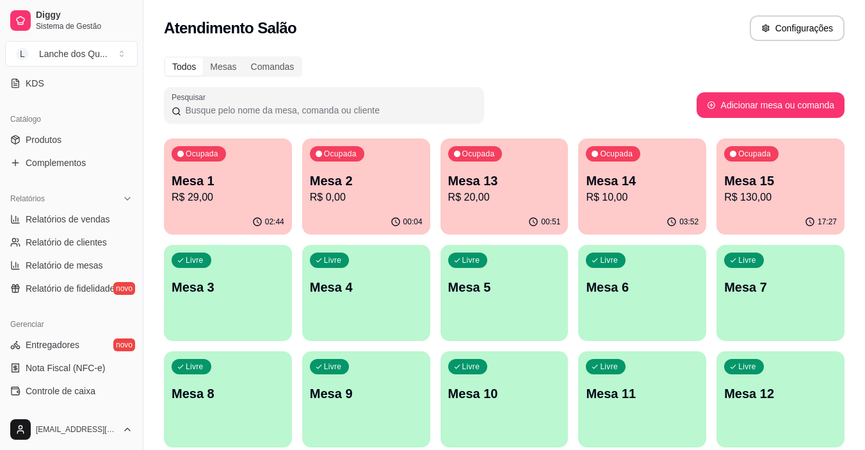
click at [216, 206] on div "Ocupada Mesa 1 R$ 29,00" at bounding box center [228, 173] width 128 height 71
click at [238, 199] on p "R$ 29,00" at bounding box center [228, 197] width 113 height 15
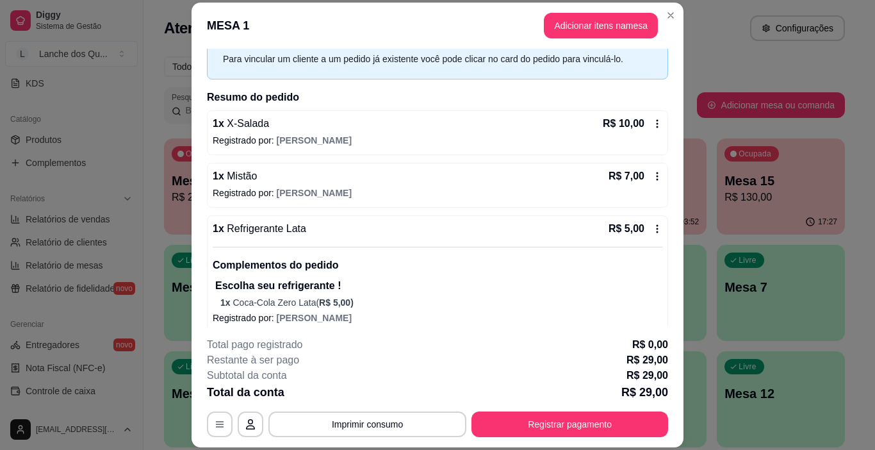
scroll to position [122, 0]
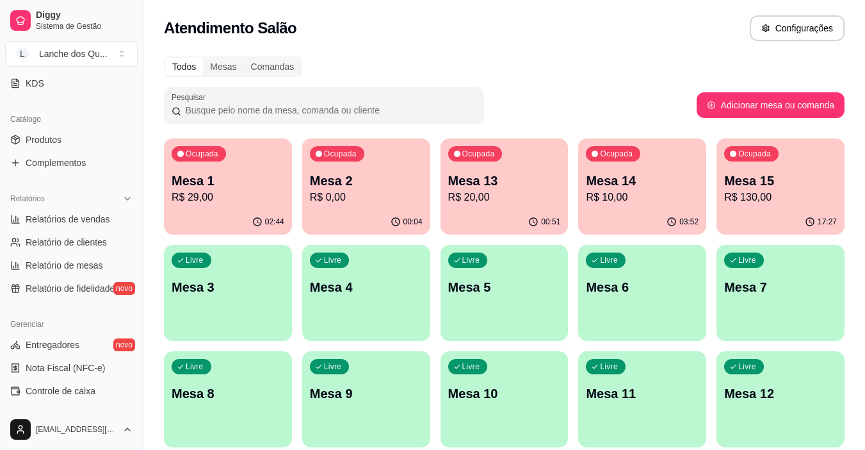
click at [355, 194] on p "R$ 0,00" at bounding box center [366, 197] width 113 height 15
click at [508, 188] on p "Mesa 13" at bounding box center [504, 181] width 113 height 18
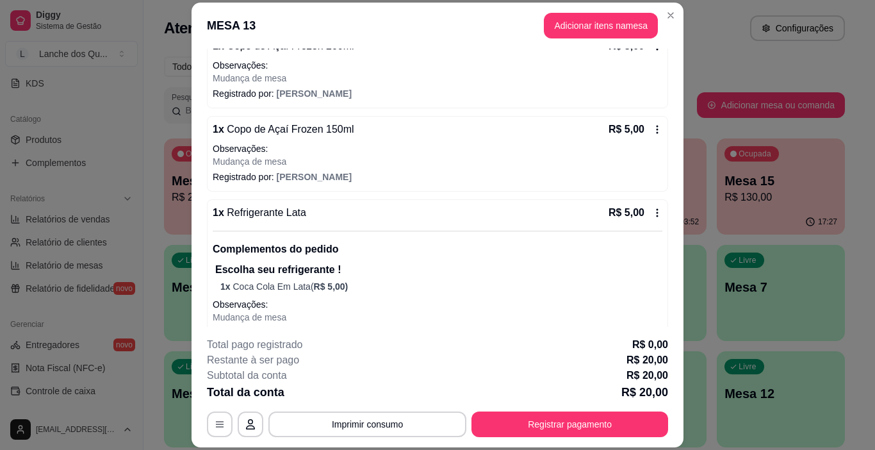
scroll to position [192, 0]
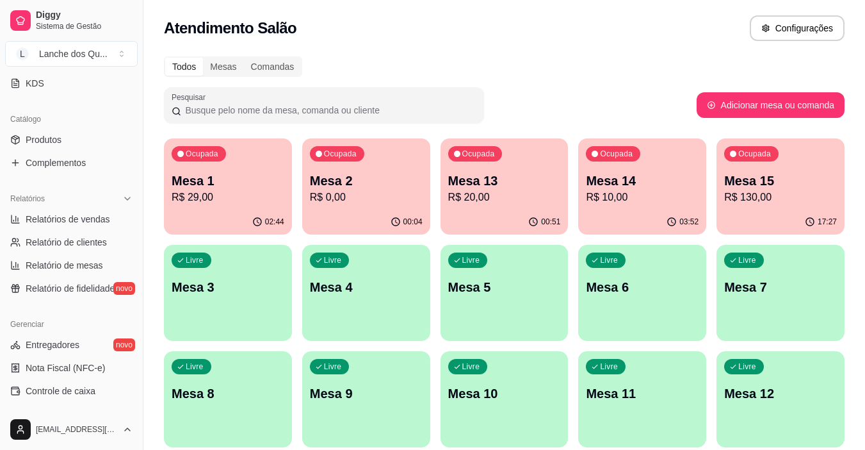
click at [667, 182] on p "Mesa 14" at bounding box center [642, 181] width 113 height 18
click at [216, 191] on p "R$ 29,00" at bounding box center [228, 197] width 113 height 15
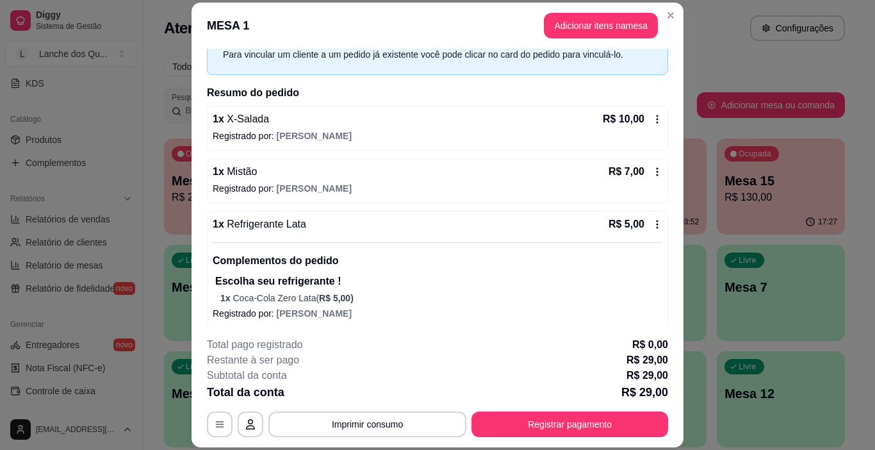
scroll to position [122, 0]
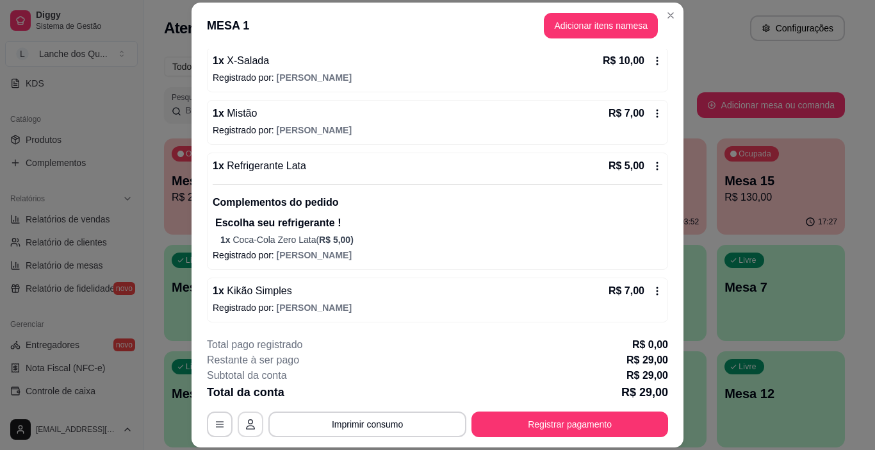
click at [248, 429] on button "button" at bounding box center [251, 424] width 26 height 26
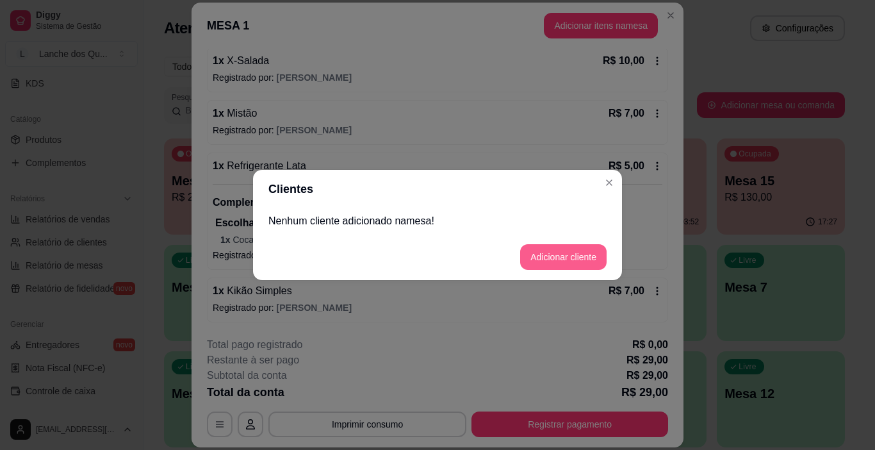
click at [560, 257] on button "Adicionar cliente" at bounding box center [563, 257] width 86 height 26
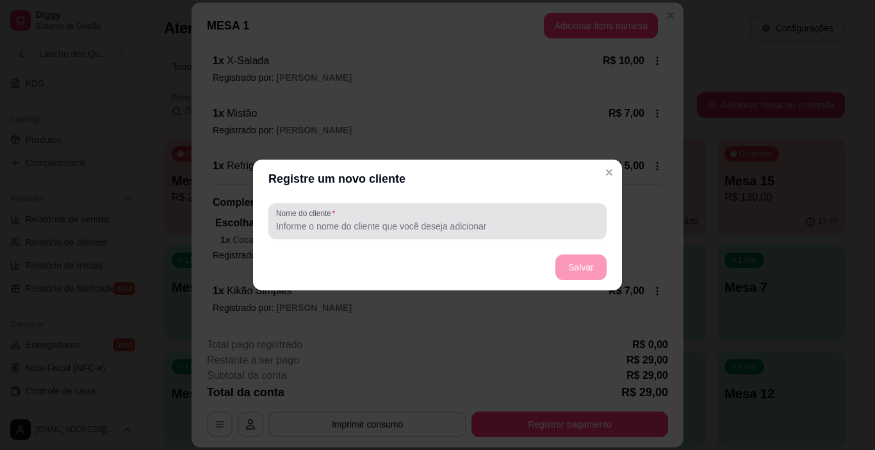
click at [406, 217] on div at bounding box center [437, 221] width 323 height 26
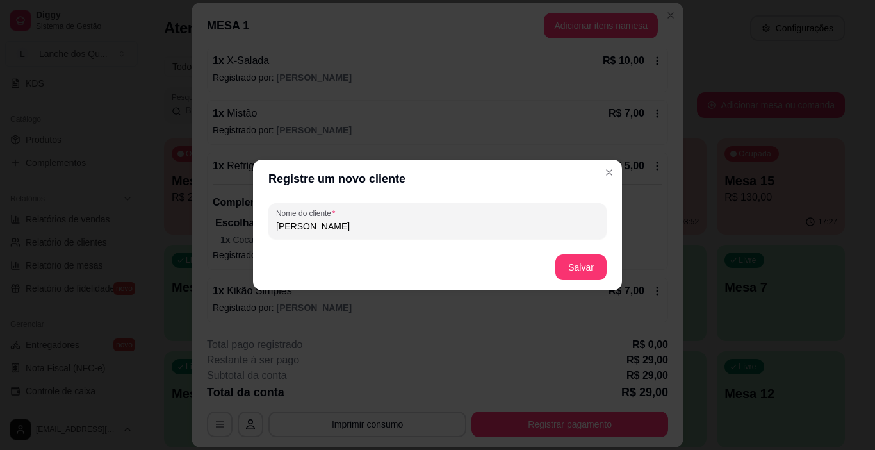
type input "[PERSON_NAME]"
click at [567, 273] on button "Salvar" at bounding box center [581, 267] width 50 height 25
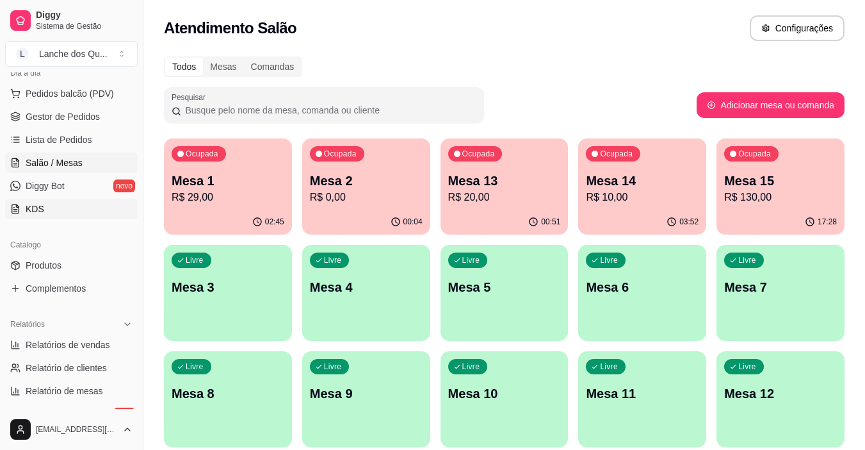
scroll to position [152, 0]
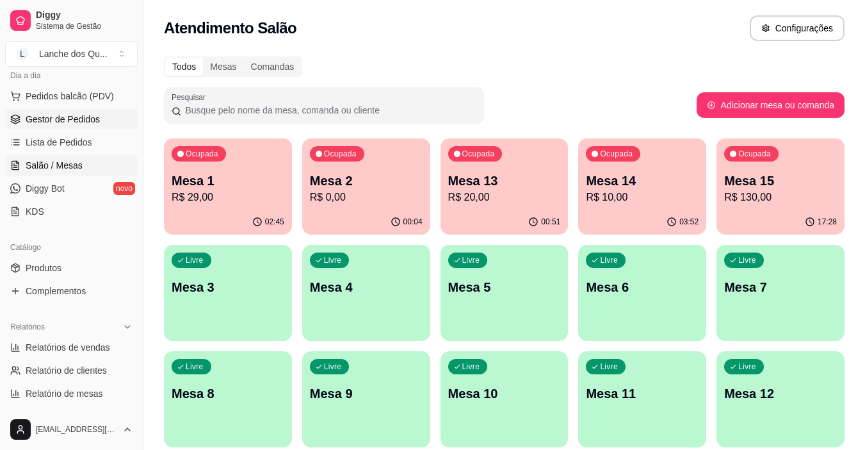
click at [70, 127] on link "Gestor de Pedidos" at bounding box center [71, 119] width 133 height 20
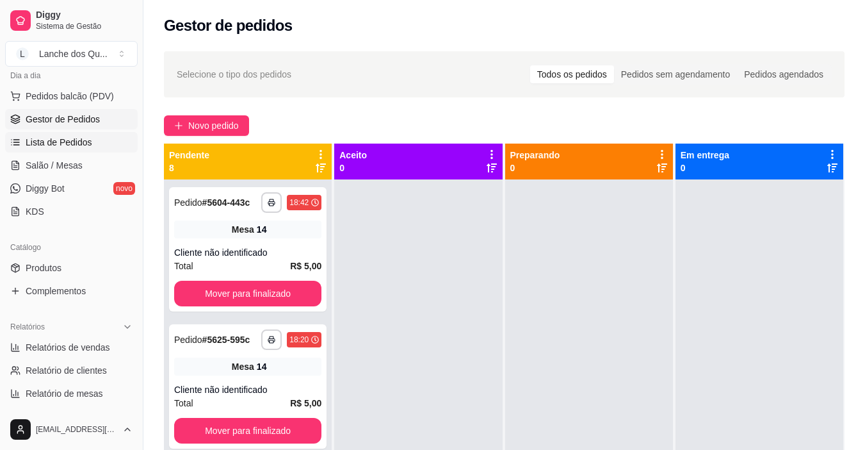
click at [70, 142] on span "Lista de Pedidos" at bounding box center [59, 142] width 67 height 13
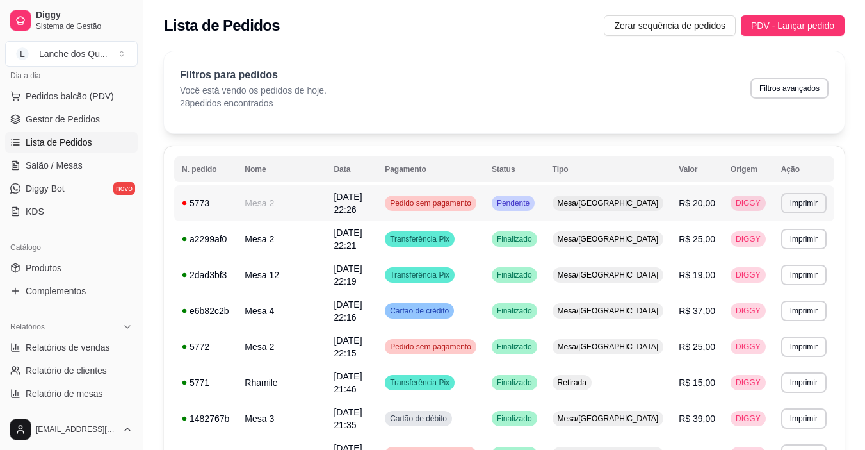
click at [453, 201] on span "Pedido sem pagamento" at bounding box center [430, 203] width 86 height 10
click at [471, 341] on span "Pedido sem pagamento" at bounding box center [430, 346] width 86 height 10
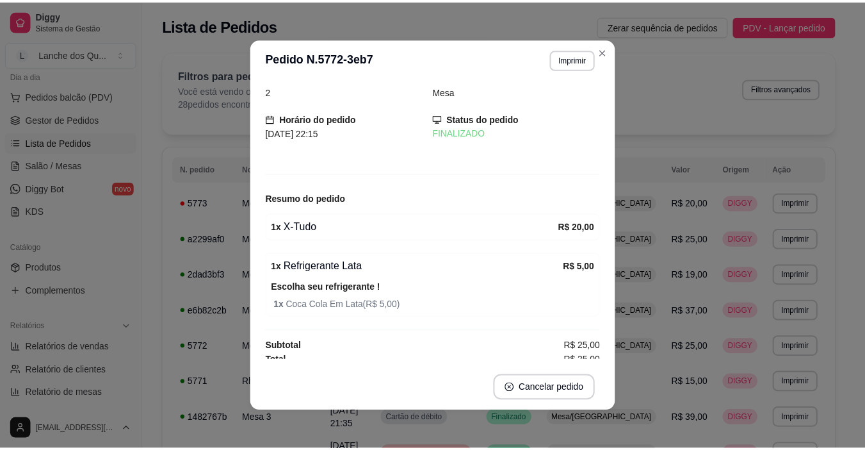
scroll to position [21, 0]
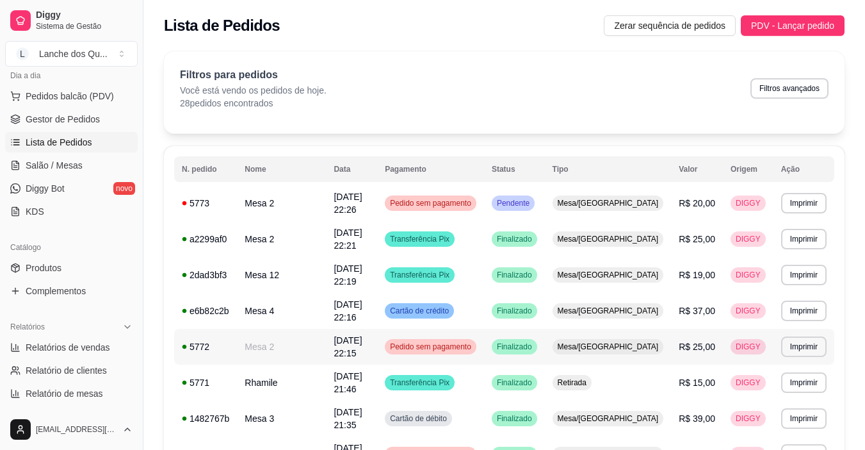
click at [474, 341] on span "Pedido sem pagamento" at bounding box center [430, 346] width 86 height 10
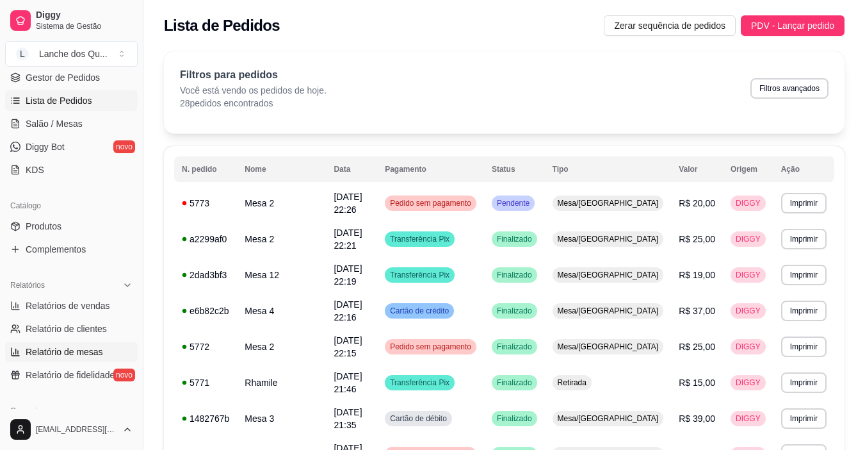
scroll to position [216, 0]
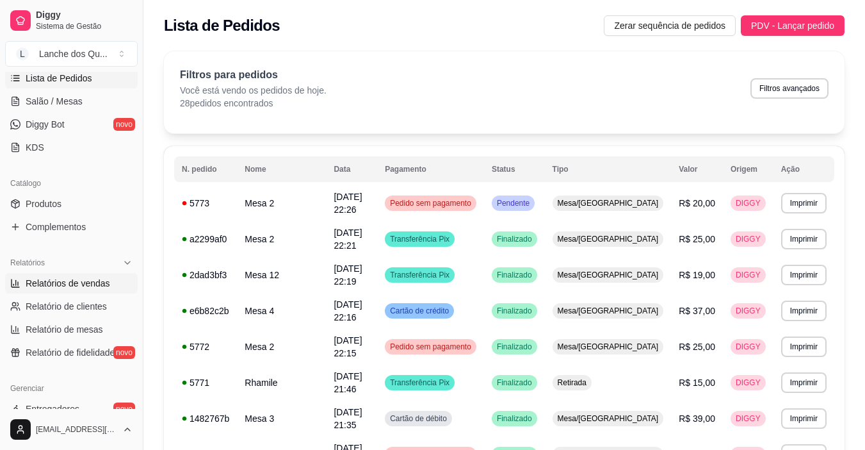
click at [77, 281] on span "Relatórios de vendas" at bounding box center [68, 283] width 85 height 13
select select "ALL"
select select "0"
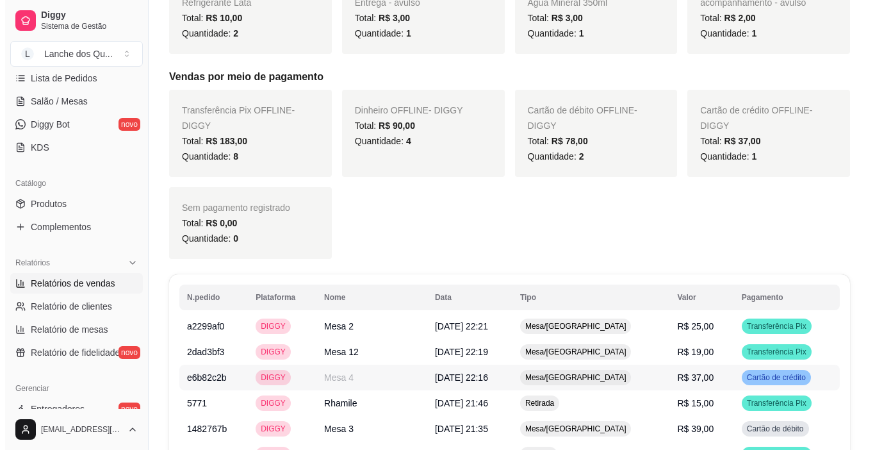
scroll to position [640, 0]
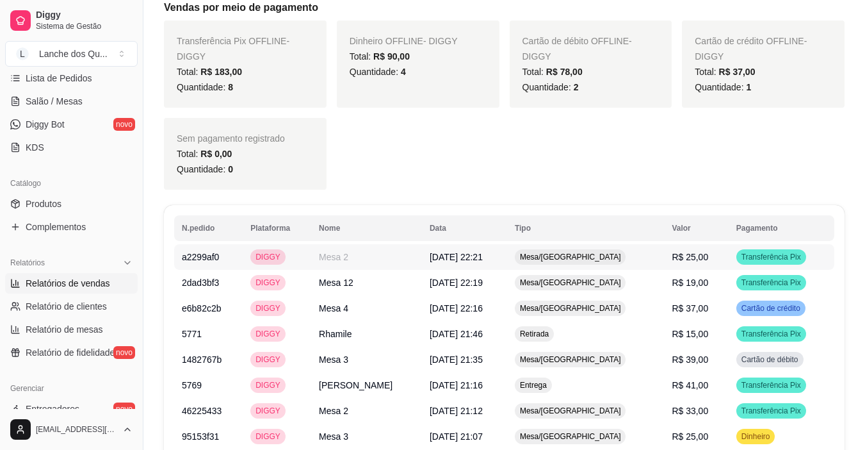
click at [672, 252] on span "R$ 25,00" at bounding box center [690, 257] width 37 height 10
click at [710, 244] on td "R$ 25,00" at bounding box center [696, 257] width 64 height 26
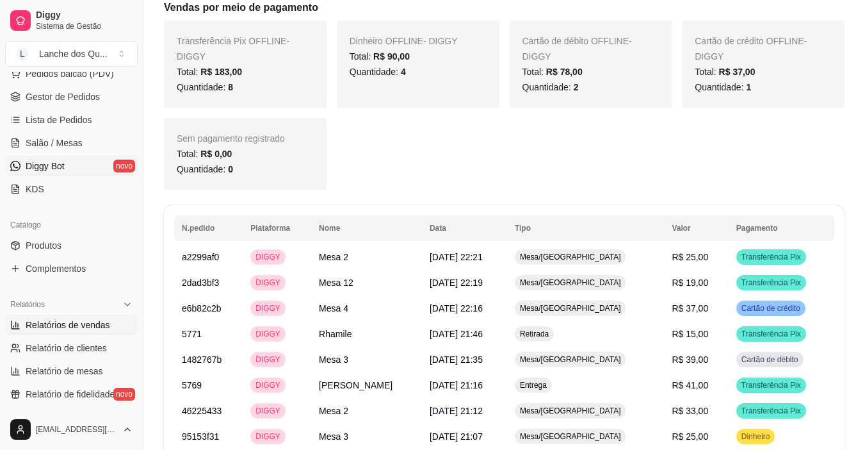
scroll to position [152, 0]
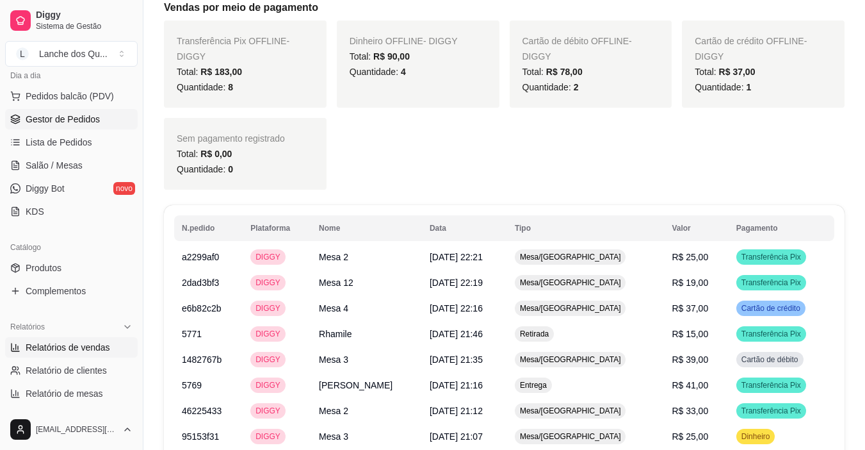
click at [78, 119] on span "Gestor de Pedidos" at bounding box center [63, 119] width 74 height 13
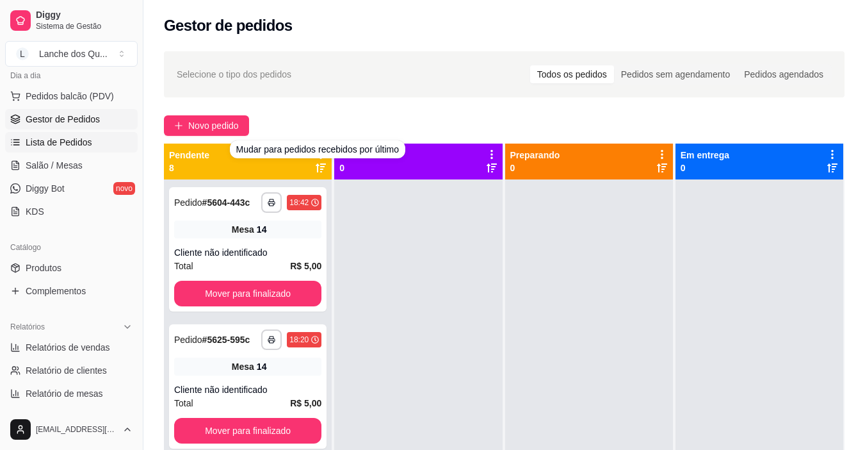
click at [86, 143] on span "Lista de Pedidos" at bounding box center [59, 142] width 67 height 13
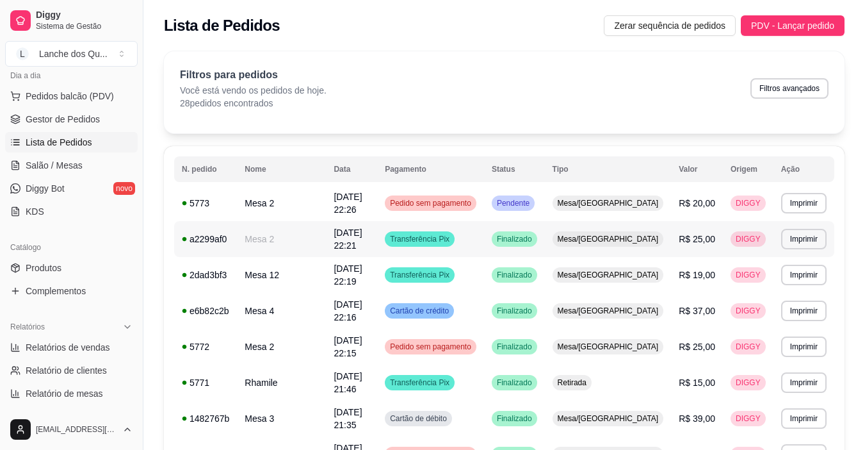
click at [643, 237] on div "Mesa/[GEOGRAPHIC_DATA]" at bounding box center [608, 238] width 111 height 15
click at [806, 85] on button "Filtros avançados" at bounding box center [789, 88] width 78 height 20
select select "0"
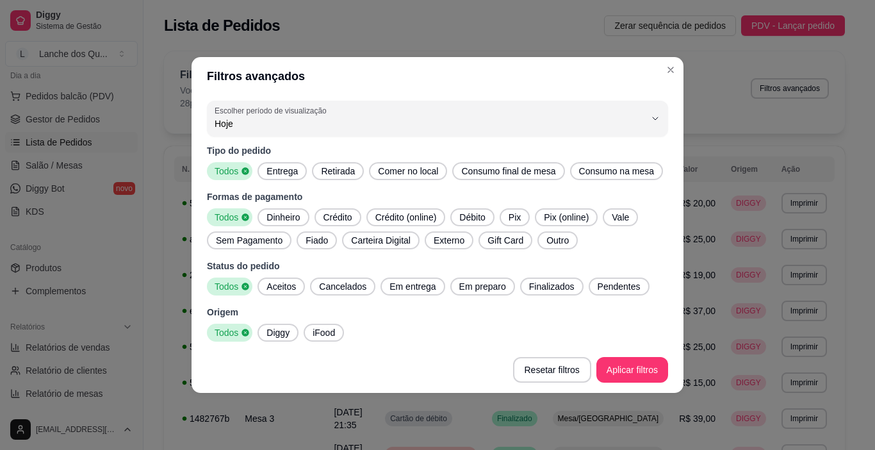
click at [343, 284] on span "Cancelados" at bounding box center [343, 286] width 58 height 13
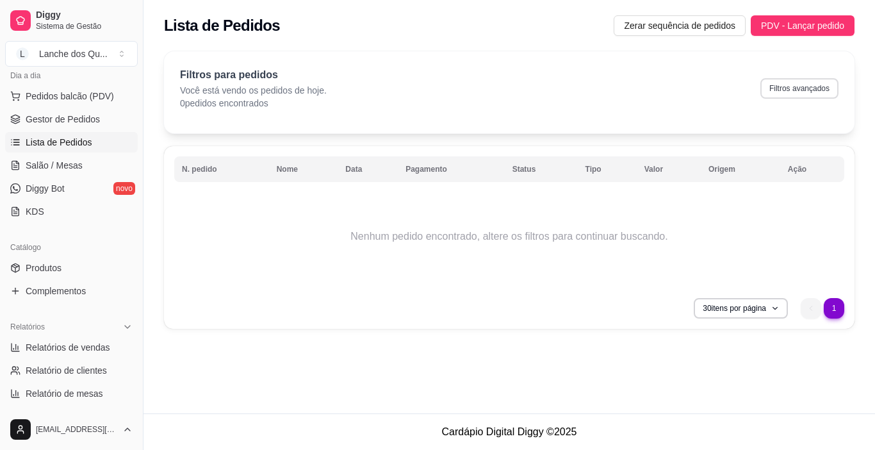
click at [797, 92] on button "Filtros avançados" at bounding box center [799, 88] width 78 height 20
select select "0"
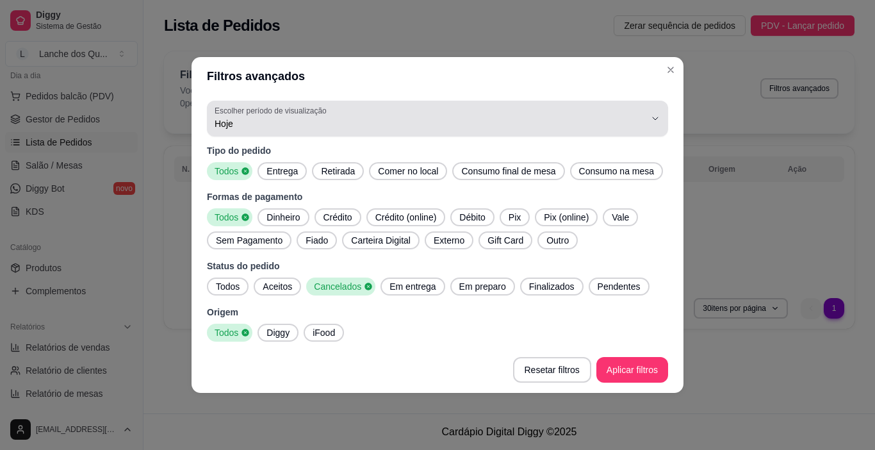
click at [264, 121] on span "Hoje" at bounding box center [430, 123] width 430 height 13
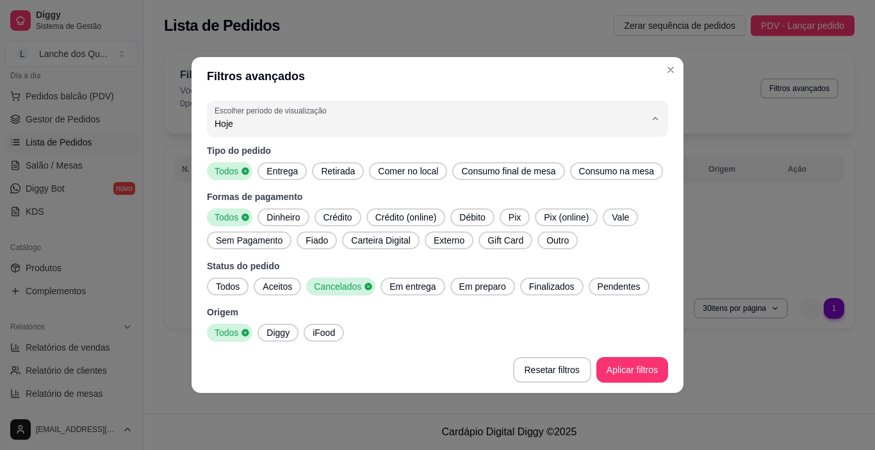
click at [274, 181] on span "Ontem" at bounding box center [431, 175] width 410 height 12
type input "1"
select select "1"
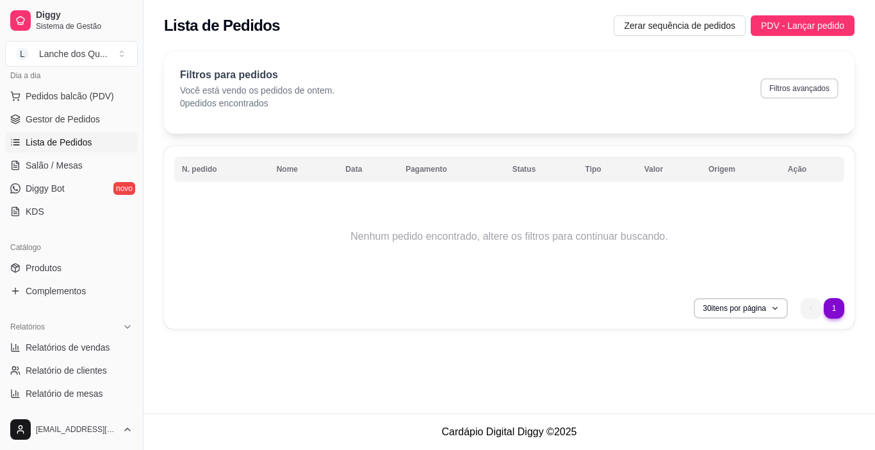
click at [795, 89] on button "Filtros avançados" at bounding box center [799, 88] width 78 height 20
select select "1"
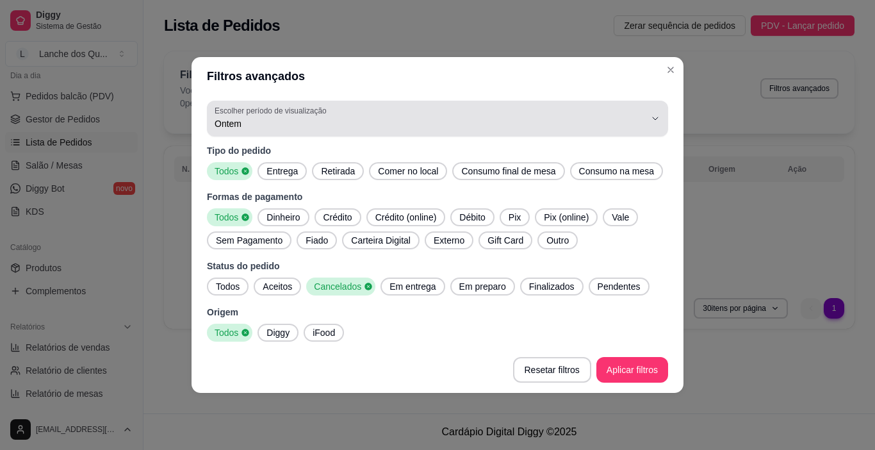
click at [419, 118] on span "Ontem" at bounding box center [430, 123] width 430 height 13
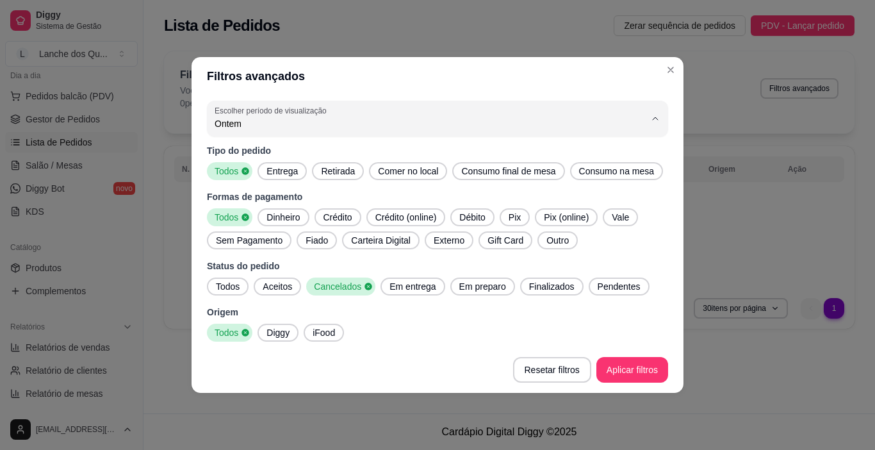
click at [265, 195] on span "7 dias" at bounding box center [431, 196] width 410 height 12
type input "7"
select select "7"
drag, startPoint x: 647, startPoint y: 352, endPoint x: 647, endPoint y: 359, distance: 7.1
click at [647, 353] on footer "Resetar filtros Aplicar filtros" at bounding box center [437, 369] width 492 height 46
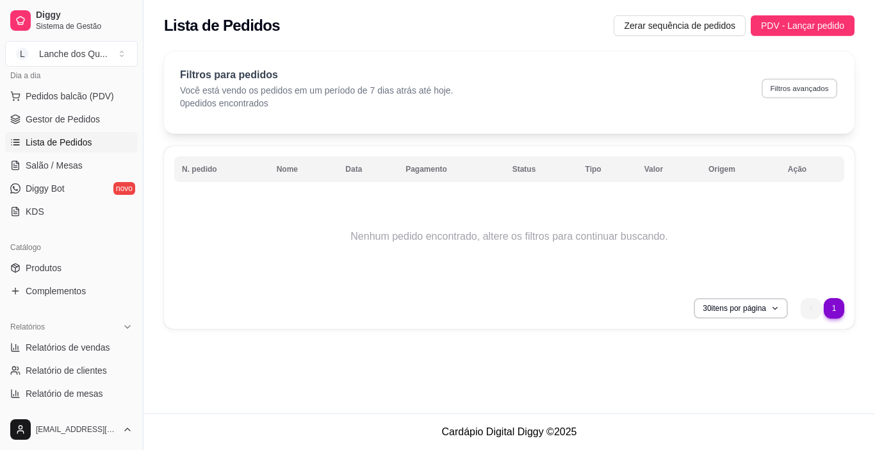
click at [792, 81] on button "Filtros avançados" at bounding box center [799, 88] width 76 height 20
select select "7"
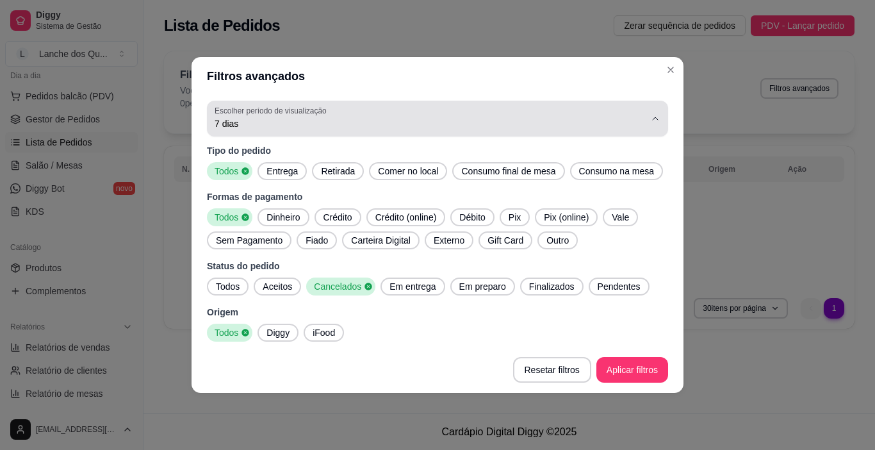
click at [326, 119] on span "7 dias" at bounding box center [430, 123] width 430 height 13
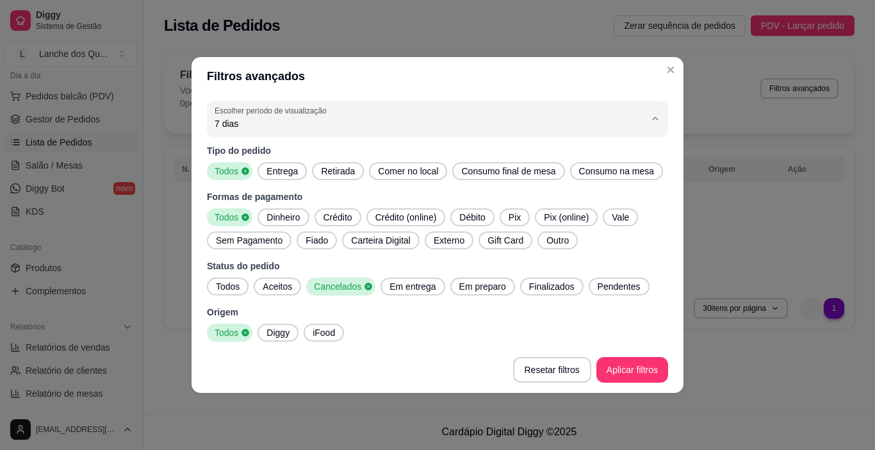
click at [236, 220] on span "15 dias" at bounding box center [431, 217] width 410 height 12
type input "15"
select select "15"
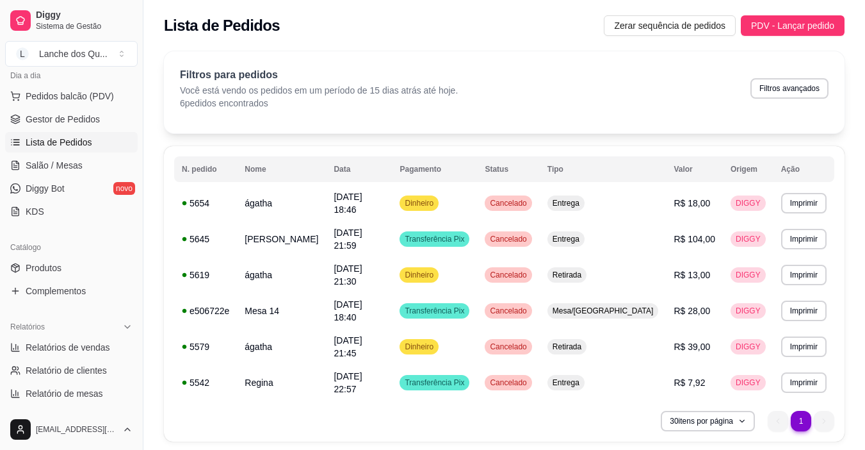
click at [815, 83] on button "Filtros avançados" at bounding box center [789, 88] width 78 height 20
select select "15"
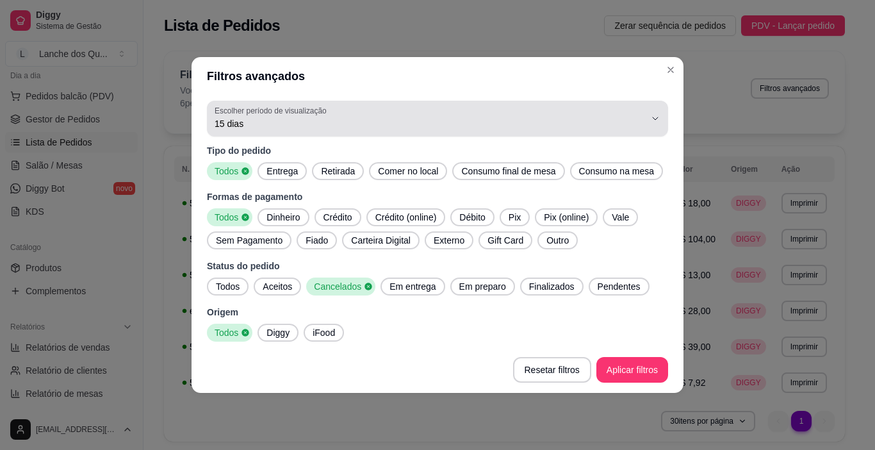
click at [582, 112] on div "15 dias" at bounding box center [430, 119] width 430 height 26
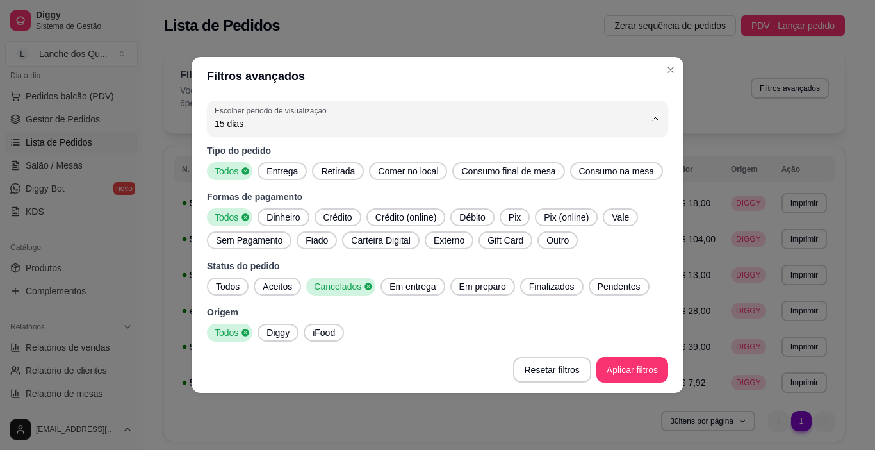
click at [503, 195] on span "7 dias" at bounding box center [431, 196] width 410 height 12
type input "7"
select select "7"
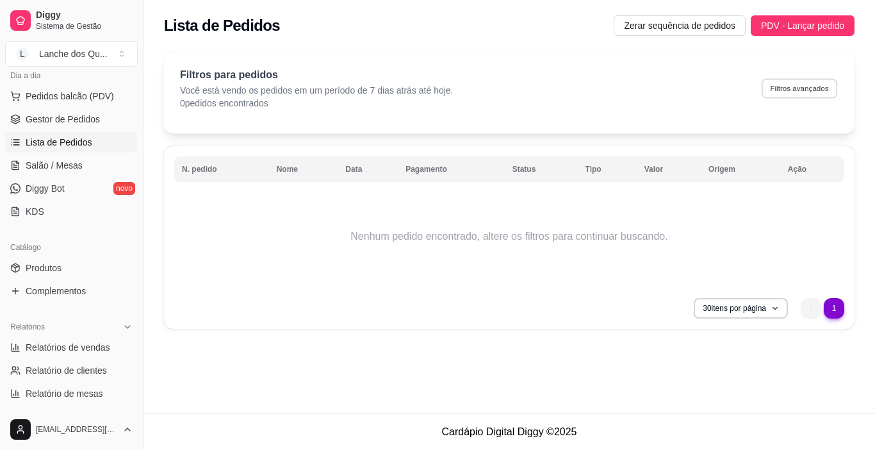
click at [831, 84] on button "Filtros avançados" at bounding box center [799, 88] width 76 height 20
select select "7"
click at [777, 93] on button "Filtros avançados" at bounding box center [799, 88] width 78 height 20
select select "7"
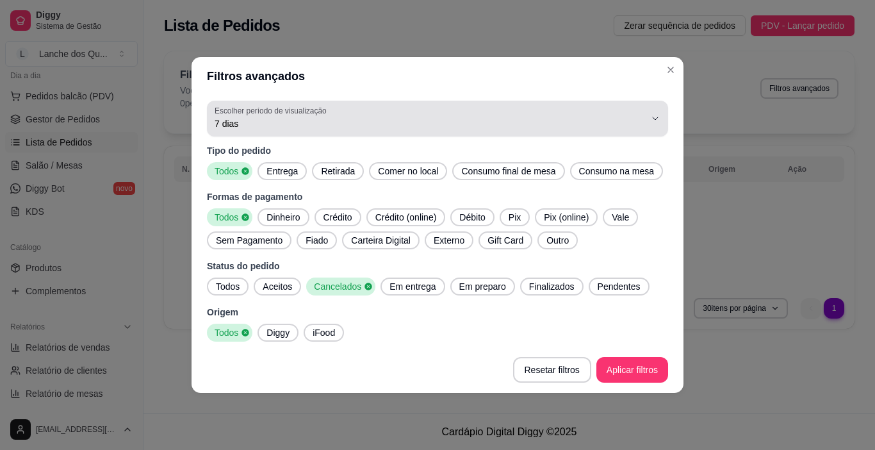
click at [420, 125] on span "7 dias" at bounding box center [430, 123] width 430 height 13
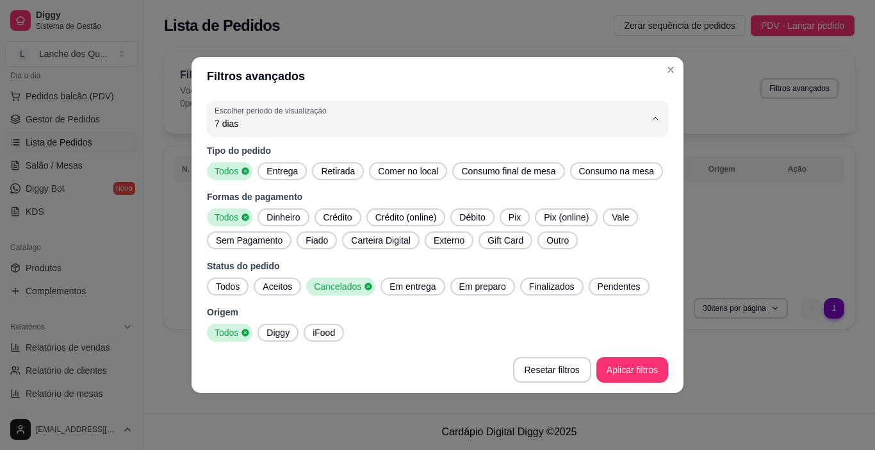
click at [371, 218] on span "15 dias" at bounding box center [431, 217] width 410 height 12
type input "15"
select select "15"
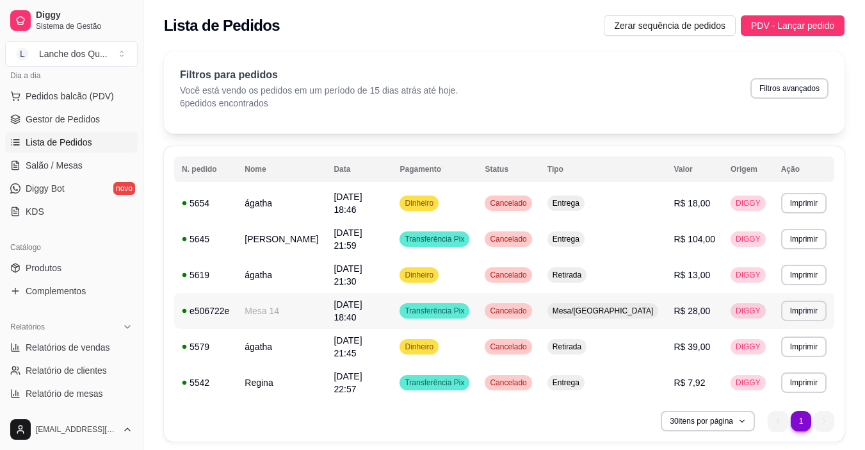
click at [473, 293] on td "Transferência Pix" at bounding box center [434, 311] width 85 height 36
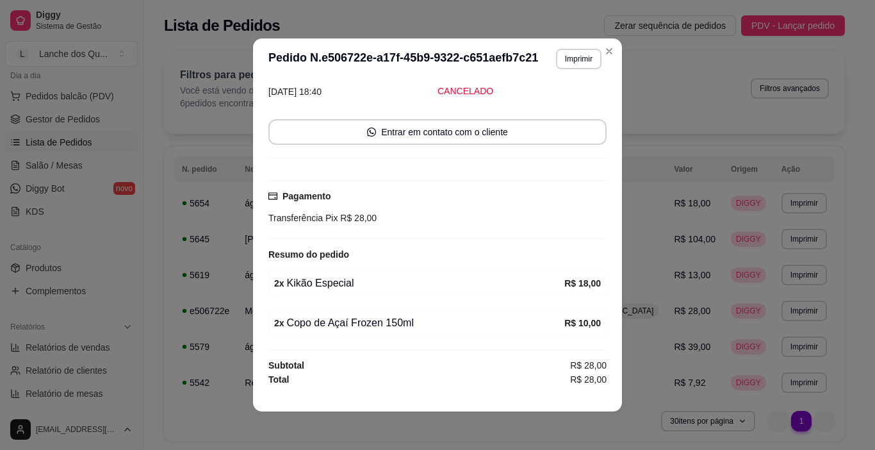
scroll to position [98, 0]
drag, startPoint x: 381, startPoint y: 324, endPoint x: 432, endPoint y: 316, distance: 51.2
click at [432, 316] on div "2 x Copo de Açaí Frozen 150ml" at bounding box center [419, 321] width 290 height 15
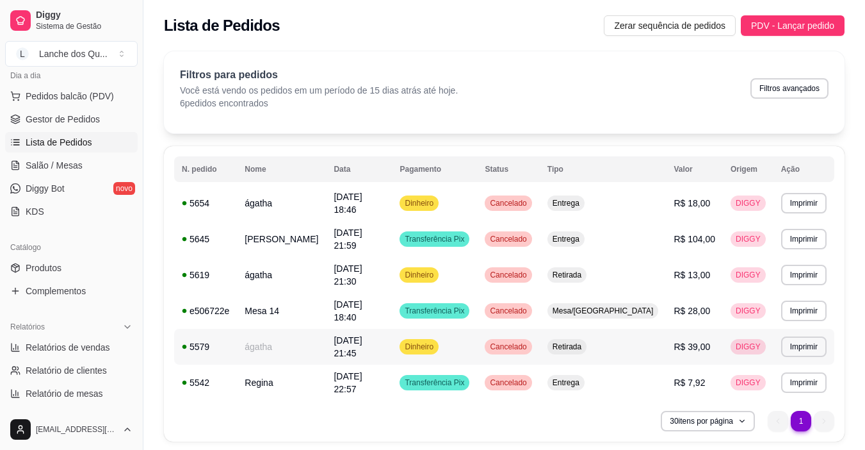
click at [674, 341] on span "R$ 39,00" at bounding box center [692, 346] width 37 height 10
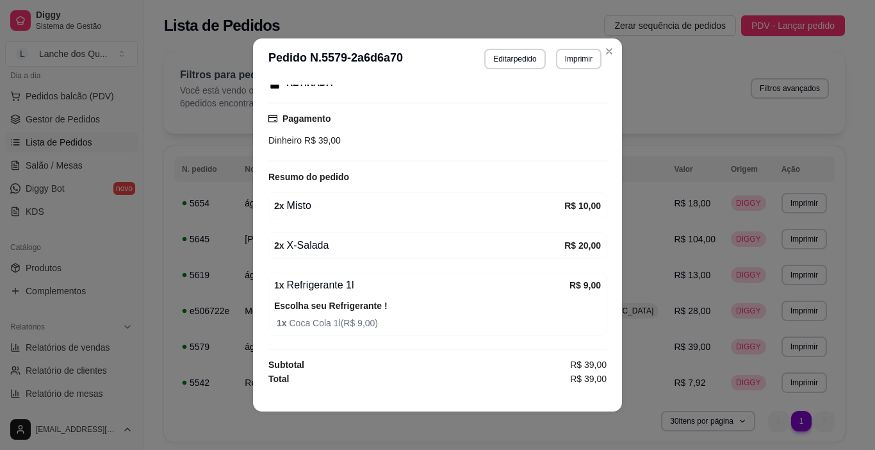
scroll to position [3, 0]
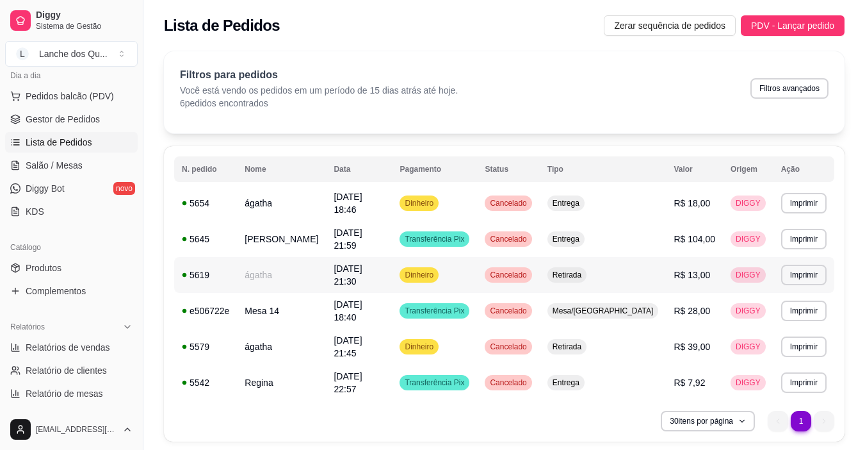
click at [539, 265] on td "Cancelado" at bounding box center [508, 275] width 62 height 36
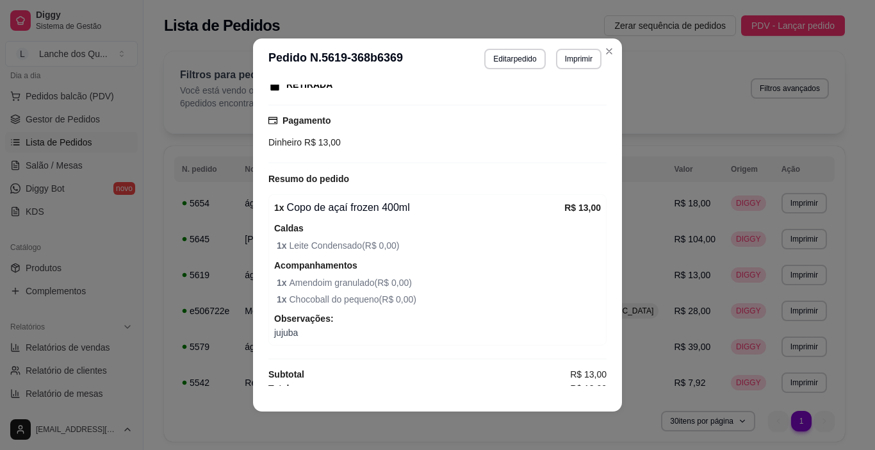
scroll to position [221, 0]
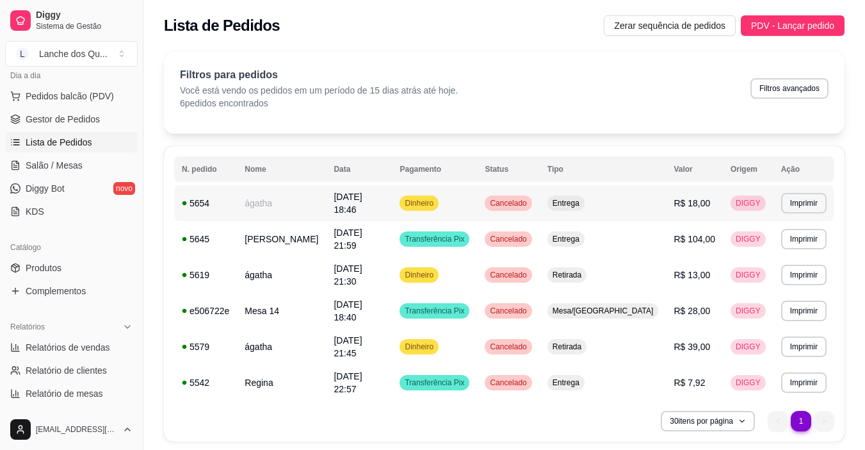
click at [458, 198] on td "Dinheiro" at bounding box center [434, 203] width 85 height 36
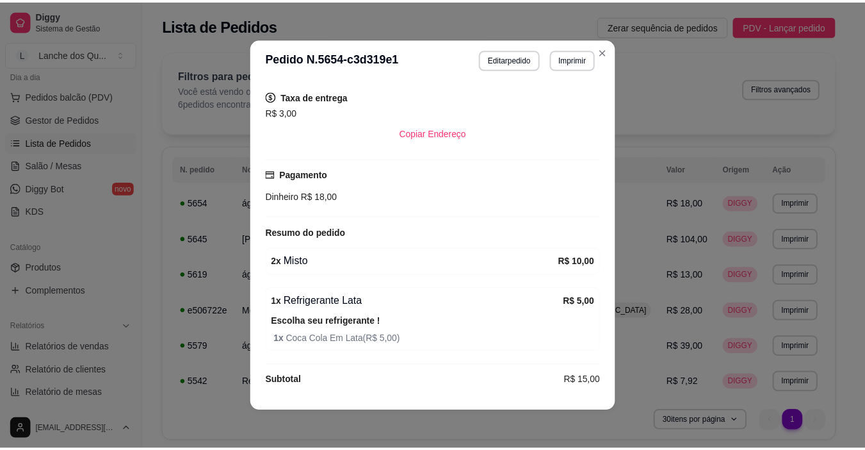
scroll to position [273, 0]
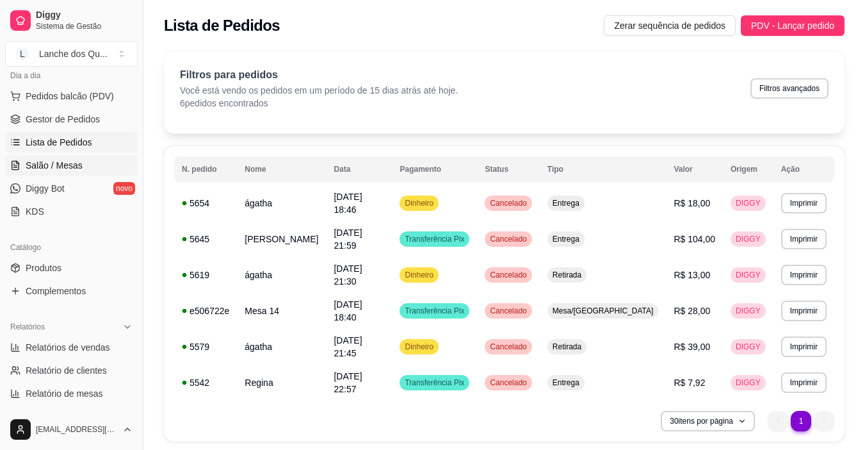
click at [60, 160] on span "Salão / Mesas" at bounding box center [54, 165] width 57 height 13
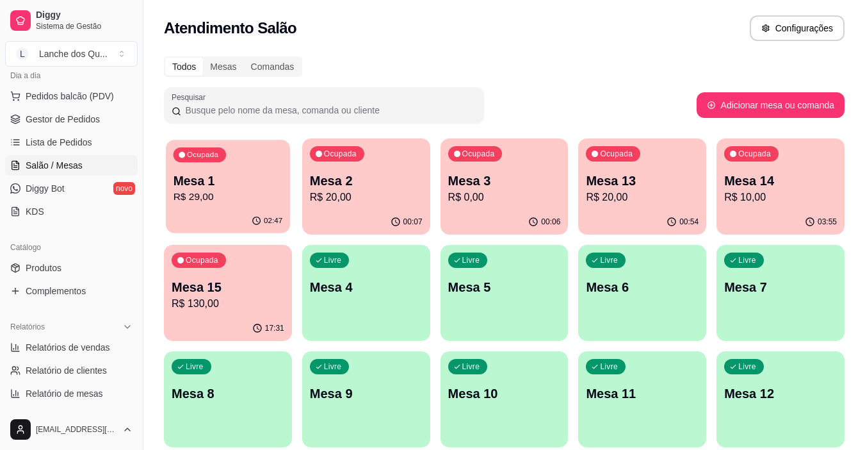
click at [249, 222] on div "02:47" at bounding box center [228, 221] width 124 height 24
click at [380, 201] on p "R$ 20,00" at bounding box center [366, 197] width 113 height 15
click at [788, 37] on button "Configurações" at bounding box center [797, 28] width 95 height 26
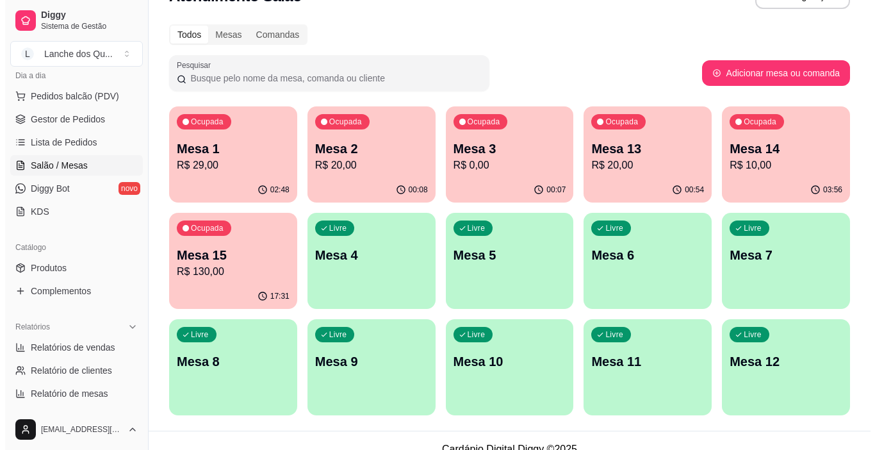
scroll to position [49, 0]
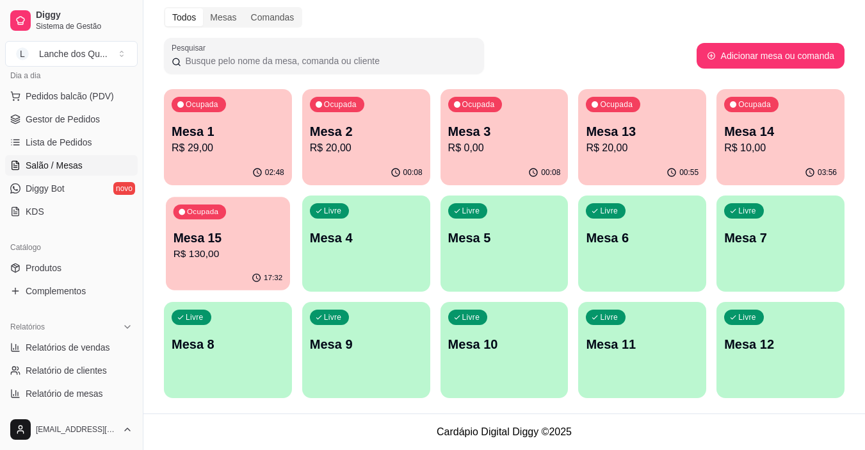
click at [259, 236] on p "Mesa 15" at bounding box center [229, 237] width 110 height 17
click at [757, 140] on p "R$ 10,00" at bounding box center [780, 147] width 113 height 15
click at [666, 127] on p "Mesa 13" at bounding box center [643, 131] width 110 height 17
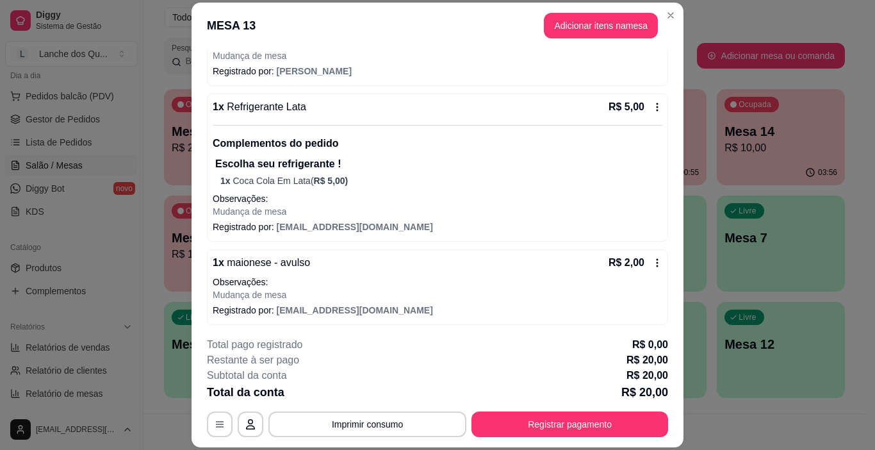
scroll to position [298, 0]
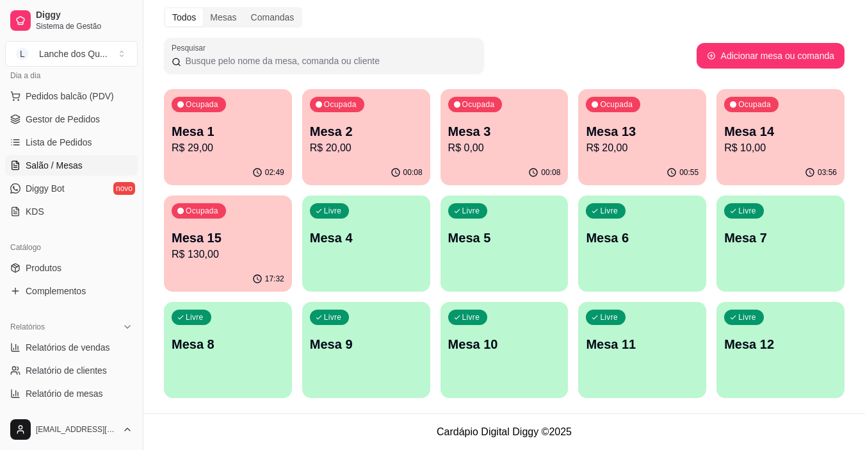
click at [486, 155] on p "R$ 0,00" at bounding box center [504, 147] width 113 height 15
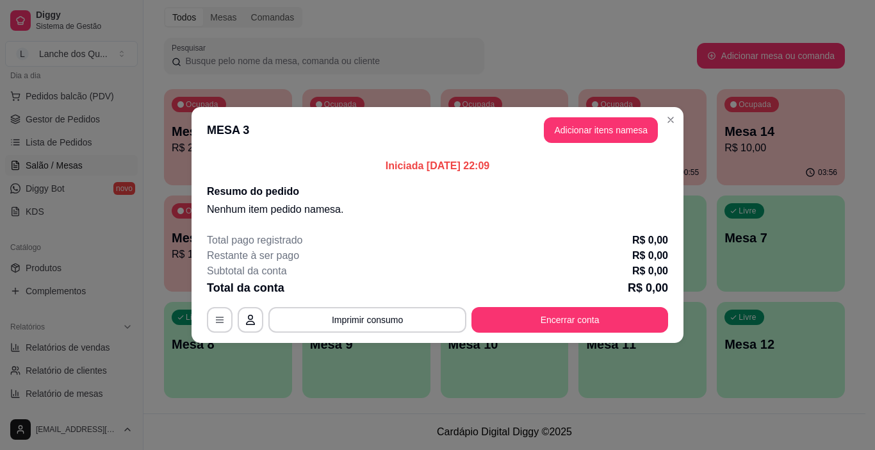
drag, startPoint x: 450, startPoint y: 166, endPoint x: 496, endPoint y: 164, distance: 46.1
click at [496, 164] on p "Iniciada [DATE] 22:09" at bounding box center [437, 165] width 461 height 15
click at [492, 160] on p "Iniciada [DATE] 22:09" at bounding box center [437, 165] width 461 height 15
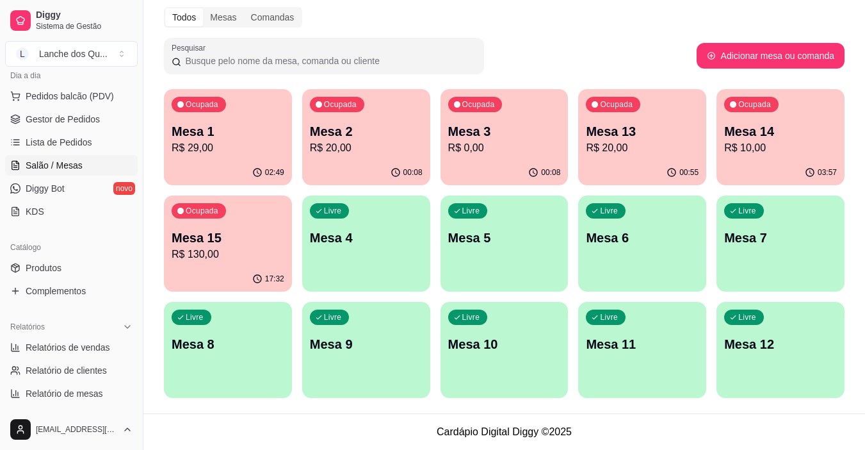
click at [510, 166] on div "00:08" at bounding box center [505, 172] width 128 height 25
click at [365, 227] on div "Livre Mesa 4" at bounding box center [366, 235] width 128 height 81
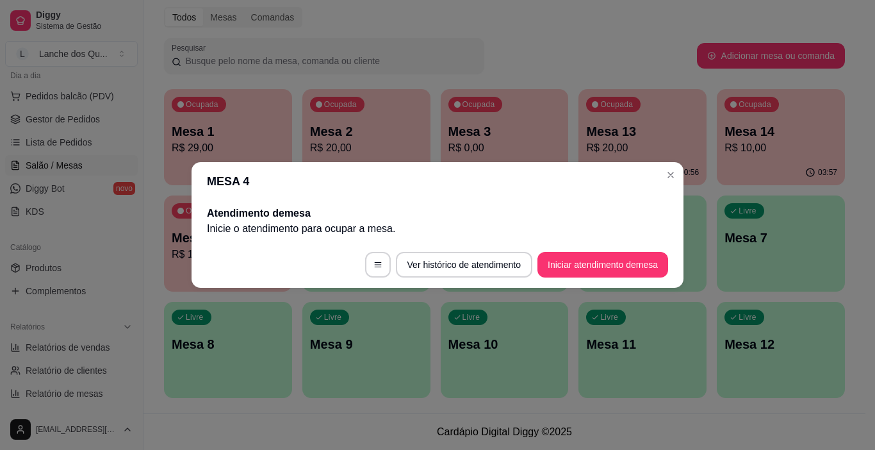
click at [553, 189] on header "MESA 4" at bounding box center [437, 181] width 492 height 38
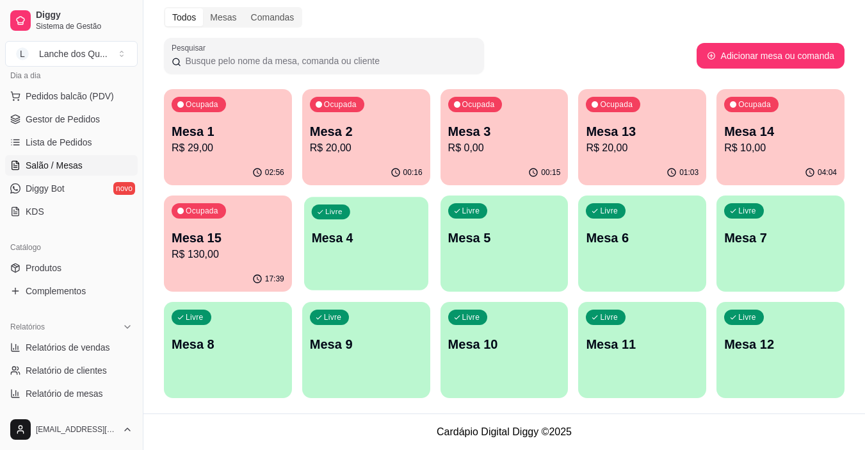
click at [387, 264] on div "Livre Mesa 4" at bounding box center [366, 236] width 124 height 78
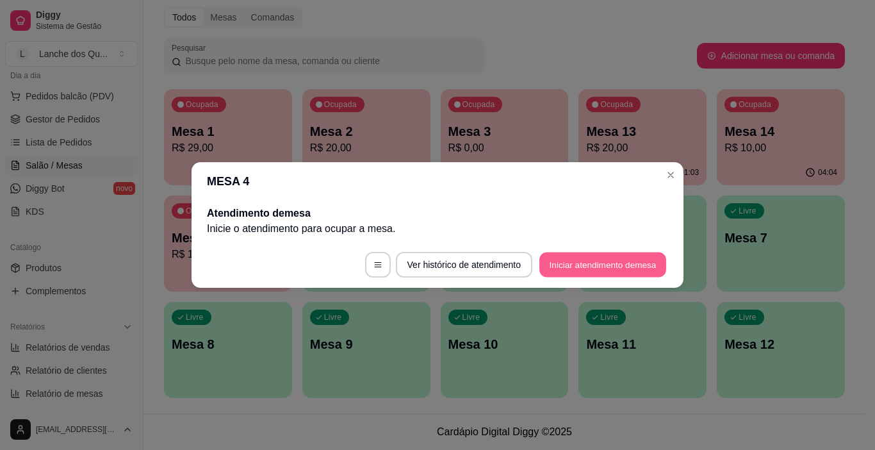
click at [581, 266] on button "Iniciar atendimento de mesa" at bounding box center [602, 264] width 127 height 25
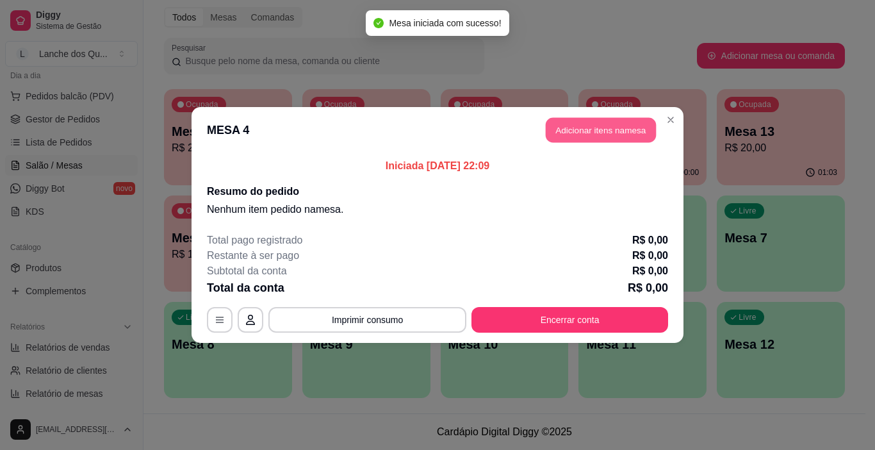
click at [610, 129] on button "Adicionar itens na mesa" at bounding box center [601, 130] width 110 height 25
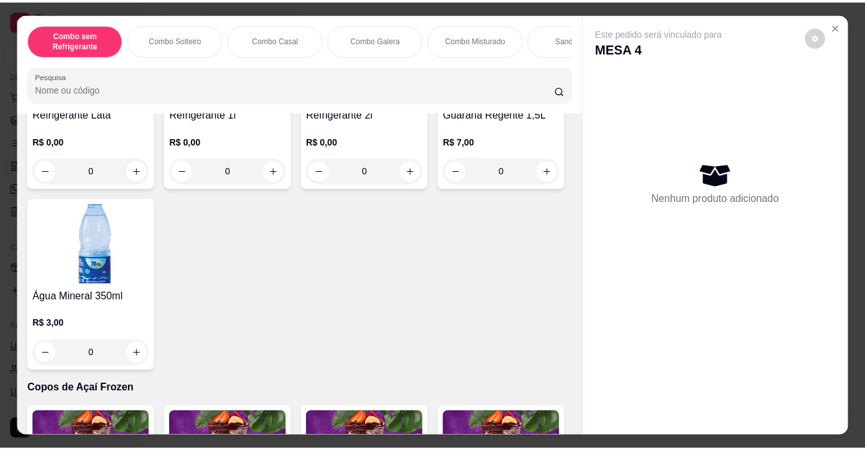
scroll to position [3010, 0]
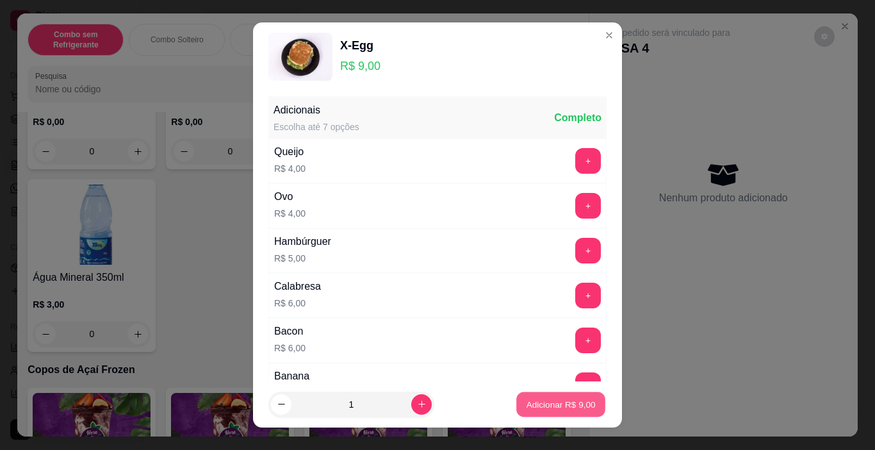
click at [535, 400] on p "Adicionar R$ 9,00" at bounding box center [560, 404] width 69 height 12
type input "1"
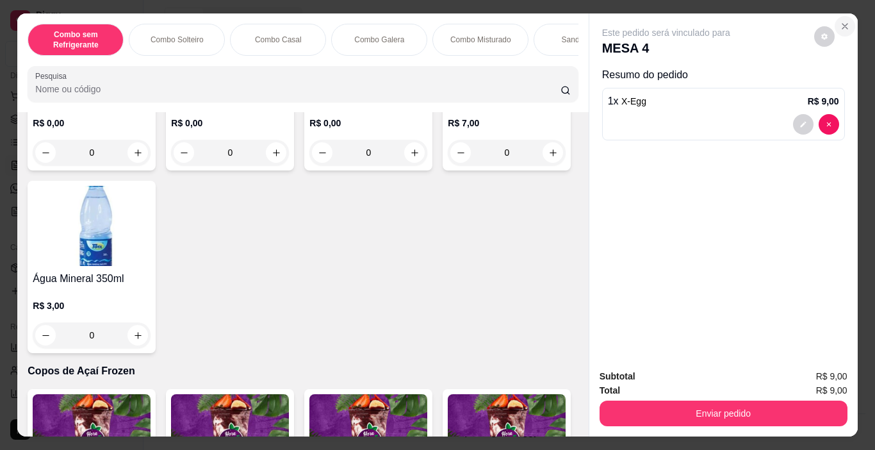
click at [842, 24] on icon "Close" at bounding box center [844, 26] width 5 height 5
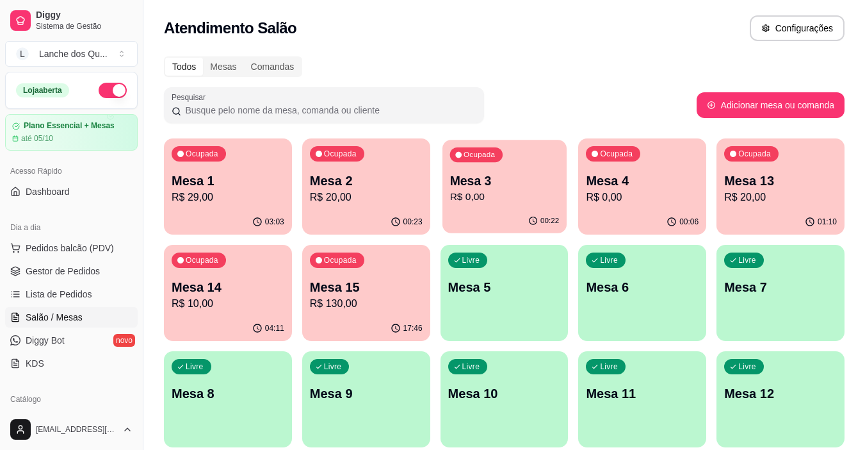
click at [498, 202] on p "R$ 0,00" at bounding box center [505, 197] width 110 height 15
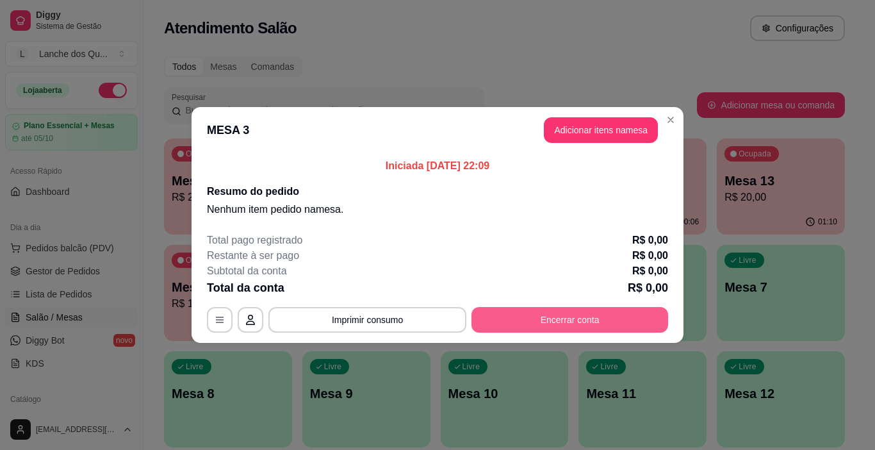
click at [567, 317] on button "Encerrar conta" at bounding box center [569, 320] width 197 height 26
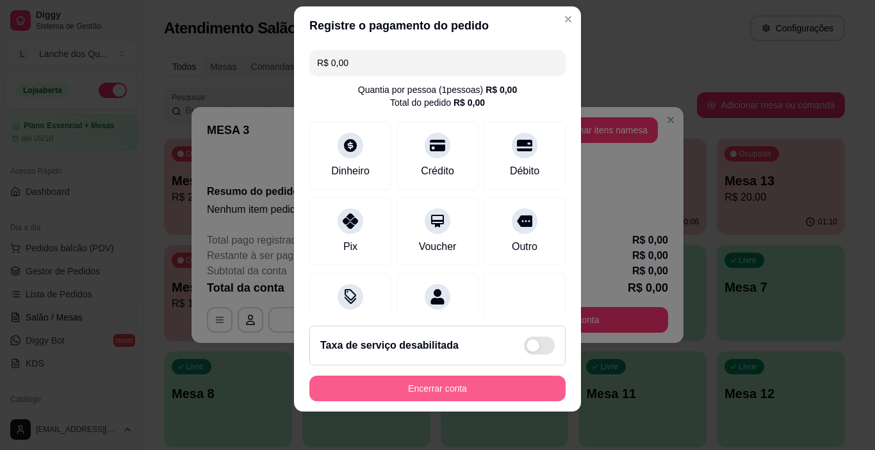
scroll to position [19, 0]
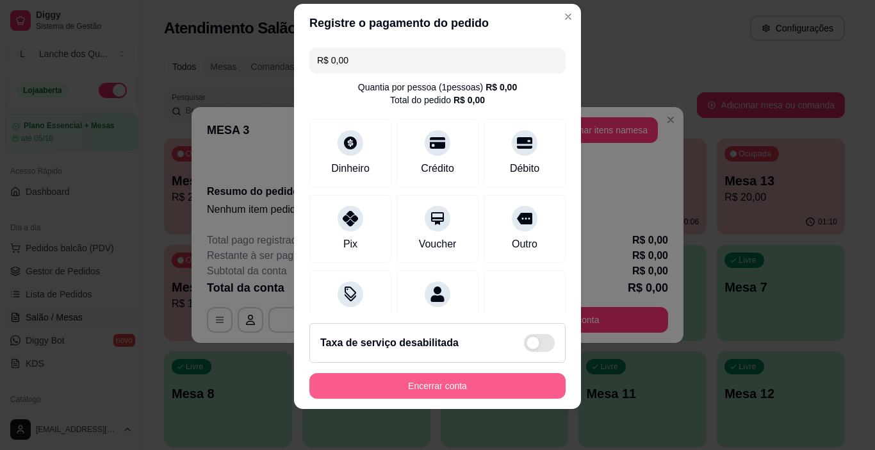
click at [461, 390] on button "Encerrar conta" at bounding box center [437, 386] width 256 height 26
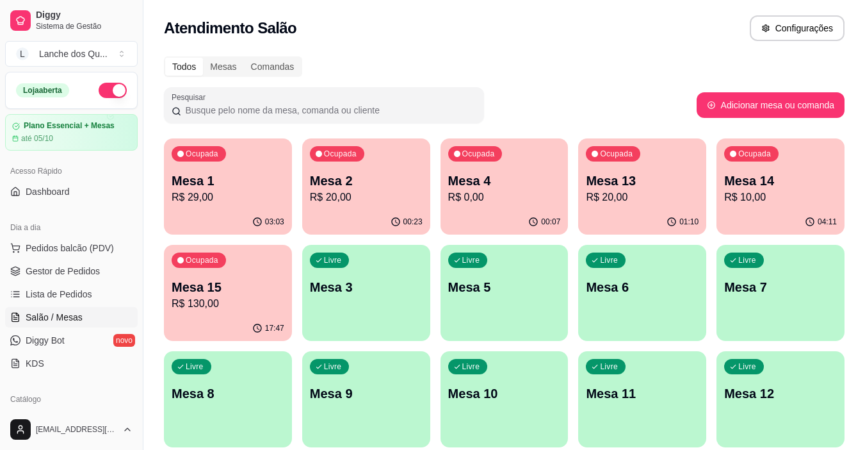
click at [738, 184] on p "Mesa 14" at bounding box center [780, 181] width 113 height 18
click at [252, 204] on p "R$ 29,00" at bounding box center [229, 197] width 110 height 15
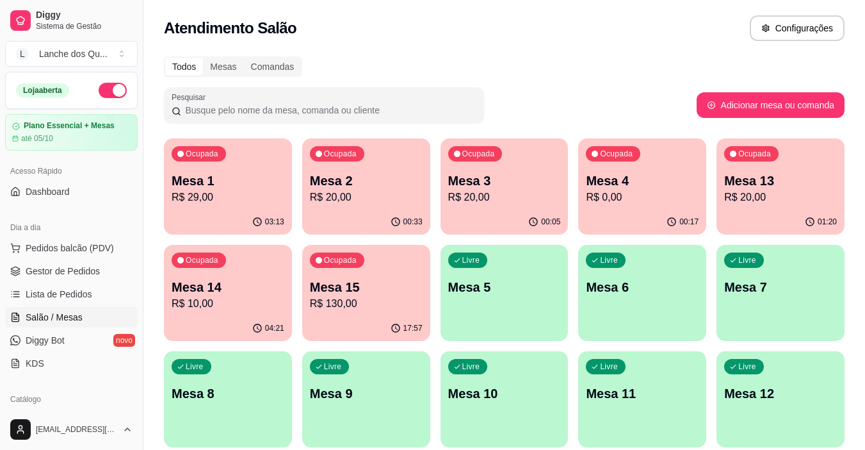
click at [480, 295] on p "Mesa 5" at bounding box center [504, 287] width 113 height 18
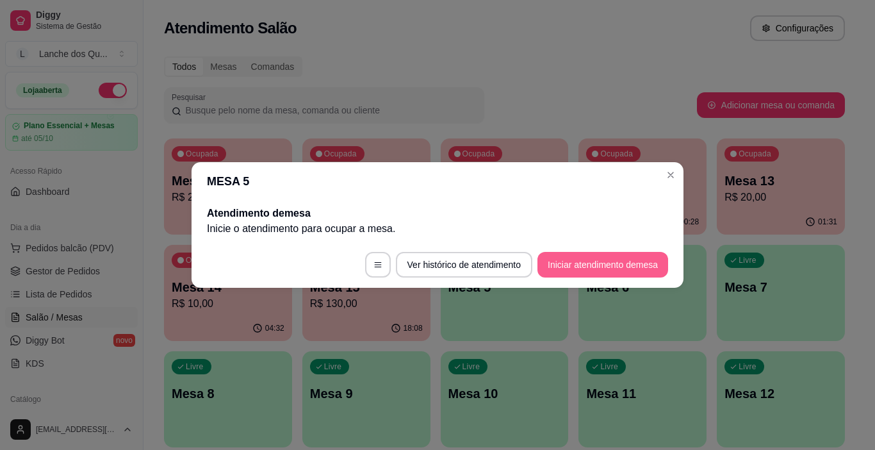
click at [587, 259] on button "Iniciar atendimento de mesa" at bounding box center [602, 265] width 131 height 26
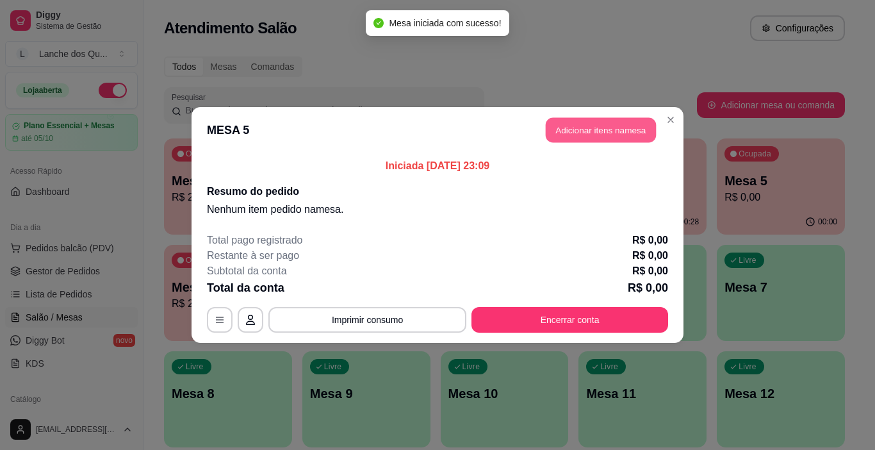
click at [626, 124] on button "Adicionar itens na mesa" at bounding box center [601, 130] width 110 height 25
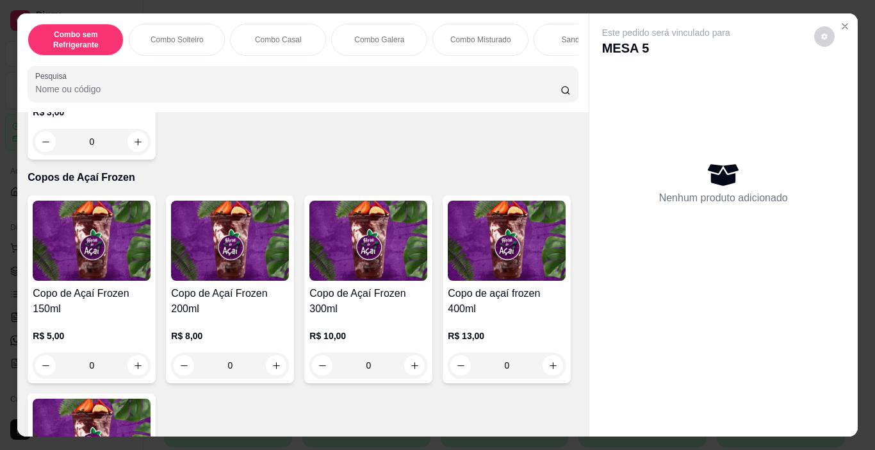
scroll to position [3266, 0]
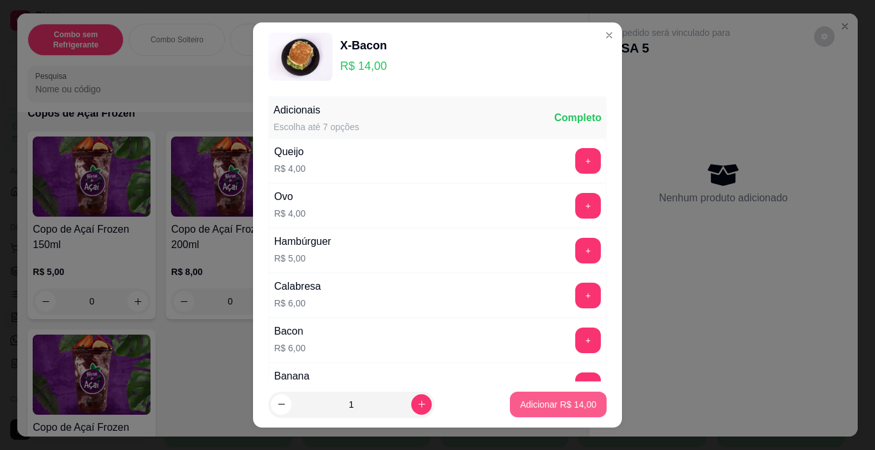
click at [530, 407] on p "Adicionar R$ 14,00" at bounding box center [558, 404] width 76 height 13
type input "1"
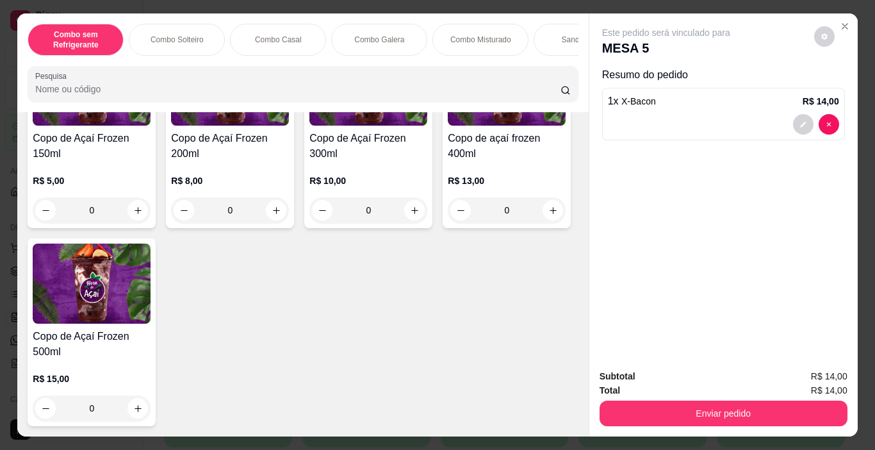
scroll to position [3906, 0]
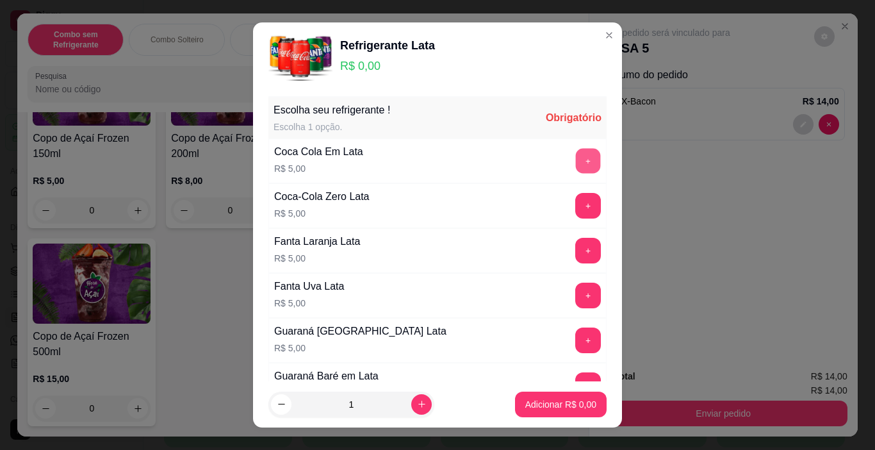
click at [576, 161] on button "+" at bounding box center [588, 161] width 25 height 25
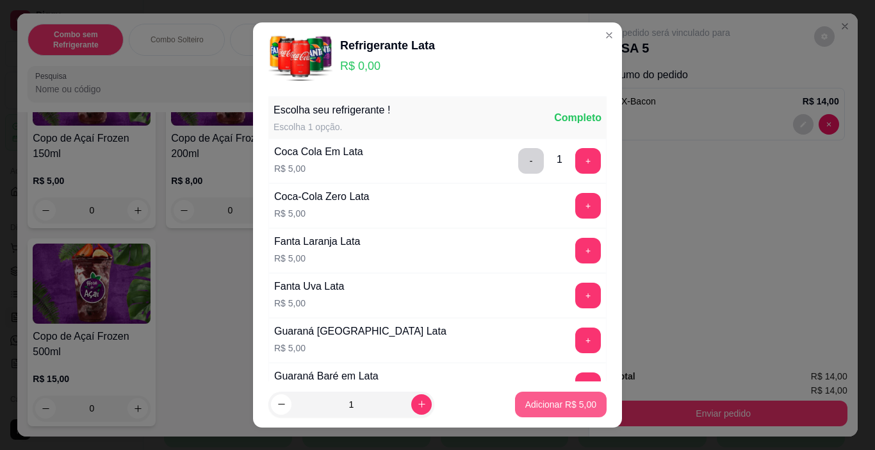
click at [554, 401] on p "Adicionar R$ 5,00" at bounding box center [560, 404] width 71 height 13
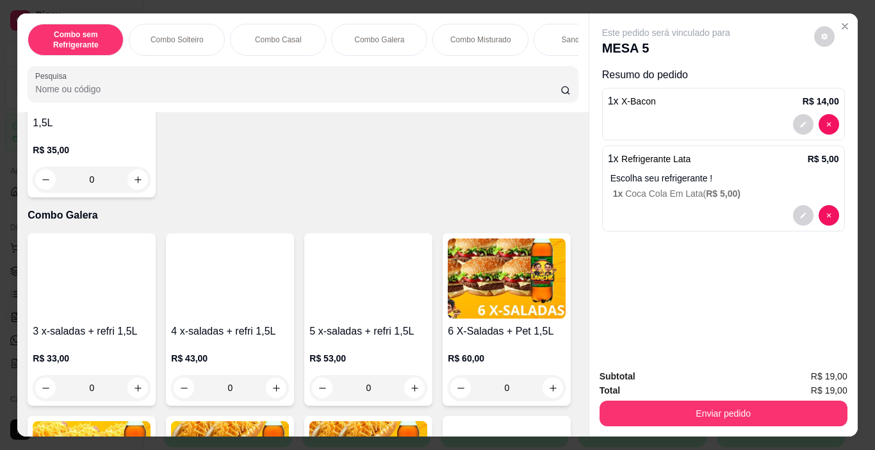
scroll to position [0, 0]
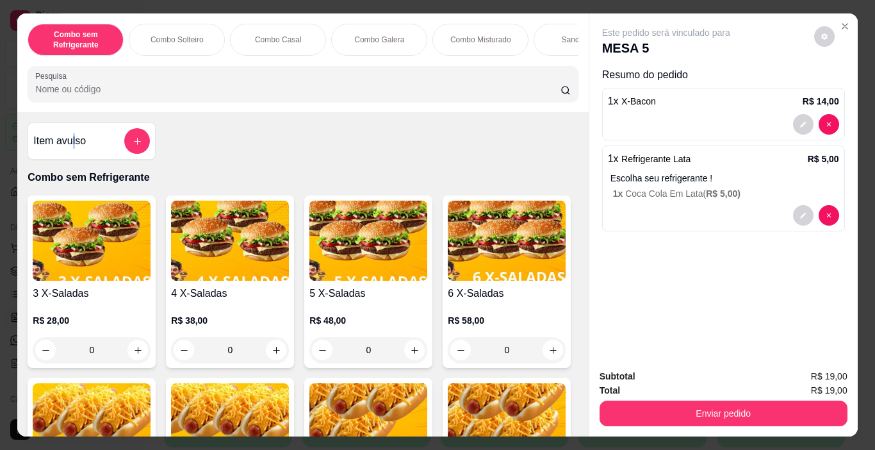
click at [71, 154] on div "Item avulso" at bounding box center [91, 141] width 117 height 26
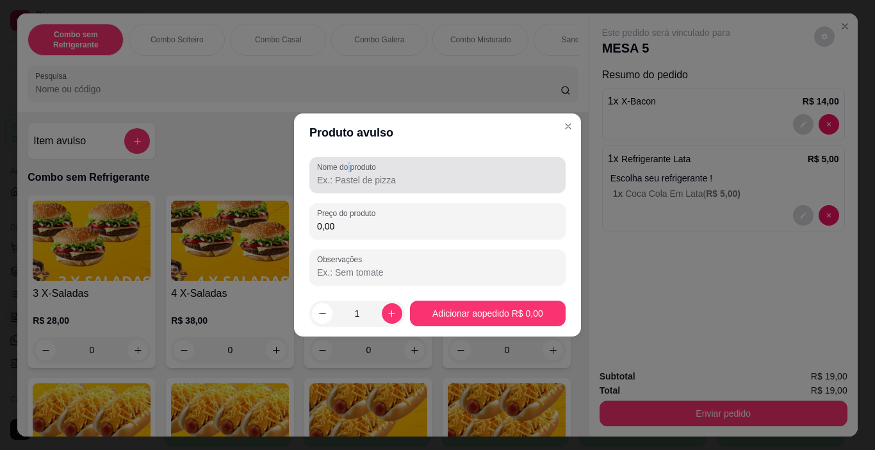
click at [352, 165] on label "Nome do produto" at bounding box center [348, 166] width 63 height 11
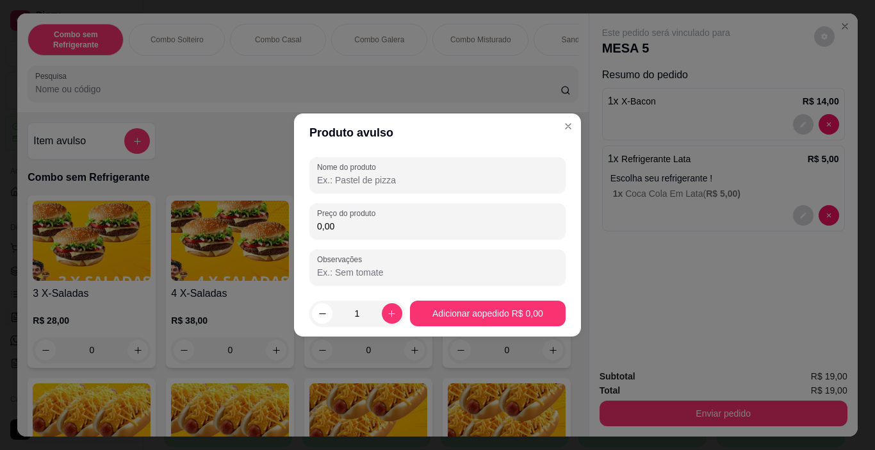
click at [353, 181] on input "Nome do produto" at bounding box center [437, 180] width 241 height 13
type input "entrega"
drag, startPoint x: 346, startPoint y: 224, endPoint x: 202, endPoint y: 211, distance: 144.7
click at [202, 212] on div "Produto avulso Nome do produto entrega Preço do produto 0,00 Observações 1 Adic…" at bounding box center [437, 225] width 875 height 450
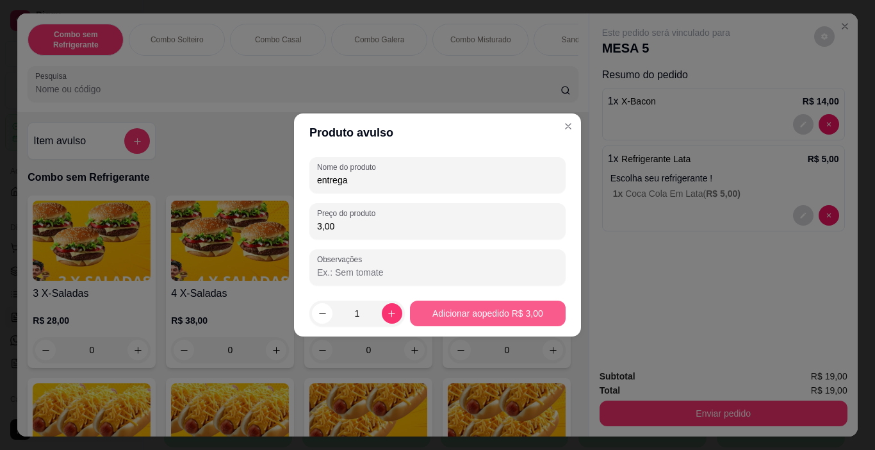
type input "3,00"
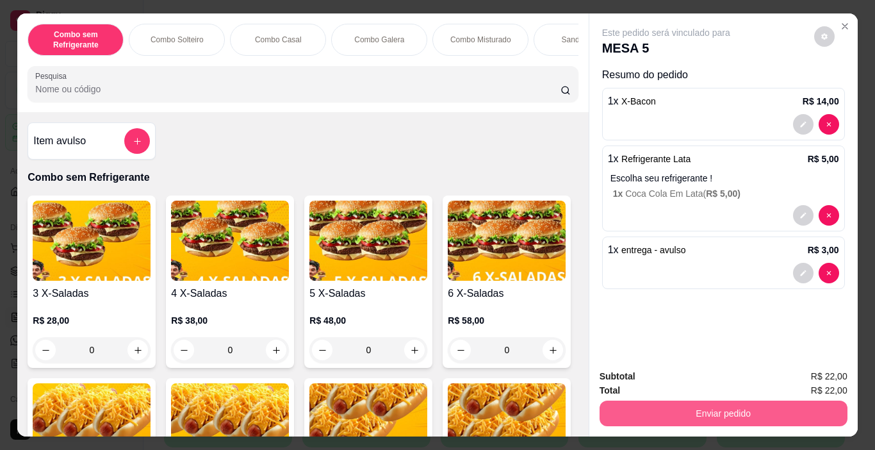
click at [698, 410] on button "Enviar pedido" at bounding box center [723, 413] width 248 height 26
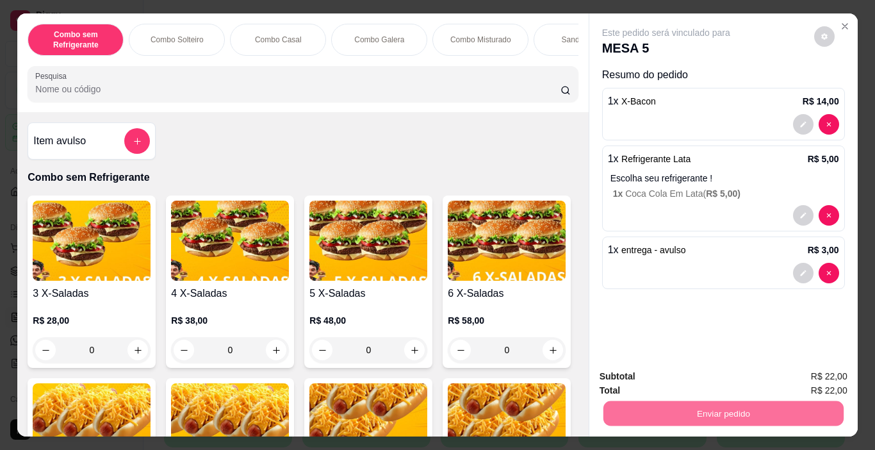
click at [725, 384] on button "Registrar cliente" at bounding box center [728, 376] width 82 height 24
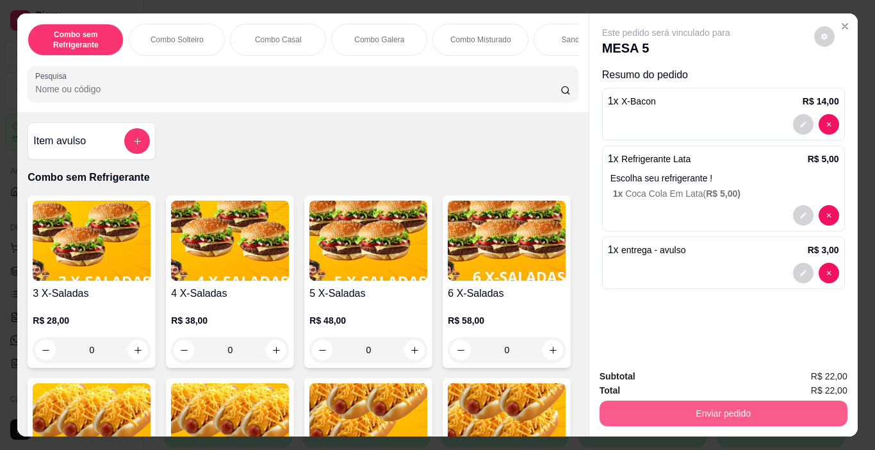
click at [728, 410] on button "Enviar pedido" at bounding box center [723, 413] width 248 height 26
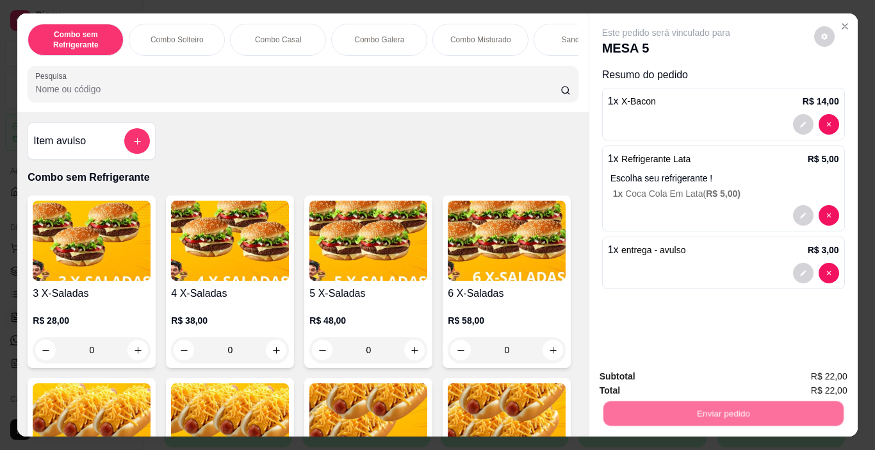
click at [811, 372] on button "Enviar pedido" at bounding box center [813, 376] width 72 height 24
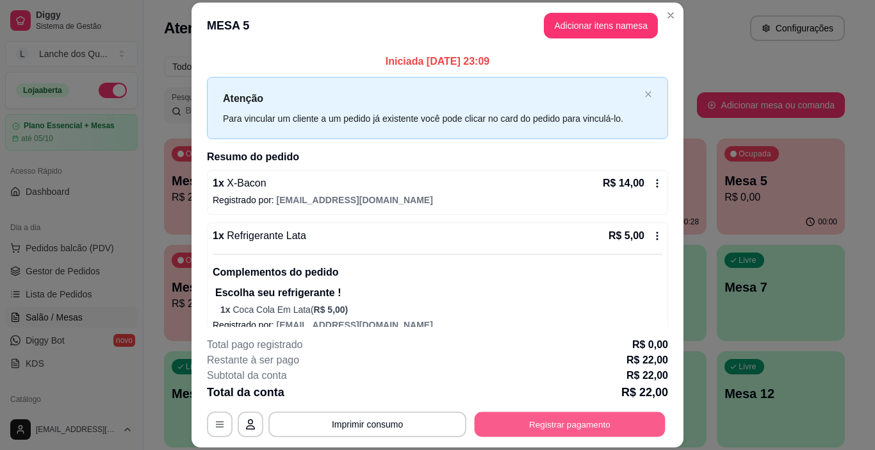
click at [601, 423] on button "Registrar pagamento" at bounding box center [570, 424] width 191 height 25
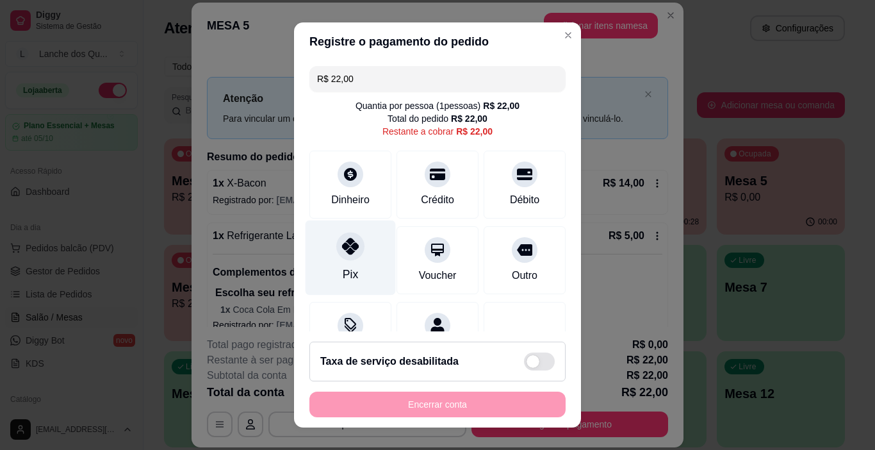
click at [336, 235] on div at bounding box center [350, 246] width 28 height 28
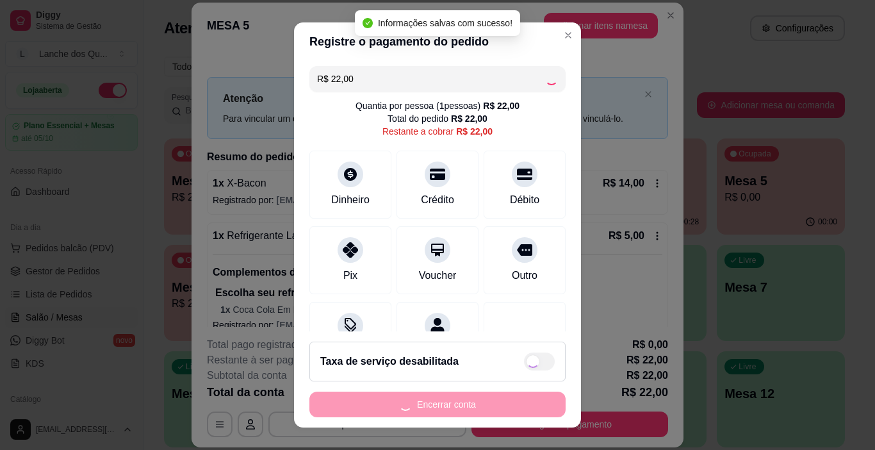
type input "R$ 0,00"
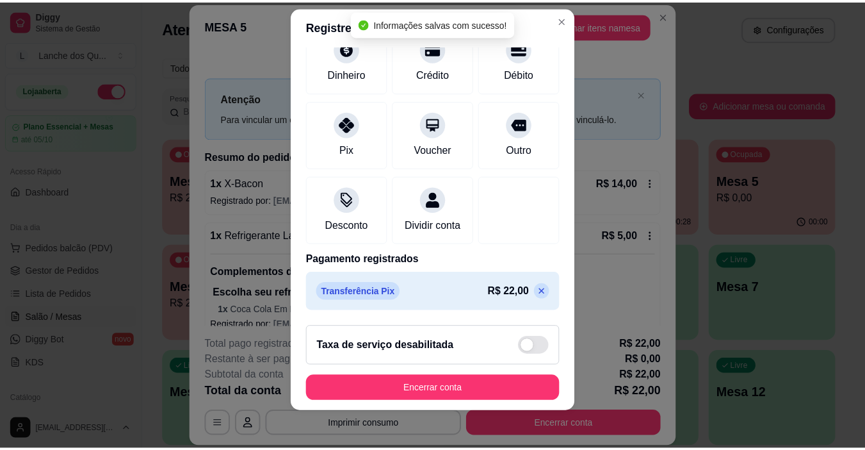
scroll to position [19, 0]
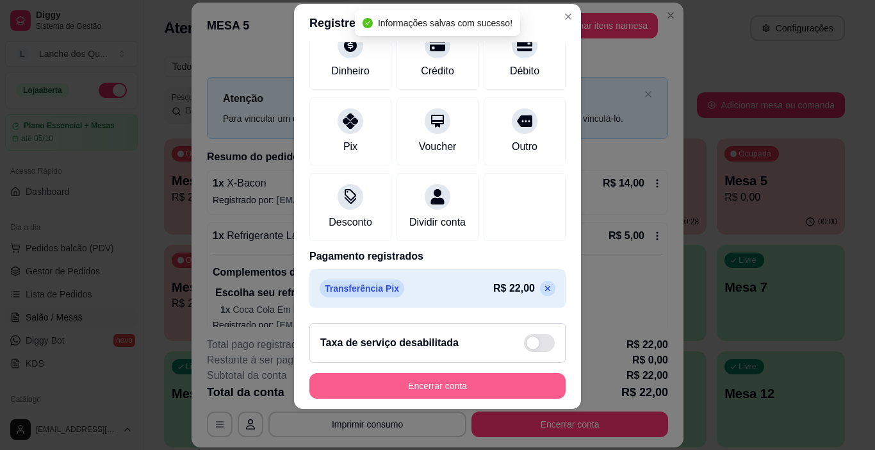
click at [471, 390] on button "Encerrar conta" at bounding box center [437, 386] width 256 height 26
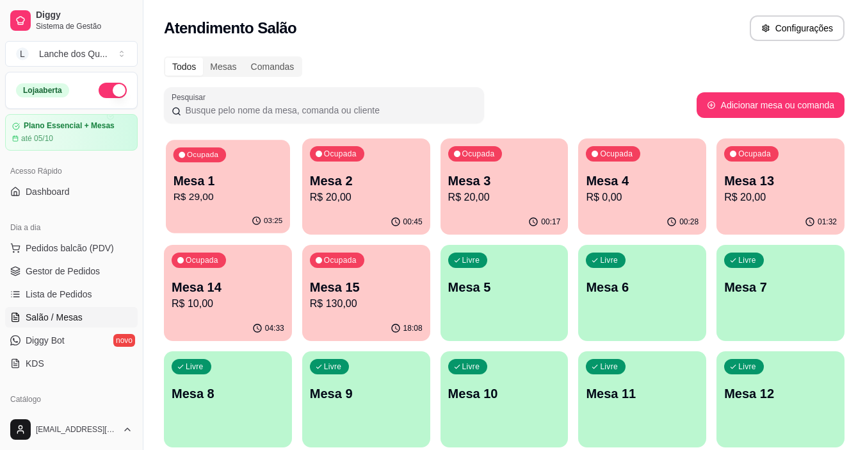
click at [223, 190] on p "R$ 29,00" at bounding box center [229, 197] width 110 height 15
click at [345, 200] on p "R$ 20,00" at bounding box center [366, 197] width 113 height 15
click at [513, 188] on p "Mesa 3" at bounding box center [504, 181] width 113 height 18
click at [360, 202] on p "R$ 20,00" at bounding box center [366, 197] width 113 height 15
click at [528, 179] on p "Mesa 3" at bounding box center [504, 181] width 113 height 18
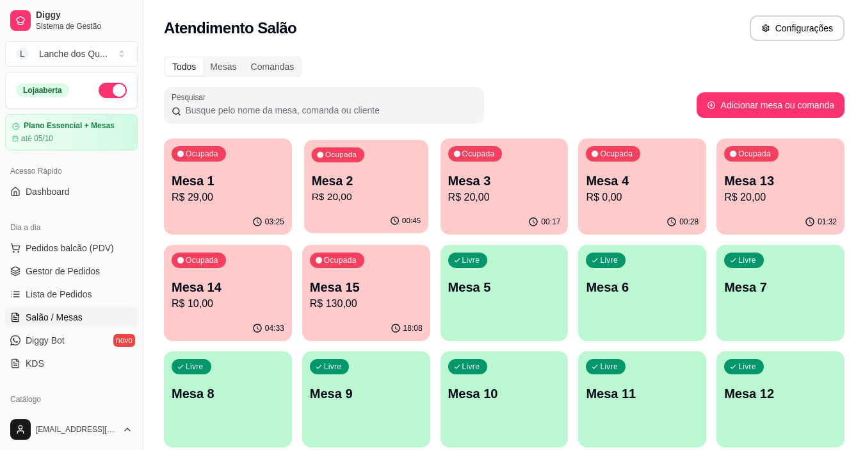
click at [416, 188] on p "Mesa 2" at bounding box center [366, 180] width 110 height 17
click at [463, 177] on p "Mesa 3" at bounding box center [504, 181] width 113 height 18
click at [357, 193] on p "R$ 20,00" at bounding box center [366, 197] width 113 height 15
click at [512, 192] on p "R$ 20,00" at bounding box center [504, 197] width 113 height 15
click at [634, 204] on p "R$ 0,00" at bounding box center [642, 197] width 113 height 15
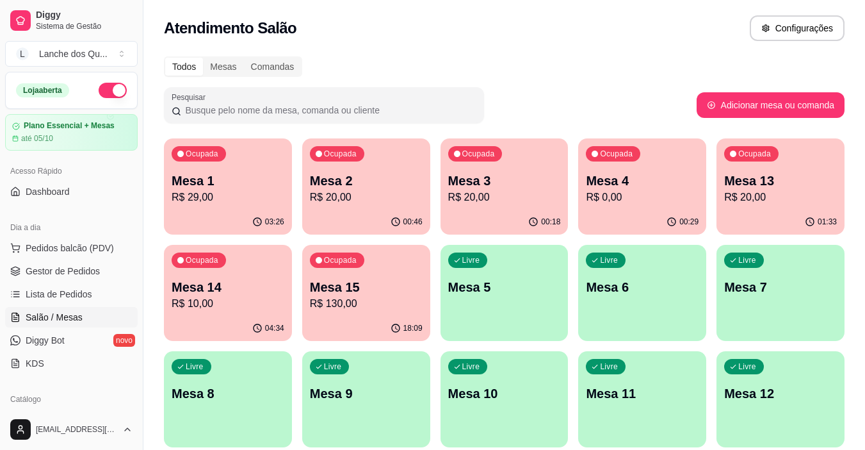
click at [360, 191] on p "R$ 20,00" at bounding box center [366, 197] width 113 height 15
click at [400, 197] on p "R$ 20,00" at bounding box center [366, 197] width 113 height 15
click at [491, 194] on p "R$ 20,00" at bounding box center [504, 197] width 113 height 15
click at [257, 183] on p "Mesa 1" at bounding box center [228, 181] width 113 height 18
click at [311, 200] on p "R$ 20,00" at bounding box center [366, 197] width 113 height 15
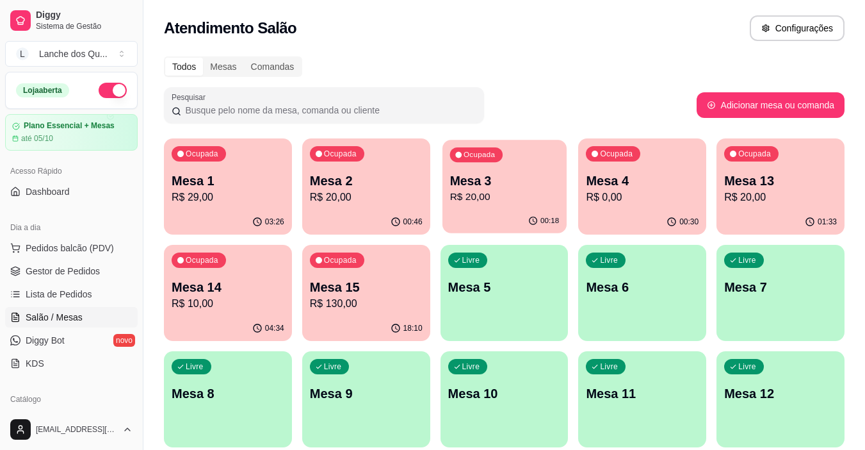
click at [476, 215] on div "00:18" at bounding box center [504, 221] width 124 height 24
click at [620, 184] on p "Mesa 4" at bounding box center [642, 181] width 113 height 18
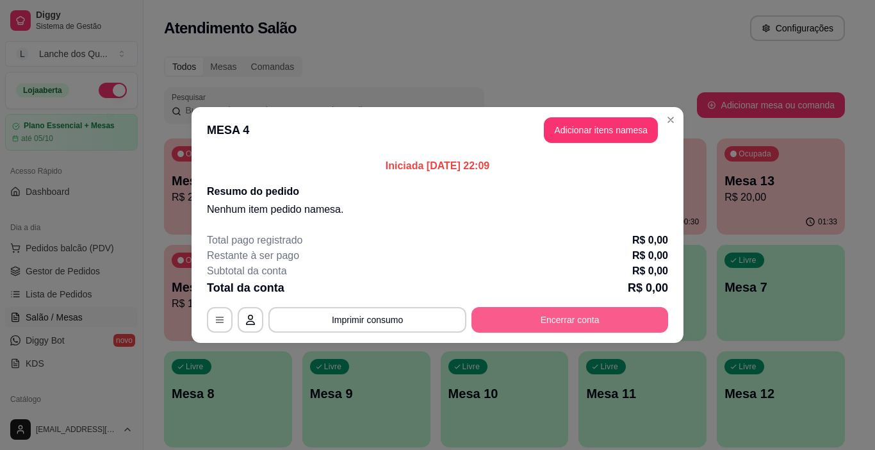
click at [591, 321] on button "Encerrar conta" at bounding box center [569, 320] width 197 height 26
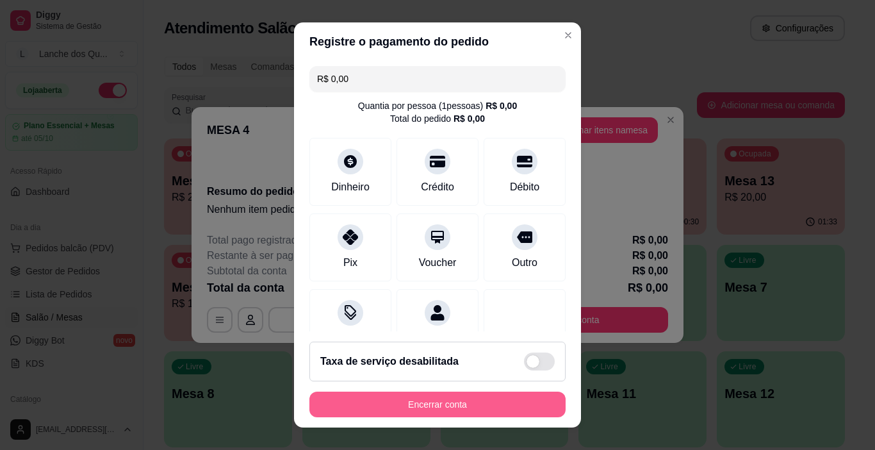
click at [443, 405] on button "Encerrar conta" at bounding box center [437, 404] width 256 height 26
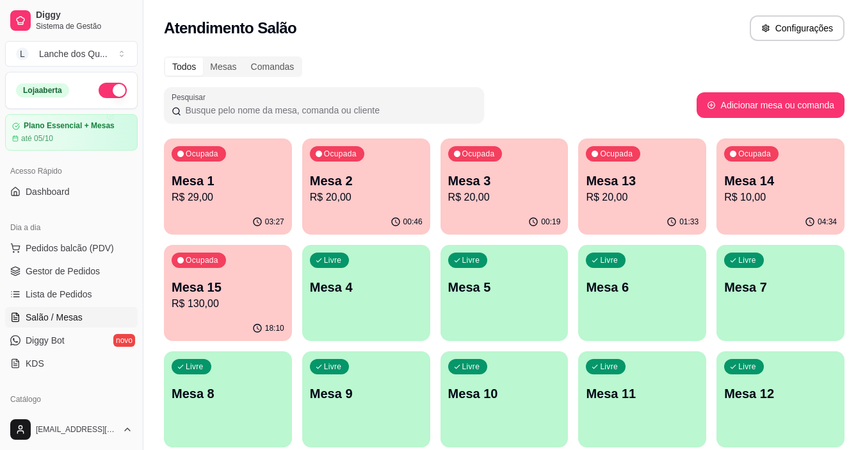
click at [653, 183] on p "Mesa 13" at bounding box center [642, 181] width 113 height 18
click at [492, 193] on p "R$ 20,00" at bounding box center [504, 197] width 113 height 15
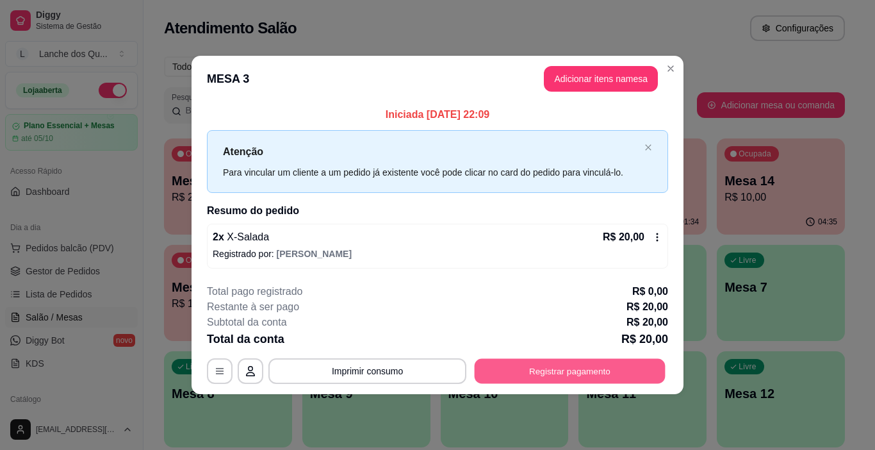
click at [569, 379] on button "Registrar pagamento" at bounding box center [570, 370] width 191 height 25
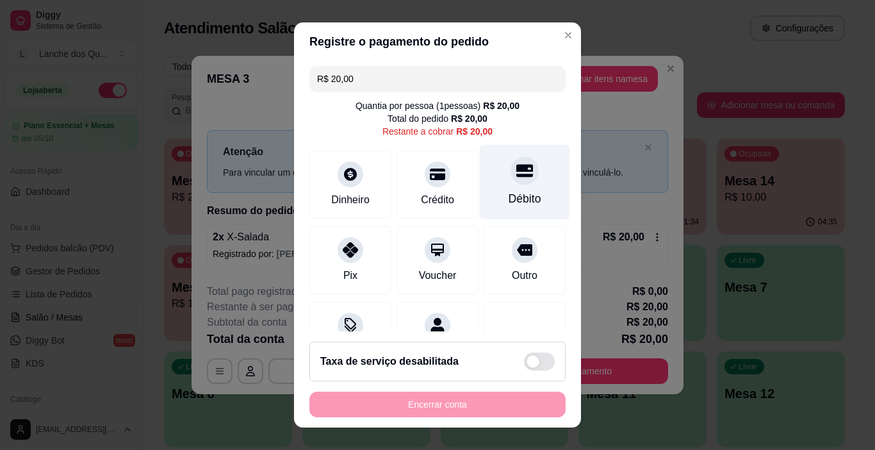
drag, startPoint x: 490, startPoint y: 183, endPoint x: 497, endPoint y: 211, distance: 29.0
click at [490, 182] on div "Débito" at bounding box center [525, 182] width 90 height 75
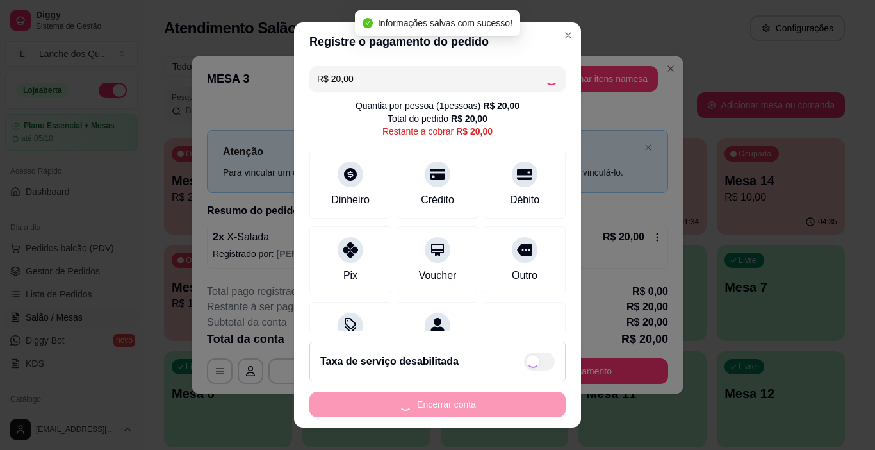
type input "R$ 0,00"
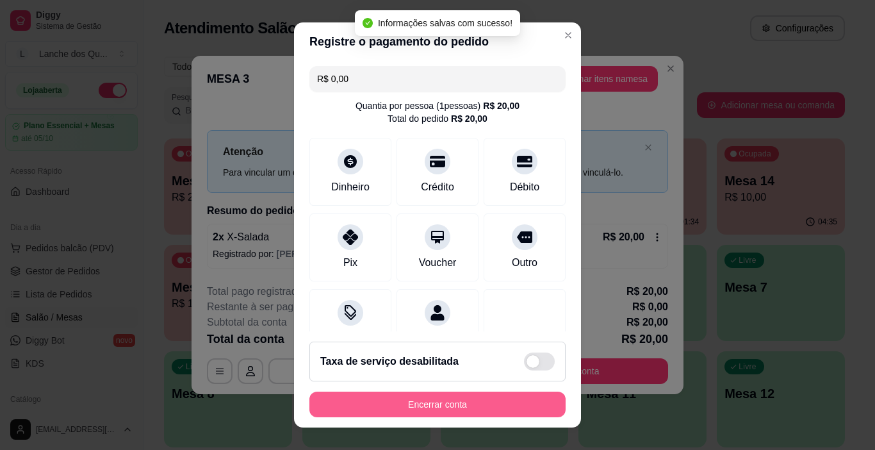
click at [428, 404] on button "Encerrar conta" at bounding box center [437, 404] width 256 height 26
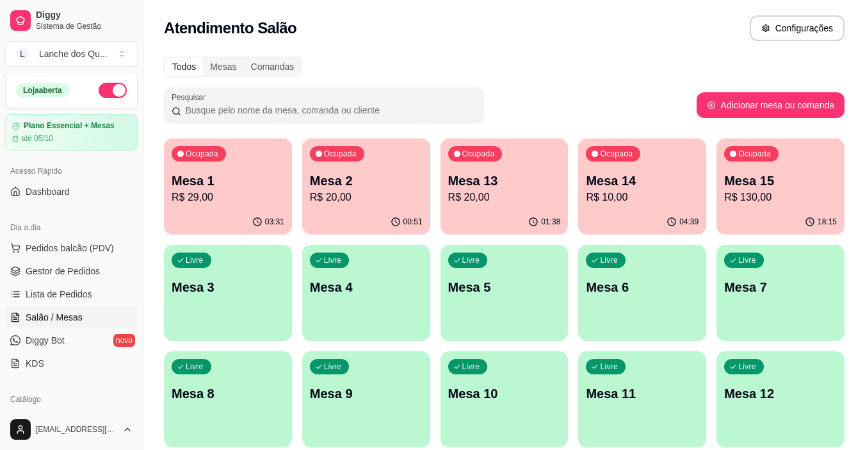
click at [358, 198] on p "R$ 20,00" at bounding box center [366, 197] width 113 height 15
click at [475, 188] on p "Mesa 13" at bounding box center [504, 181] width 113 height 18
click at [630, 172] on p "Mesa 14" at bounding box center [643, 180] width 110 height 17
click at [232, 281] on p "Mesa 3" at bounding box center [228, 287] width 113 height 18
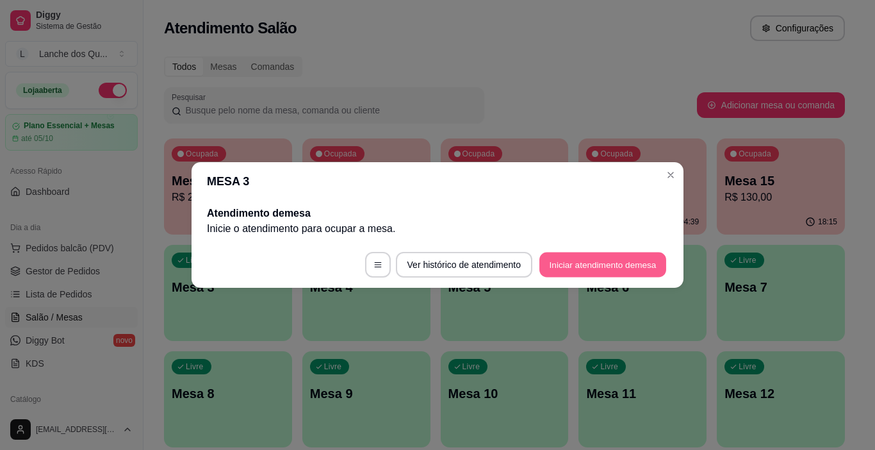
click at [569, 259] on button "Iniciar atendimento de mesa" at bounding box center [602, 264] width 127 height 25
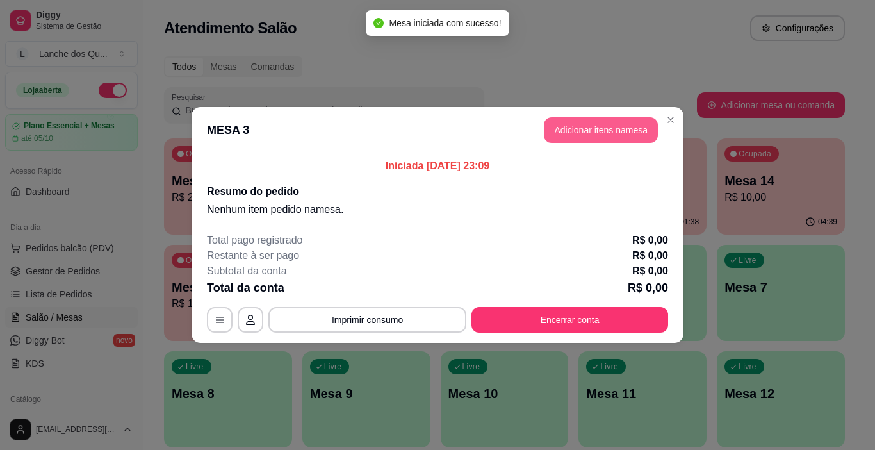
click at [610, 131] on button "Adicionar itens na mesa" at bounding box center [601, 130] width 114 height 26
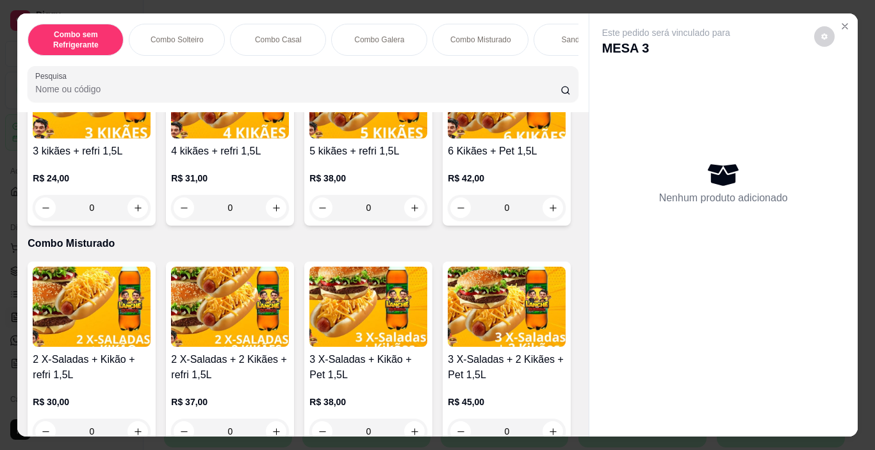
scroll to position [1409, 0]
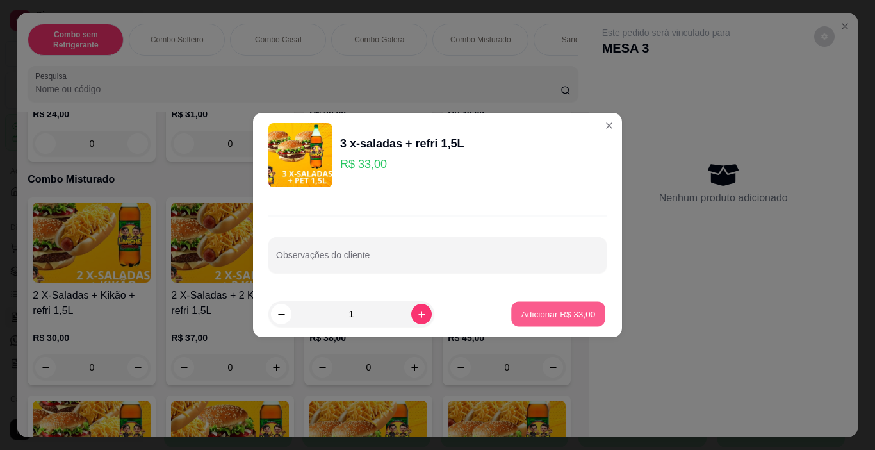
click at [536, 312] on p "Adicionar R$ 33,00" at bounding box center [558, 313] width 74 height 12
type input "1"
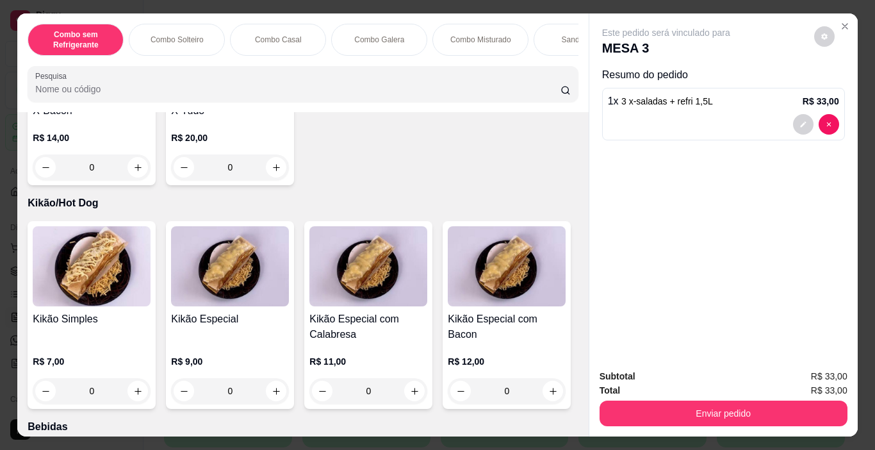
scroll to position [2561, 0]
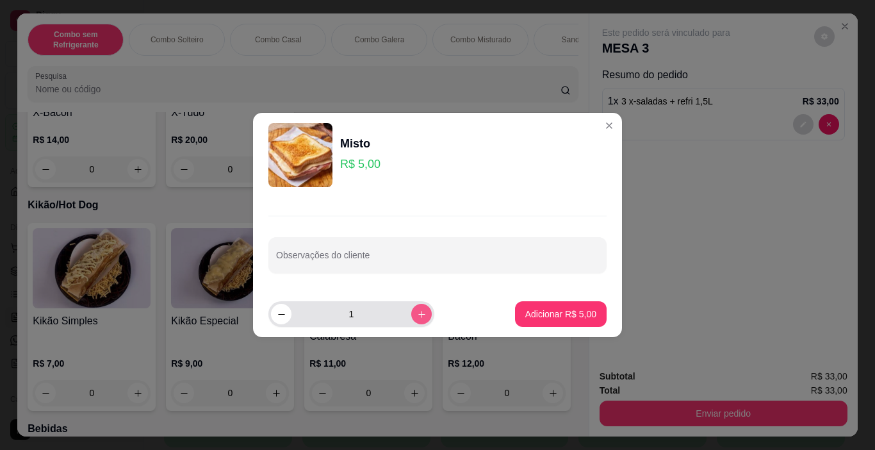
click at [411, 322] on button "increase-product-quantity" at bounding box center [421, 314] width 20 height 20
type input "2"
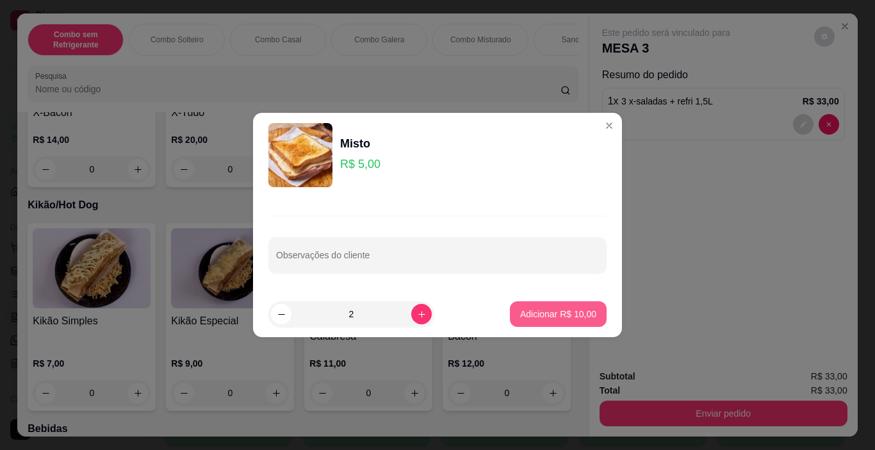
click at [528, 316] on p "Adicionar R$ 10,00" at bounding box center [558, 313] width 76 height 13
type input "2"
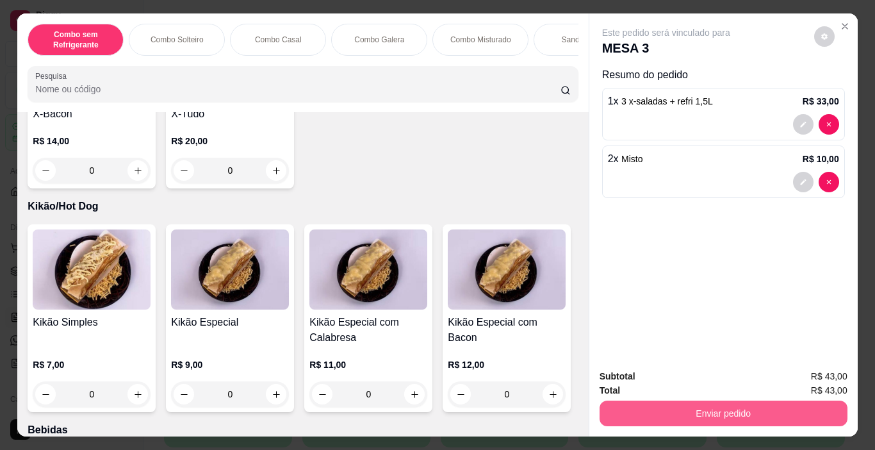
click at [703, 400] on button "Enviar pedido" at bounding box center [723, 413] width 248 height 26
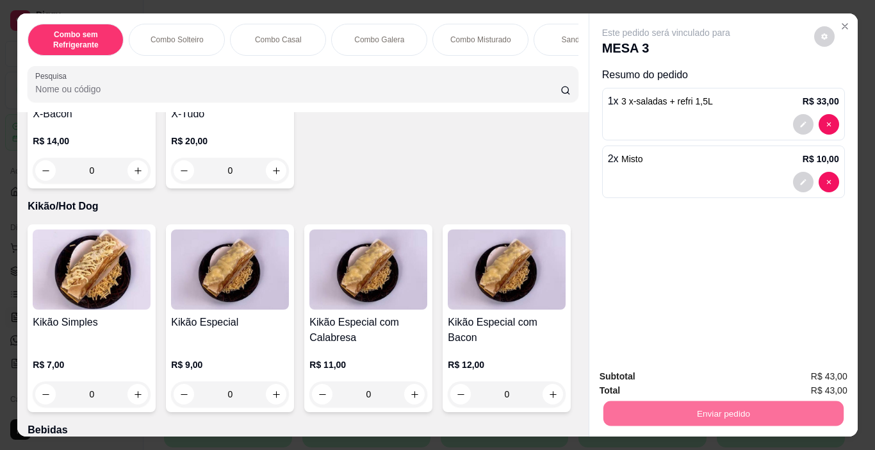
click at [815, 376] on button "Enviar pedido" at bounding box center [813, 376] width 72 height 24
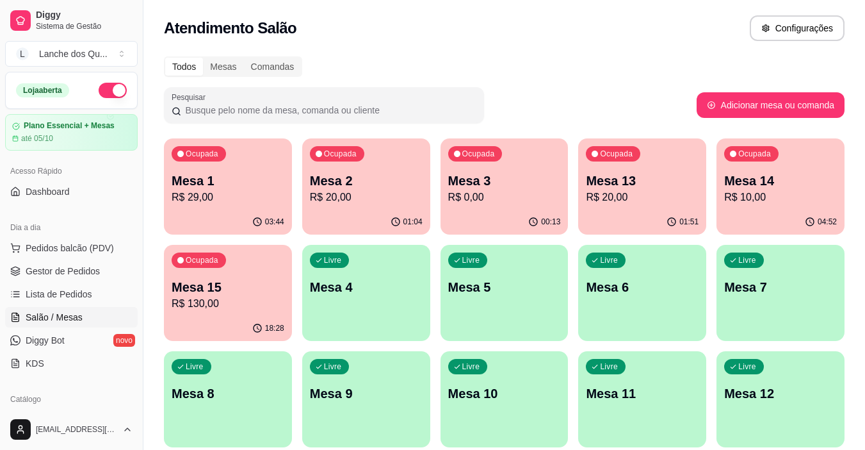
click at [786, 193] on p "R$ 10,00" at bounding box center [780, 197] width 113 height 15
click at [373, 302] on div "Livre Mesa 4" at bounding box center [366, 285] width 128 height 81
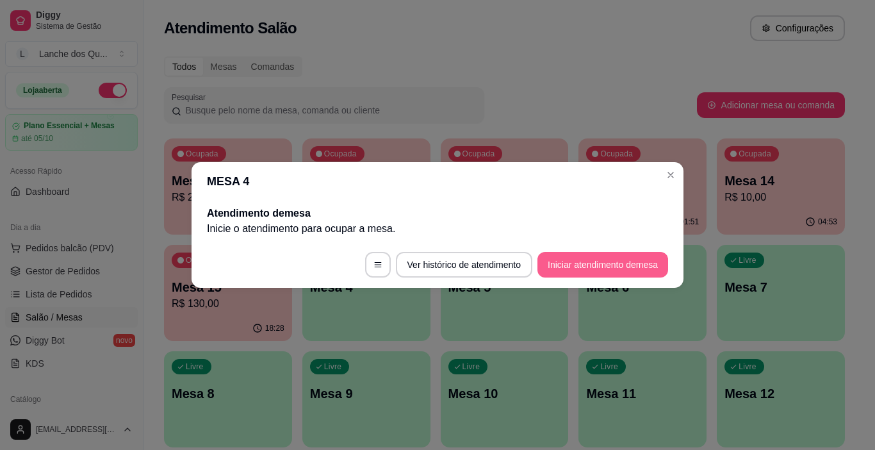
click at [597, 254] on button "Iniciar atendimento de mesa" at bounding box center [602, 265] width 131 height 26
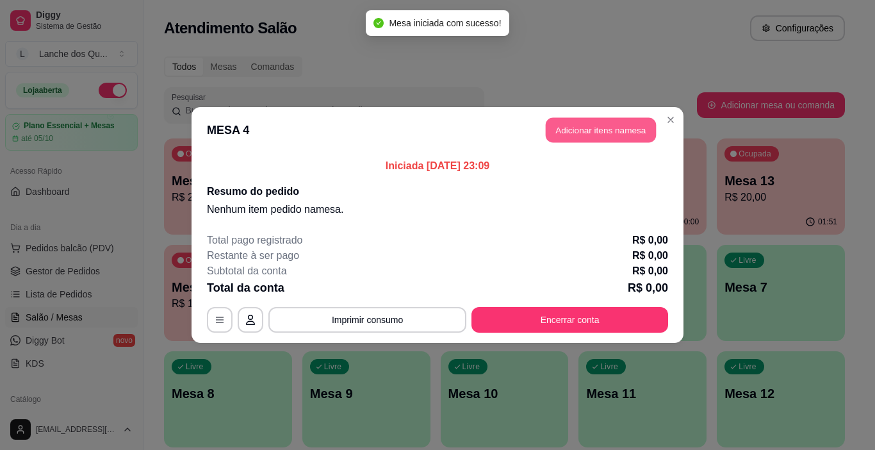
click at [596, 127] on button "Adicionar itens na mesa" at bounding box center [601, 130] width 110 height 25
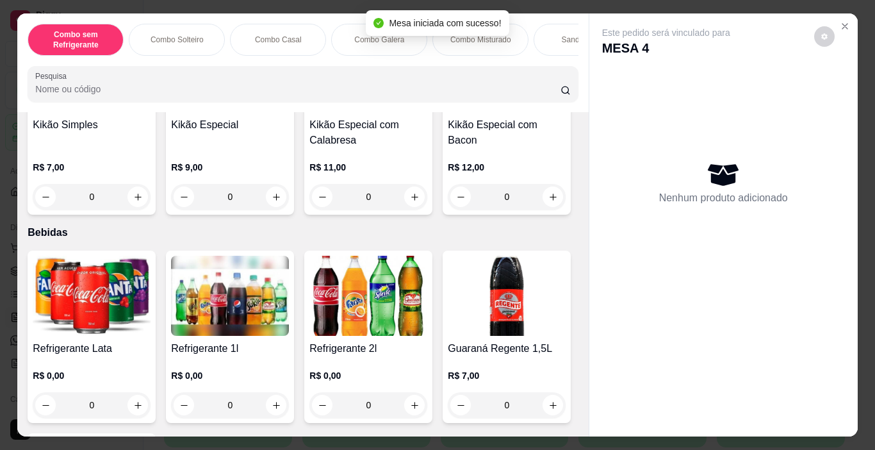
scroll to position [2818, 0]
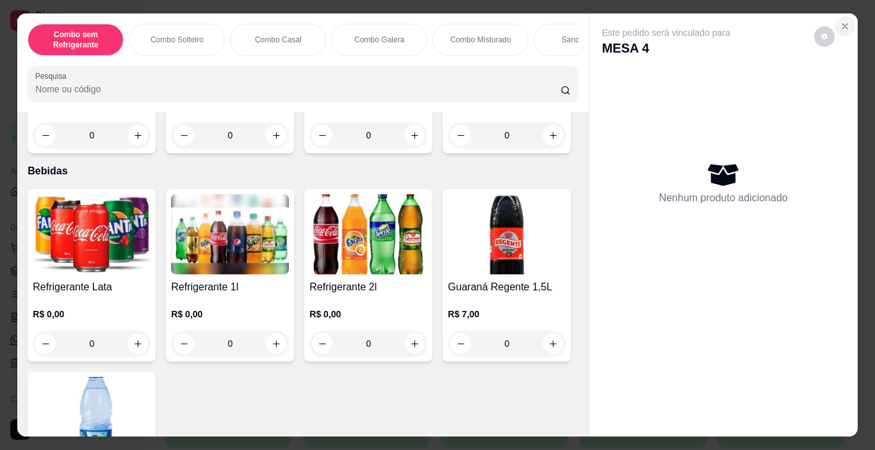
click at [842, 21] on icon "Close" at bounding box center [845, 26] width 10 height 10
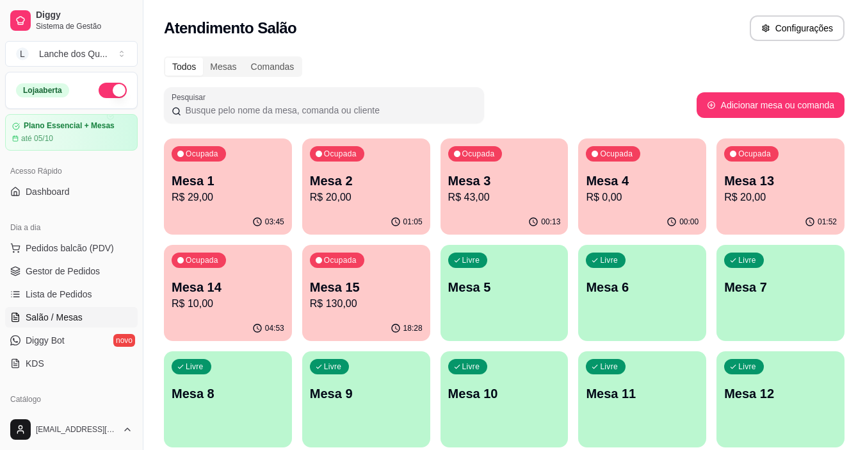
click at [619, 205] on div "Ocupada Mesa 4 R$ 0,00" at bounding box center [642, 173] width 128 height 71
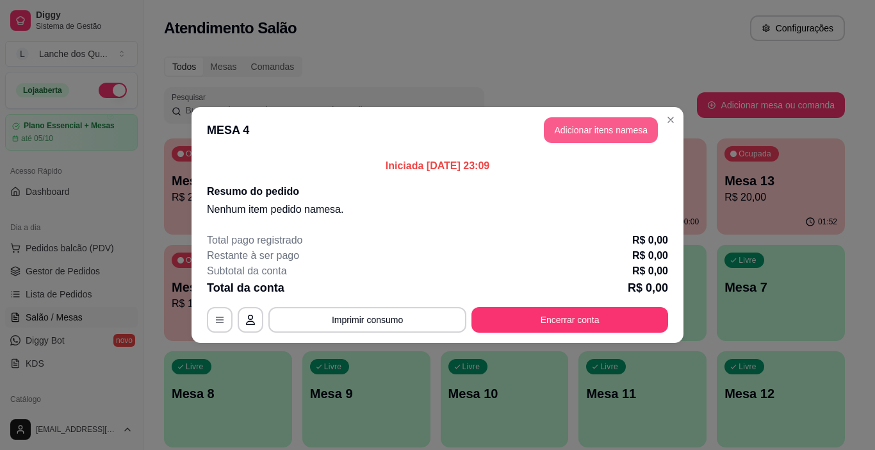
click at [582, 126] on button "Adicionar itens na mesa" at bounding box center [601, 130] width 114 height 26
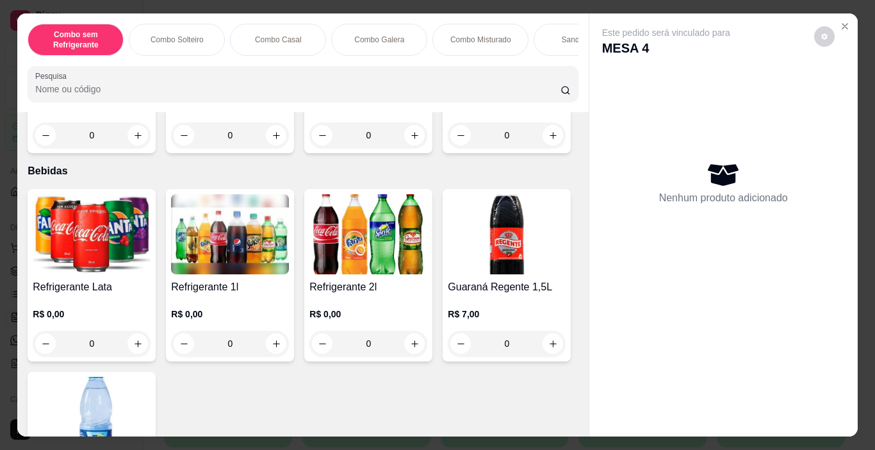
scroll to position [2946, 0]
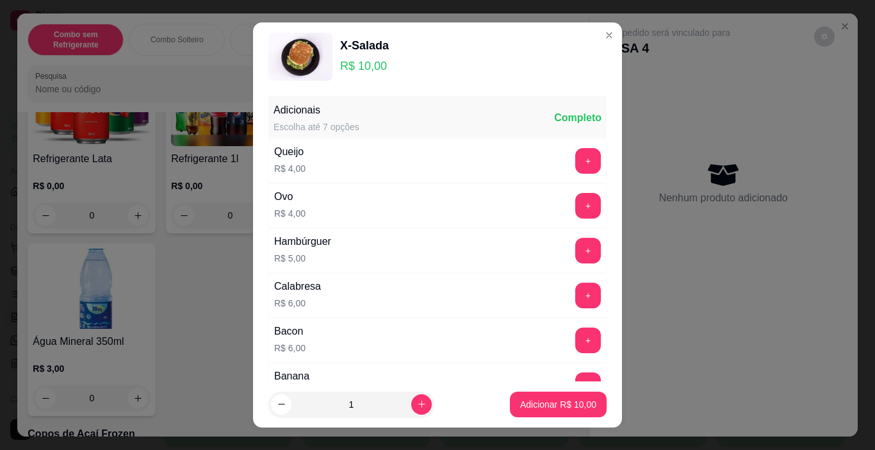
click at [558, 413] on button "Adicionar R$ 10,00" at bounding box center [558, 404] width 97 height 26
type input "1"
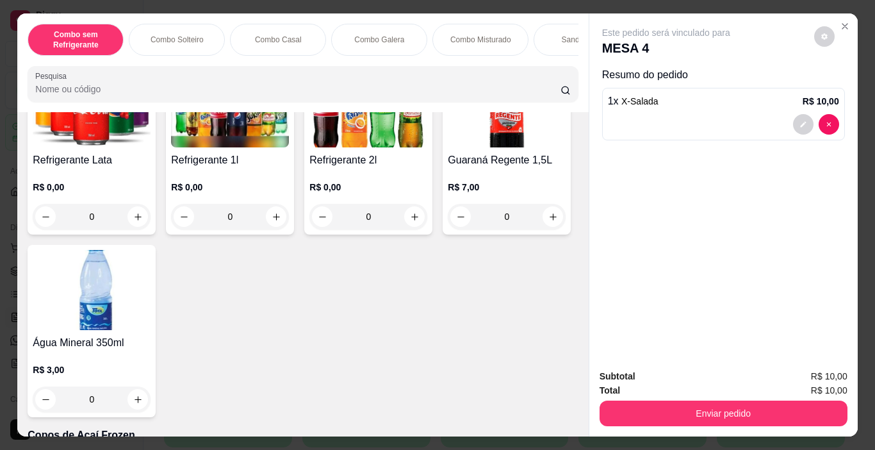
click at [700, 403] on button "Enviar pedido" at bounding box center [723, 413] width 248 height 26
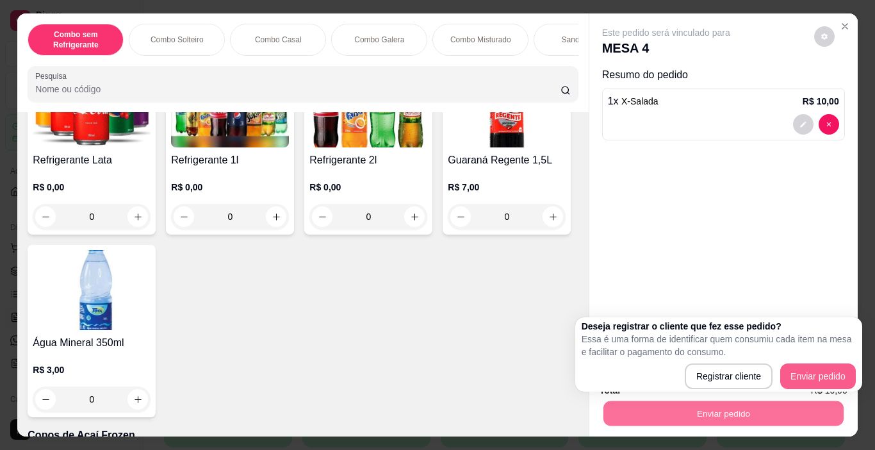
click at [811, 371] on div "Registrar cliente Enviar pedido" at bounding box center [718, 376] width 274 height 26
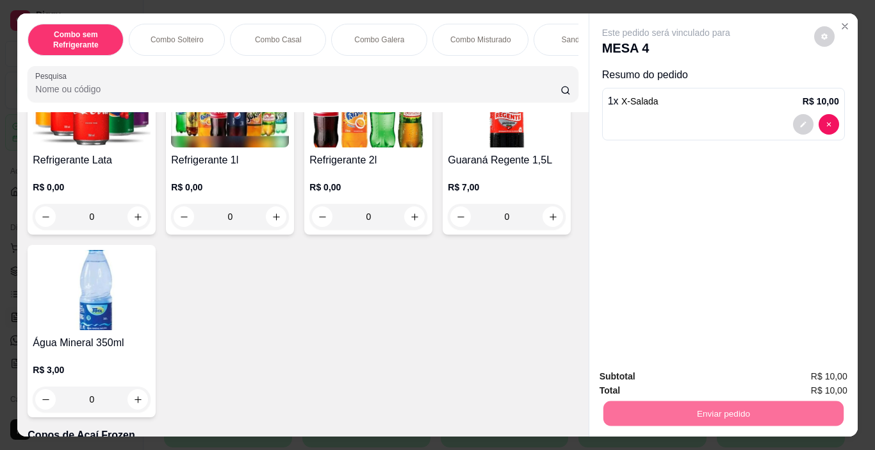
click at [811, 371] on button "Enviar pedido" at bounding box center [814, 376] width 70 height 24
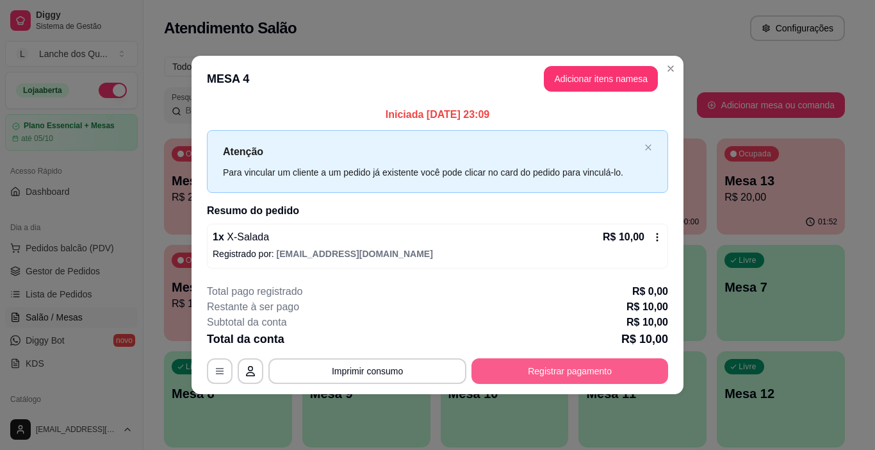
click at [642, 377] on button "Registrar pagamento" at bounding box center [569, 371] width 197 height 26
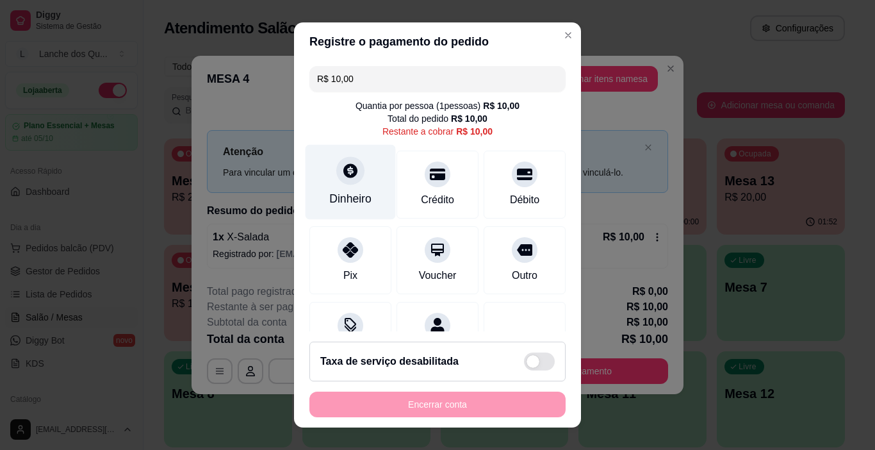
click at [329, 200] on div "Dinheiro" at bounding box center [350, 198] width 42 height 17
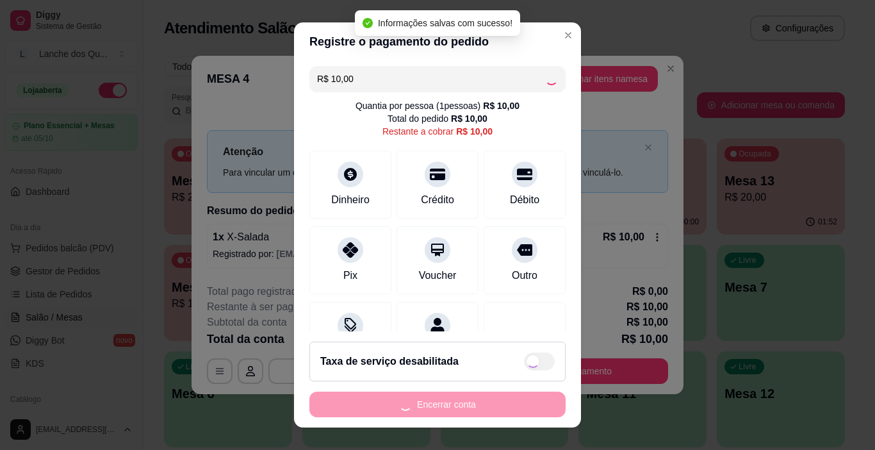
type input "R$ 0,00"
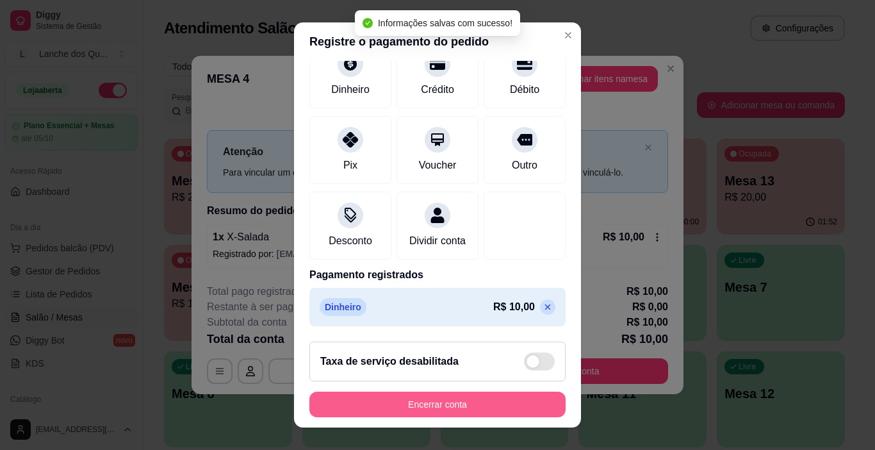
click at [505, 404] on button "Encerrar conta" at bounding box center [437, 404] width 256 height 26
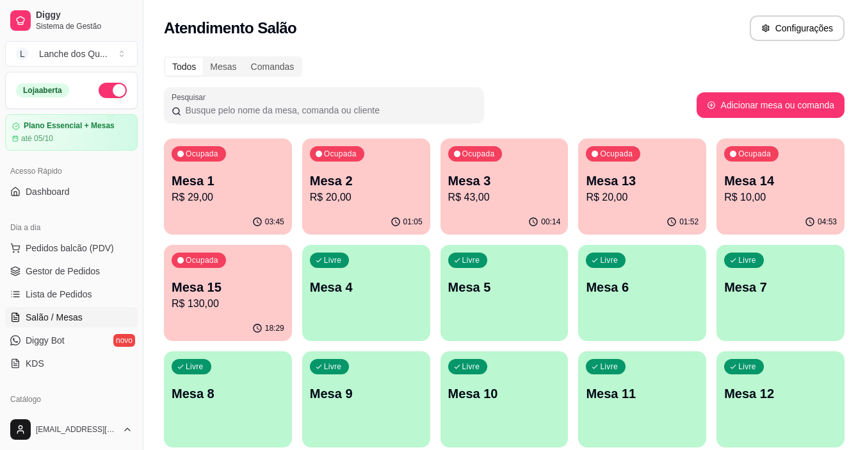
click at [478, 200] on p "R$ 43,00" at bounding box center [504, 197] width 113 height 15
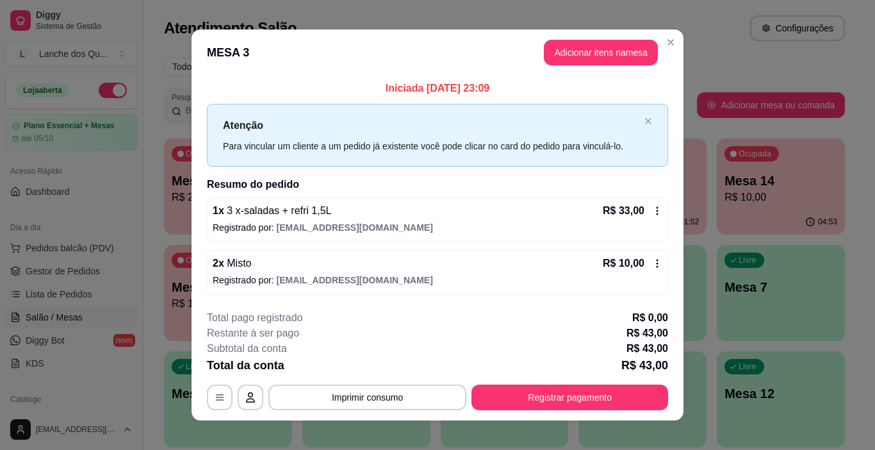
scroll to position [12, 0]
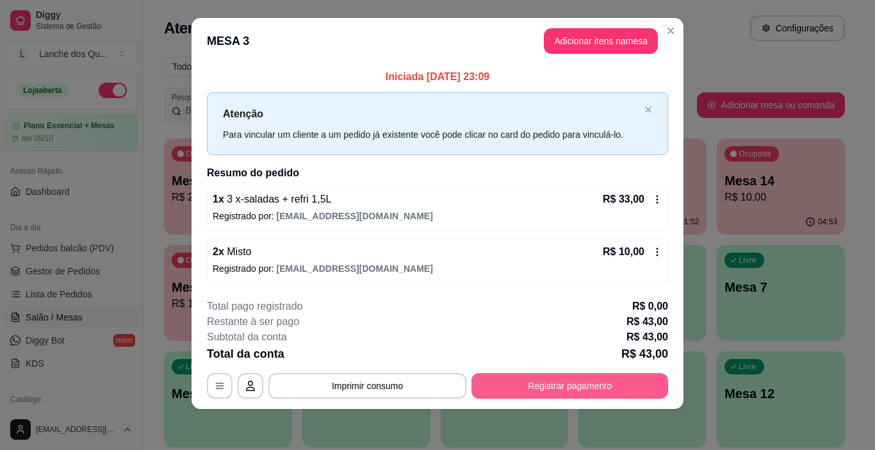
click at [557, 385] on button "Registrar pagamento" at bounding box center [569, 386] width 197 height 26
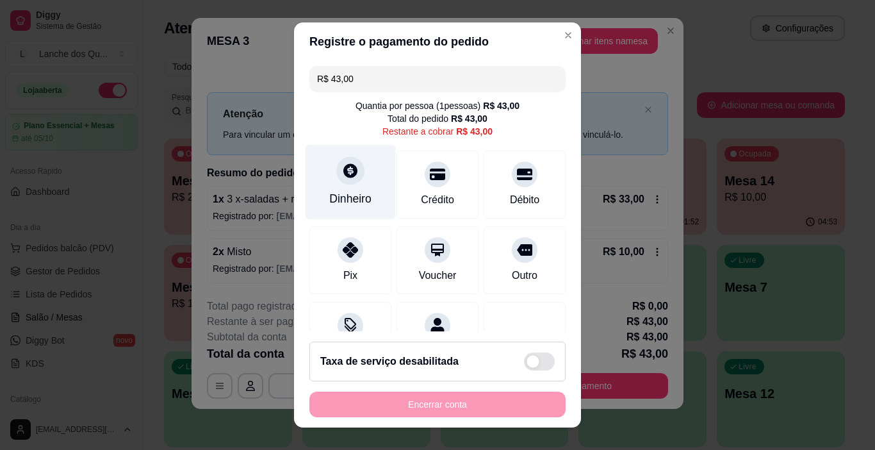
click at [348, 179] on icon at bounding box center [350, 170] width 17 height 17
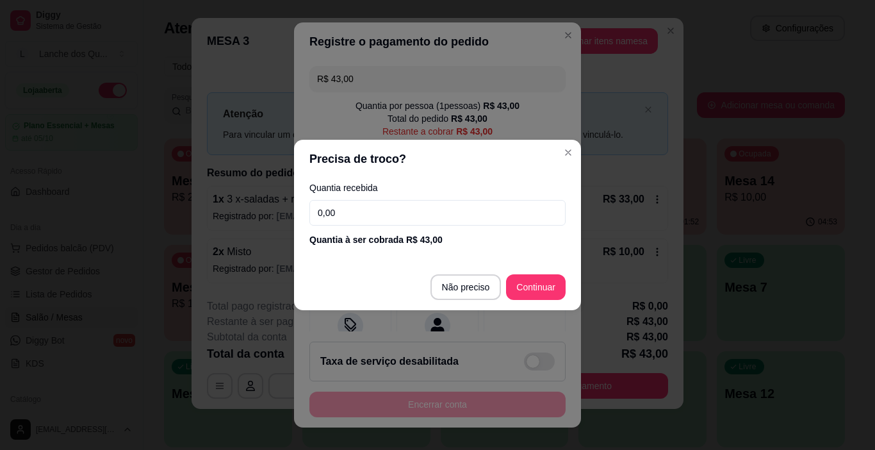
drag, startPoint x: 332, startPoint y: 211, endPoint x: 243, endPoint y: 203, distance: 89.4
click at [243, 203] on div "Precisa de troco? Quantia recebida 0,00 Quantia à ser cobrada R$ 43,00 Não prec…" at bounding box center [437, 225] width 875 height 450
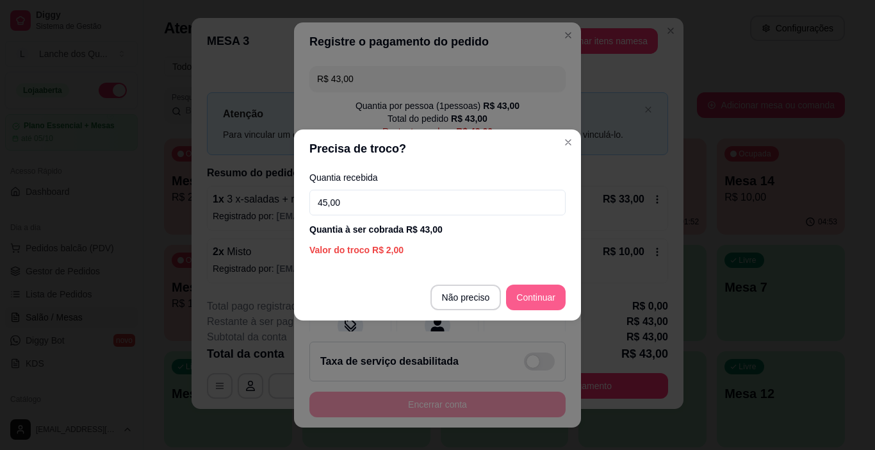
type input "45,00"
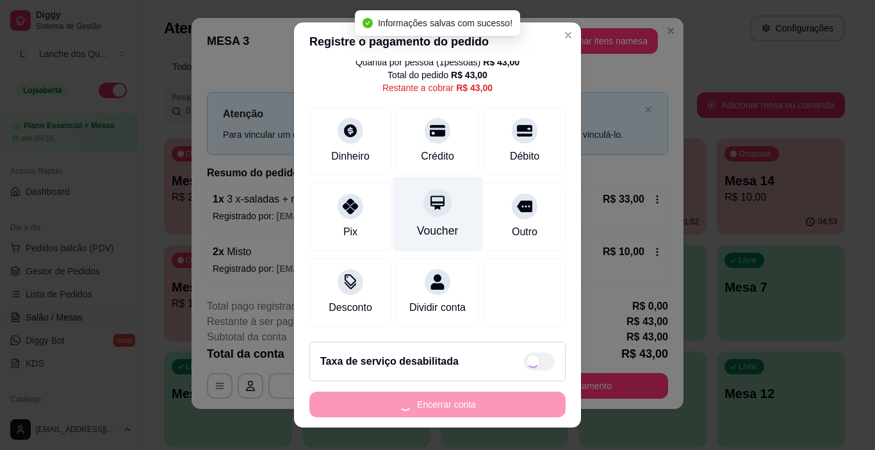
type input "R$ 0,00"
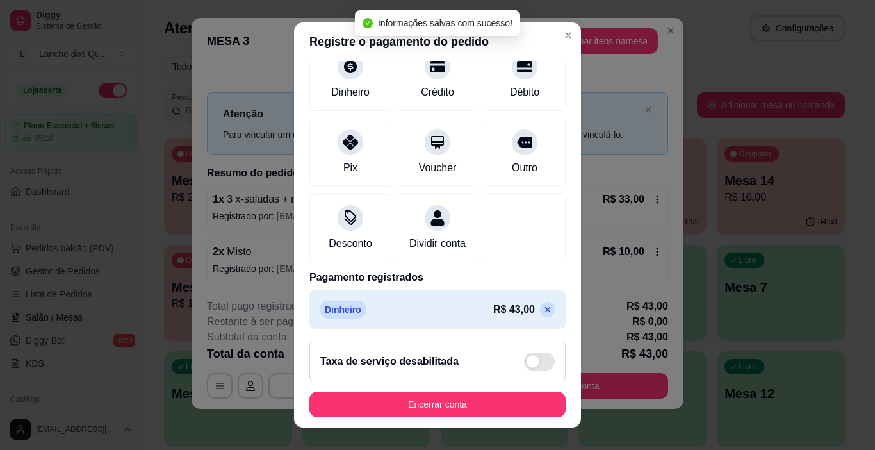
scroll to position [113, 0]
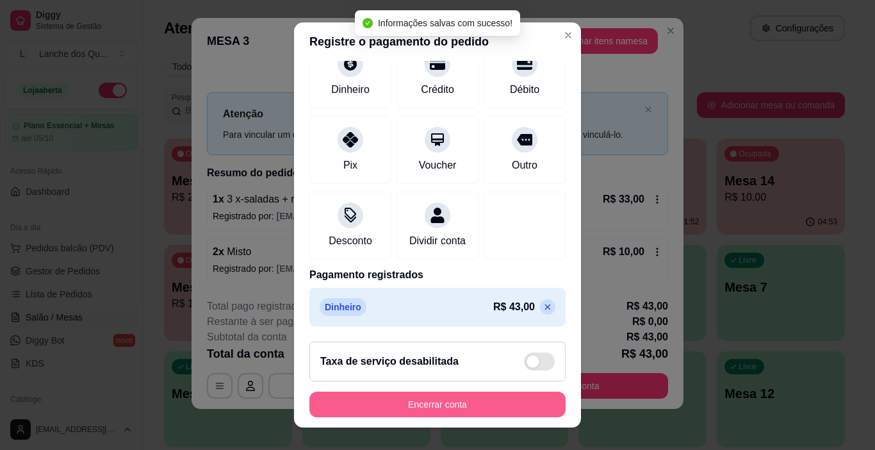
click at [491, 399] on button "Encerrar conta" at bounding box center [437, 404] width 256 height 26
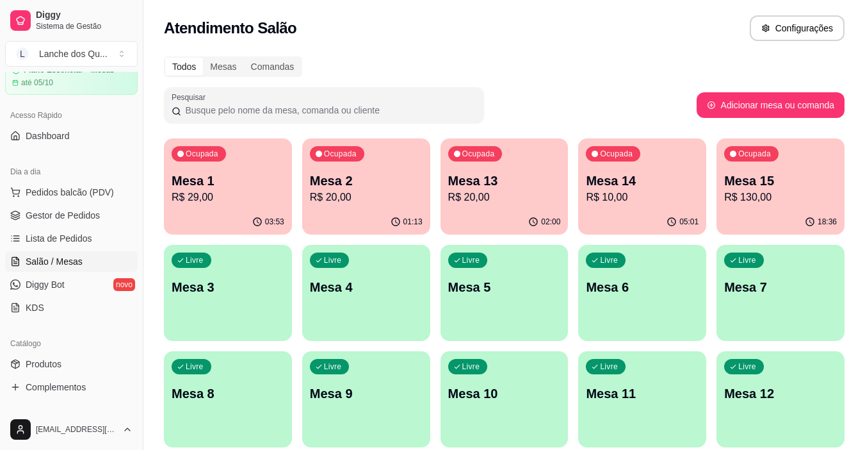
scroll to position [128, 0]
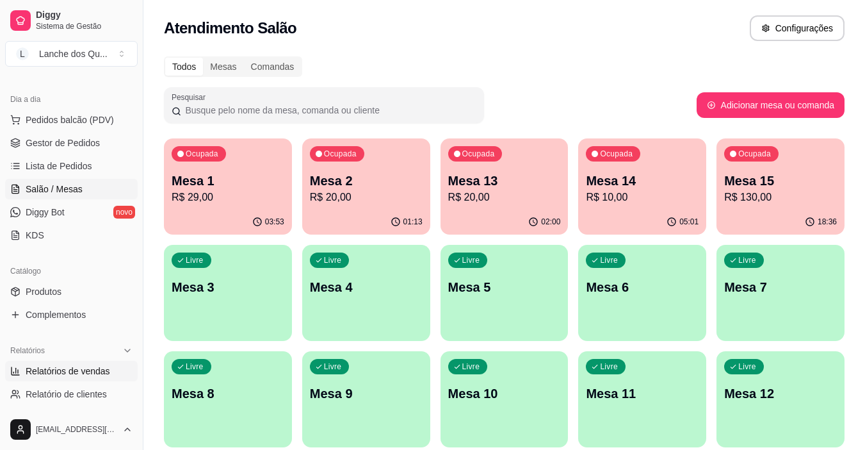
click at [60, 364] on span "Relatórios de vendas" at bounding box center [68, 370] width 85 height 13
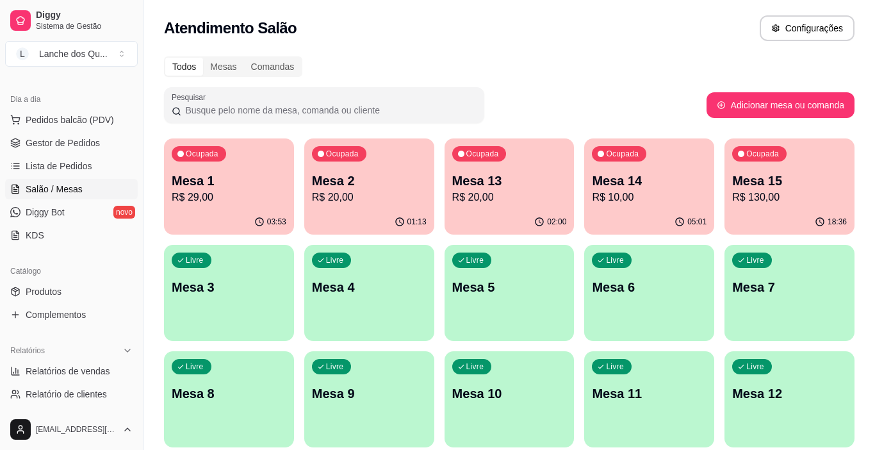
select select "ALL"
select select "0"
